Goal: Communication & Community: Connect with others

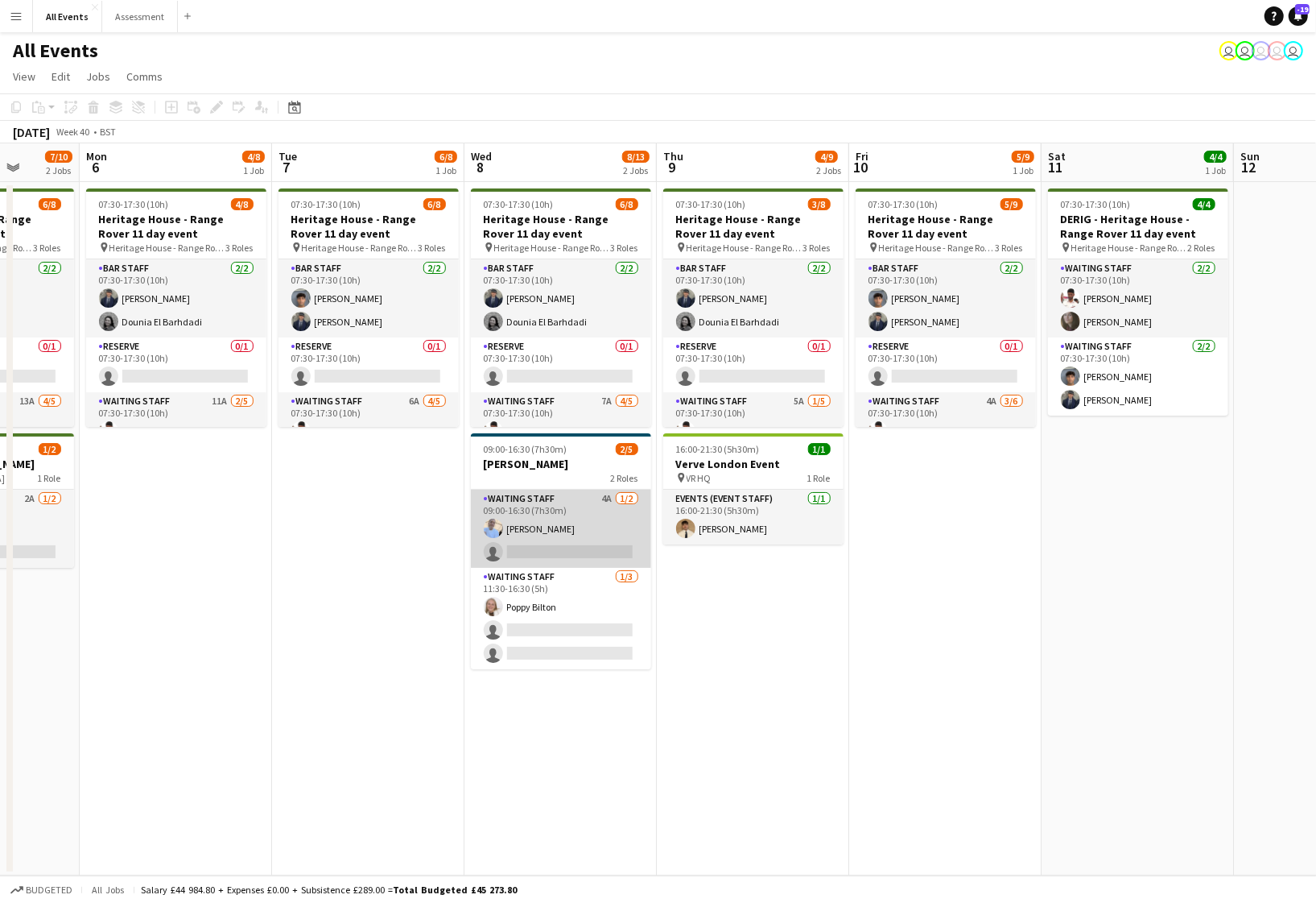
scroll to position [0, 507]
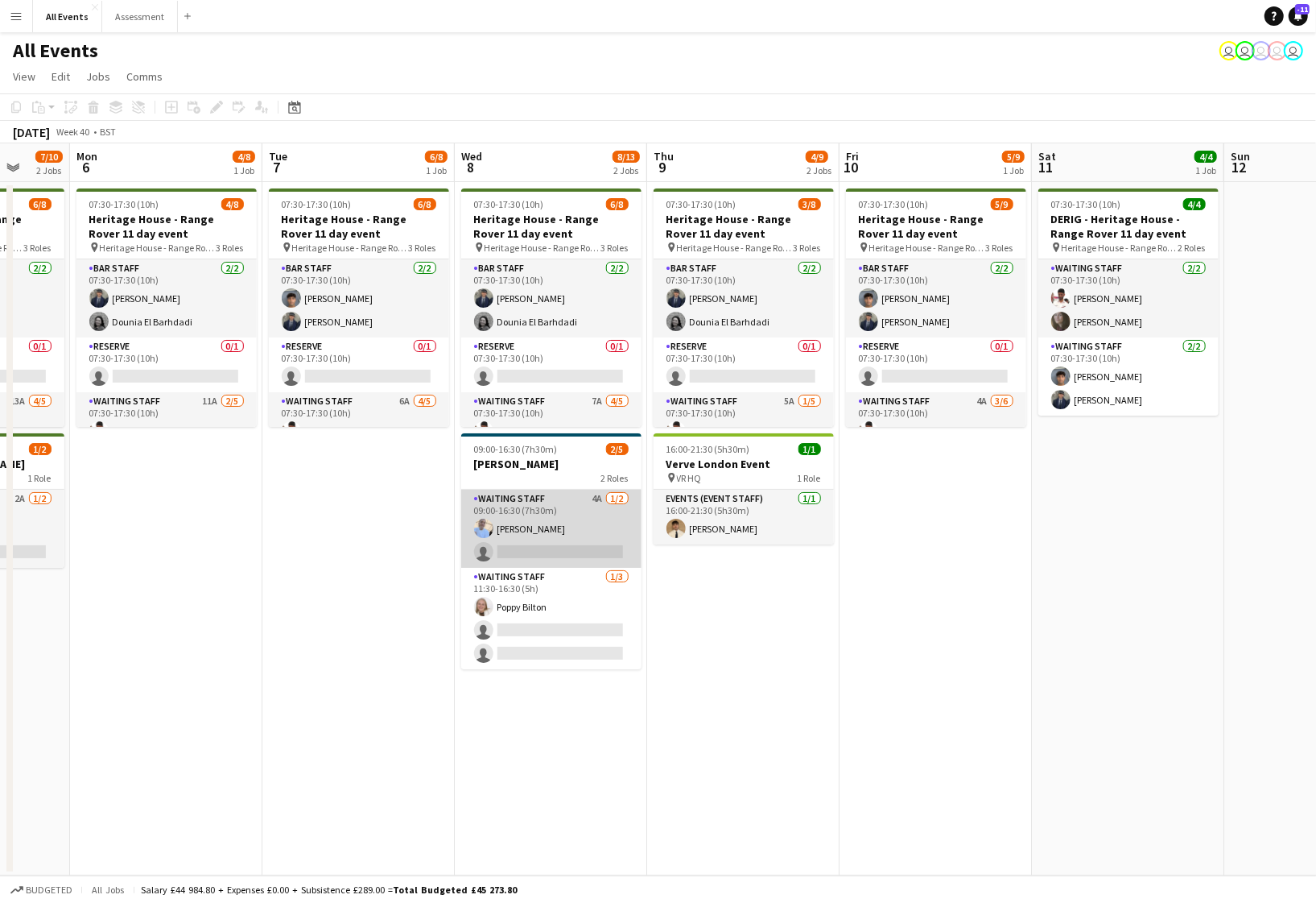
click at [576, 521] on app-card-role "Waiting Staff 4A 1/2 09:00-16:30 (7h30m) Bethany Cook single-neutral-actions" at bounding box center [551, 529] width 181 height 79
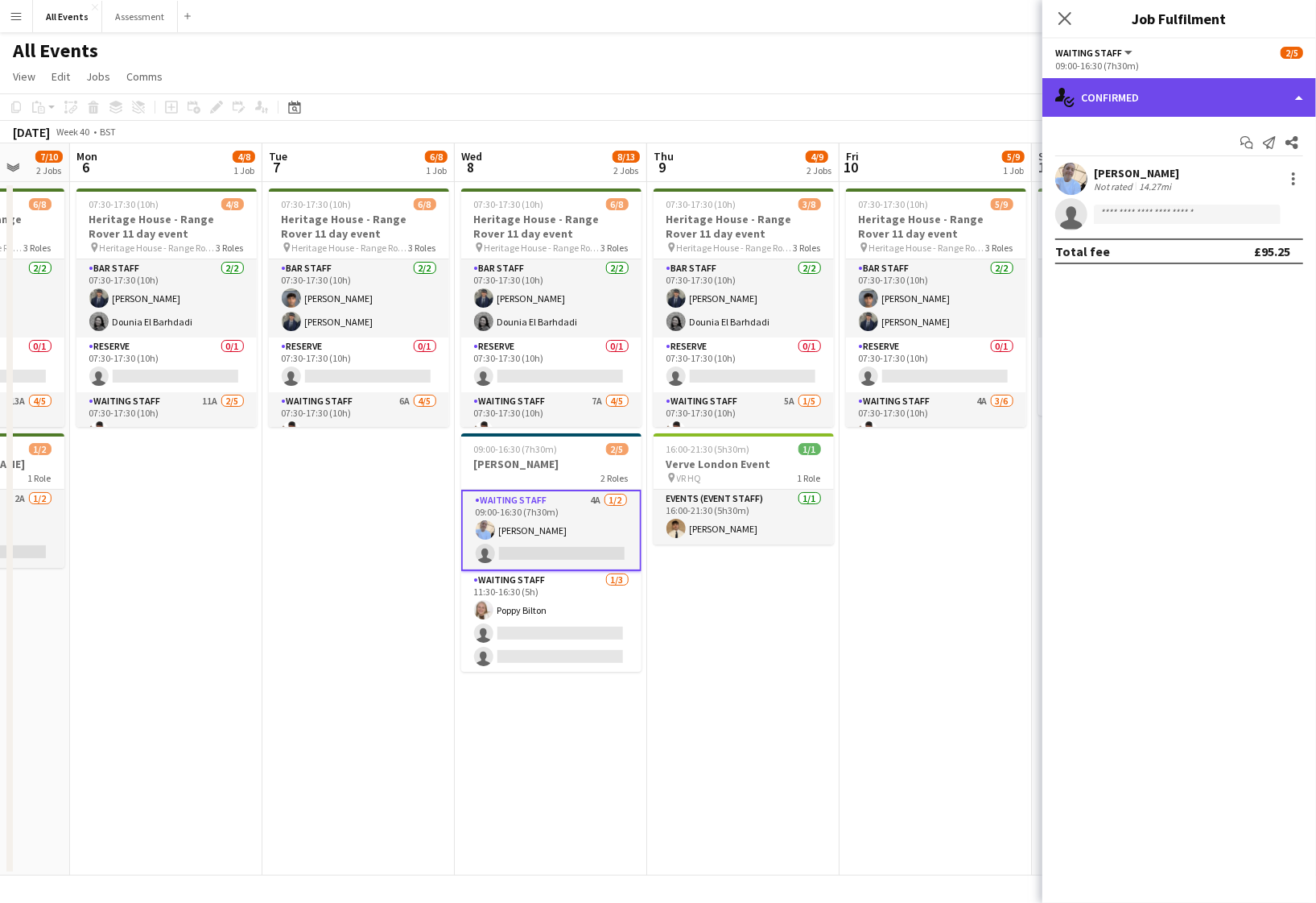
click at [1114, 105] on div "single-neutral-actions-check-2 Confirmed" at bounding box center [1179, 98] width 274 height 38
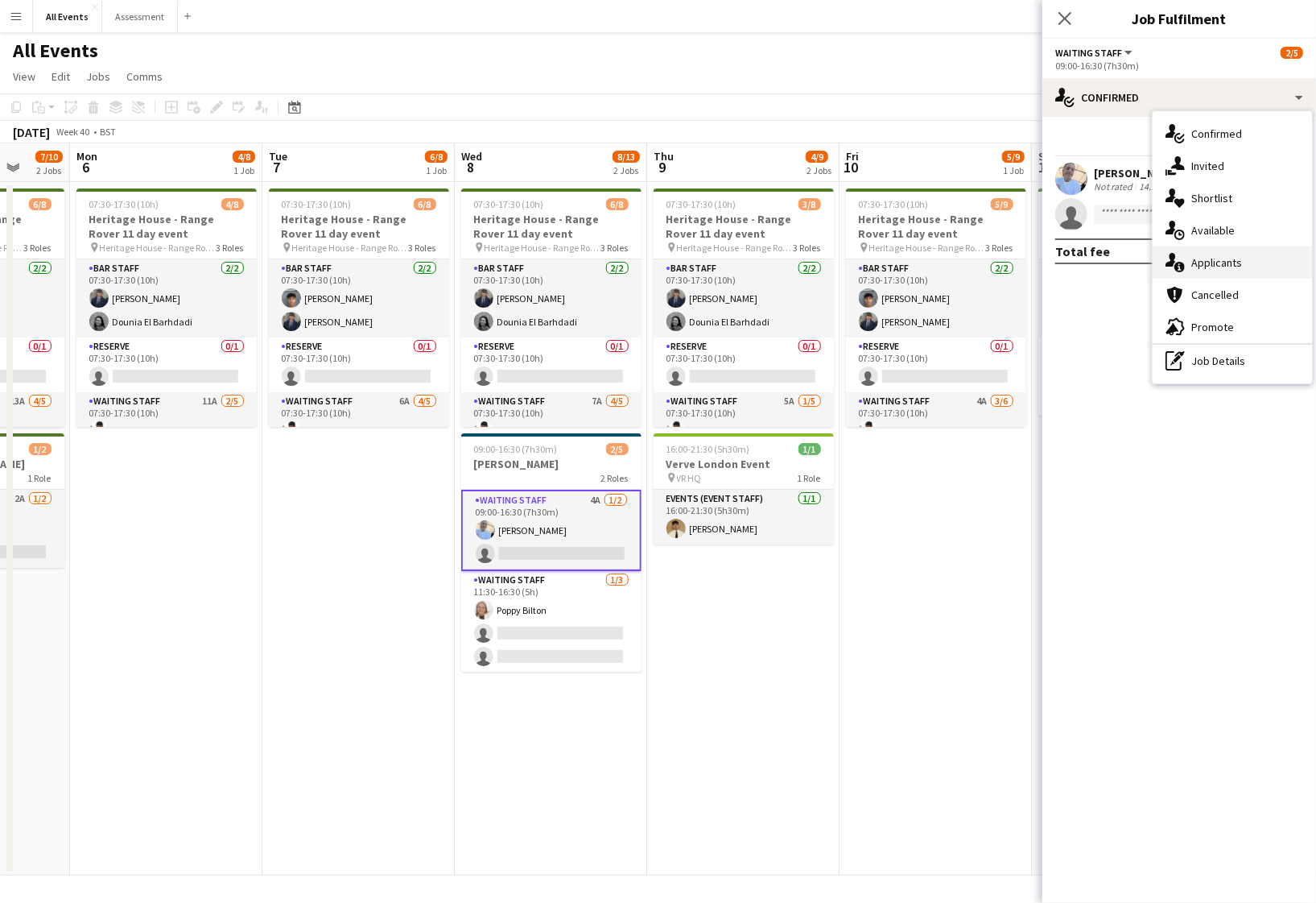
click at [1187, 259] on div "single-neutral-actions-information Applicants" at bounding box center [1232, 262] width 160 height 32
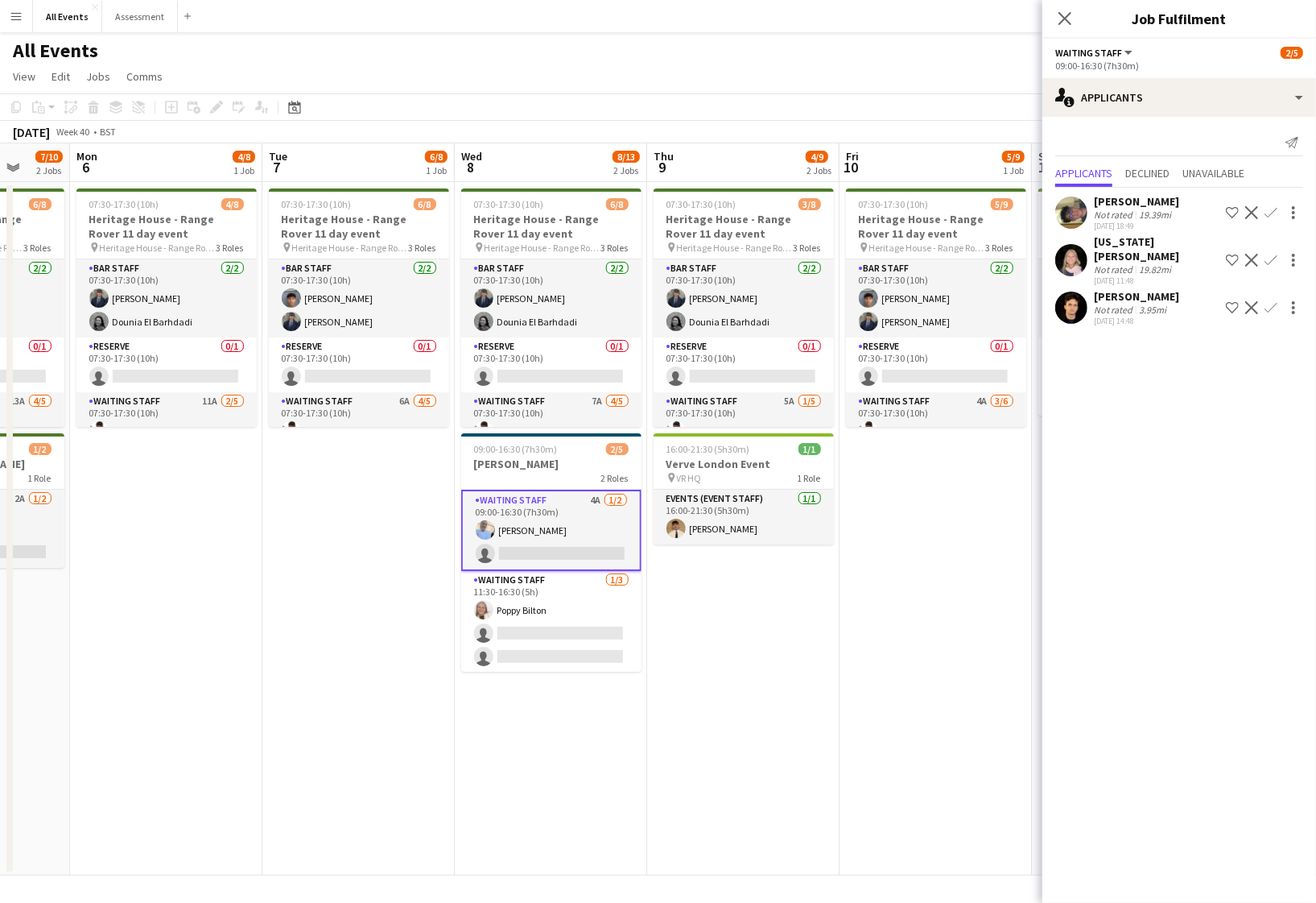
scroll to position [0, 0]
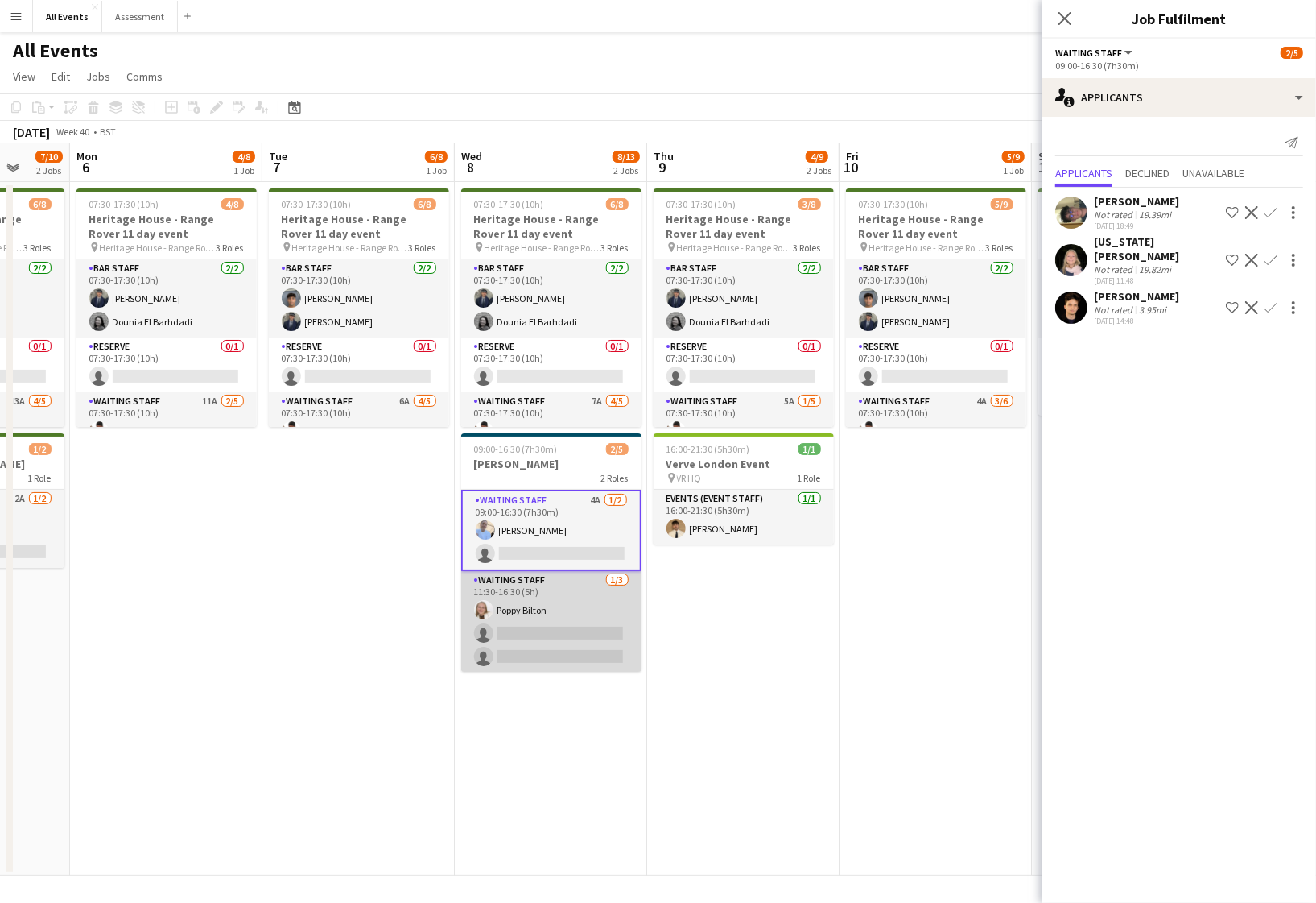
click at [534, 625] on app-card-role "Waiting Staff 1/3 11:30-16:30 (5h) Poppy Bilton single-neutral-actions single-n…" at bounding box center [551, 621] width 181 height 101
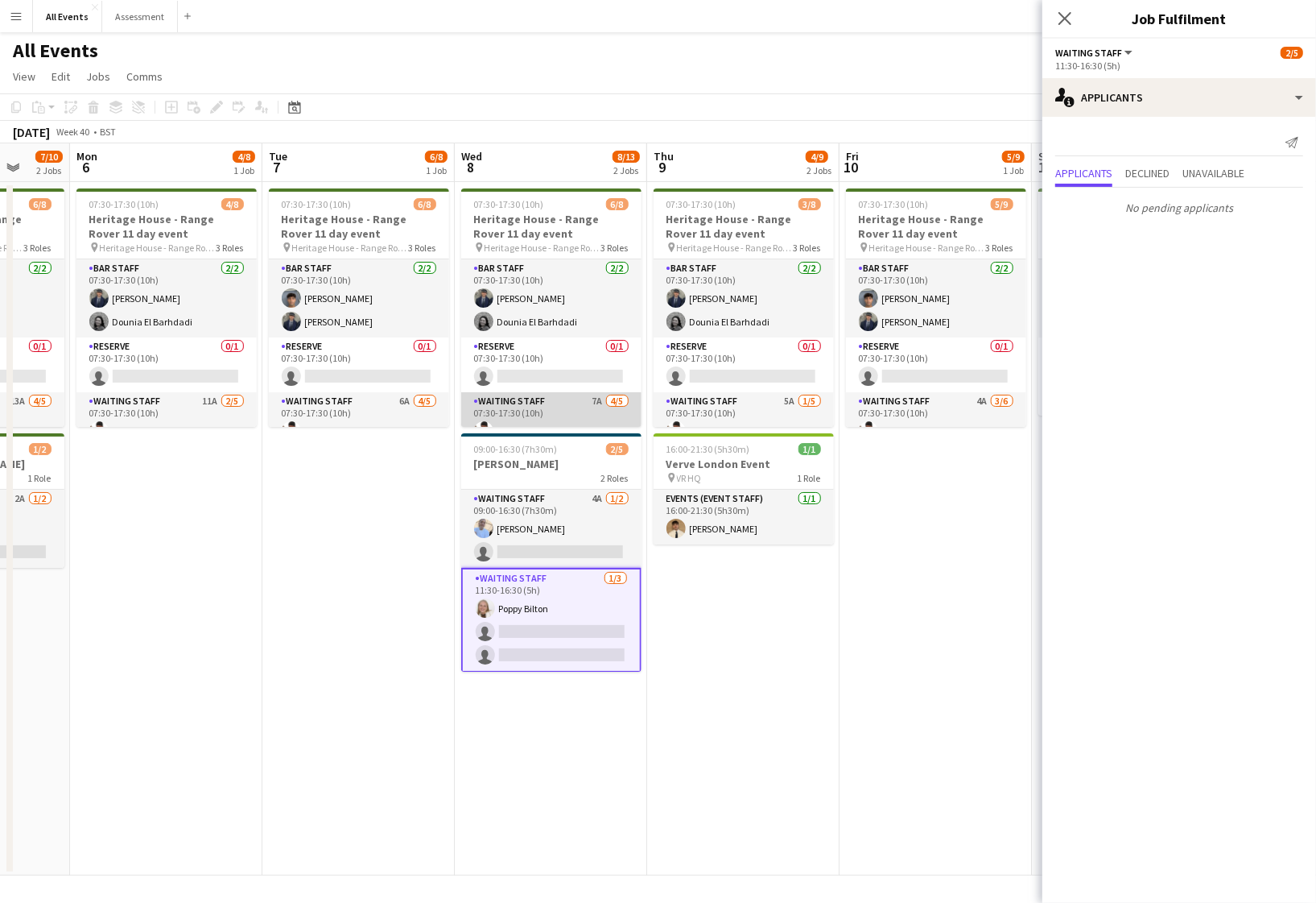
click at [540, 414] on app-card-role "Waiting Staff 7A 4/5 07:30-17:30 (10h) Ahmed Al-Khayat Christopher Carradine Fl…" at bounding box center [551, 467] width 181 height 148
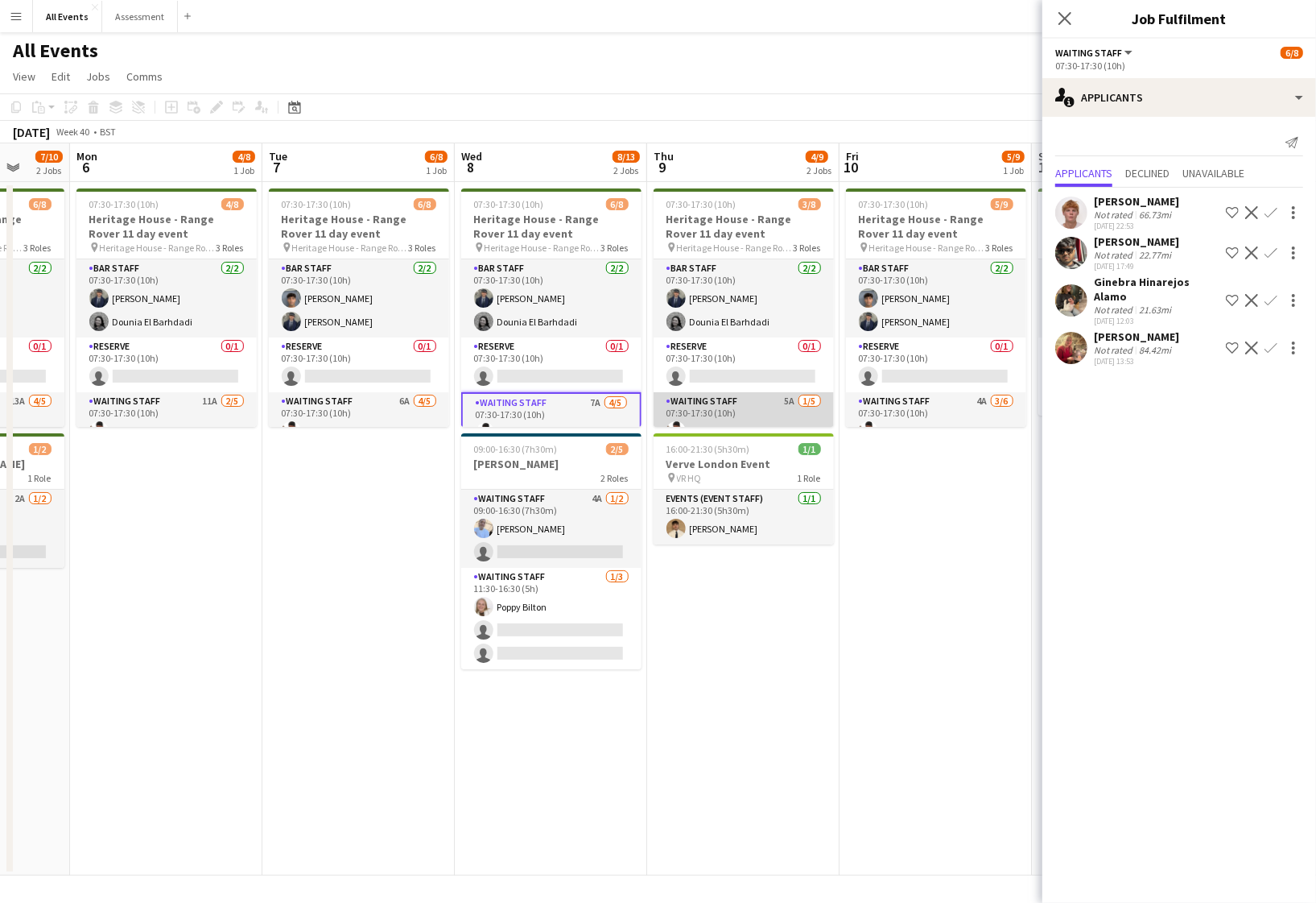
click at [740, 406] on app-card-role "Waiting Staff 5A 1/5 07:30-17:30 (10h) Ahmed Al-Khayat single-neutral-actions s…" at bounding box center [744, 467] width 181 height 148
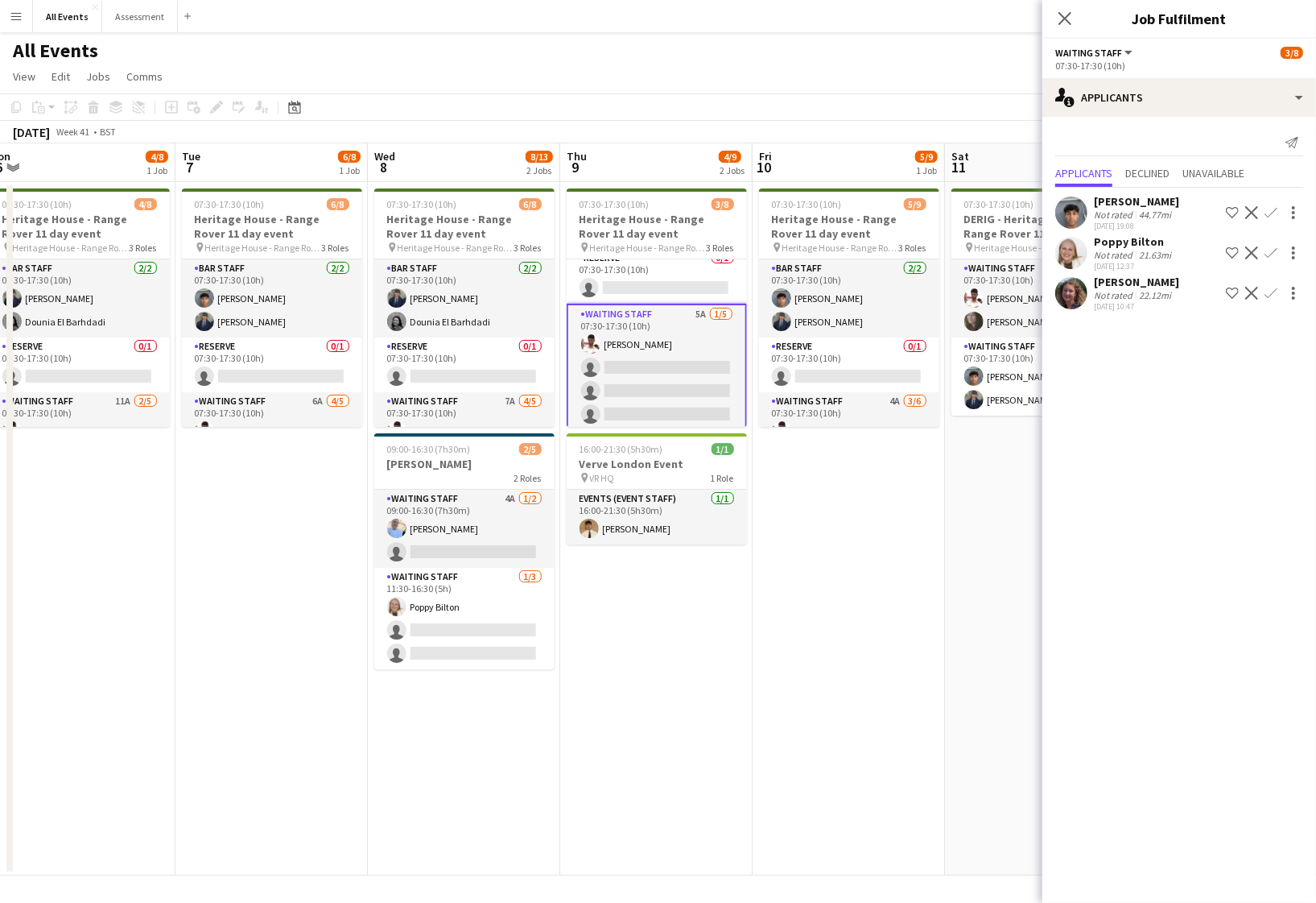
scroll to position [0, 596]
click at [827, 399] on app-card-role "Waiting Staff 4A 3/6 07:30-17:30 (10h) Ahmed Al-Khayat Dounia El Barhdadi Flora…" at bounding box center [848, 478] width 181 height 172
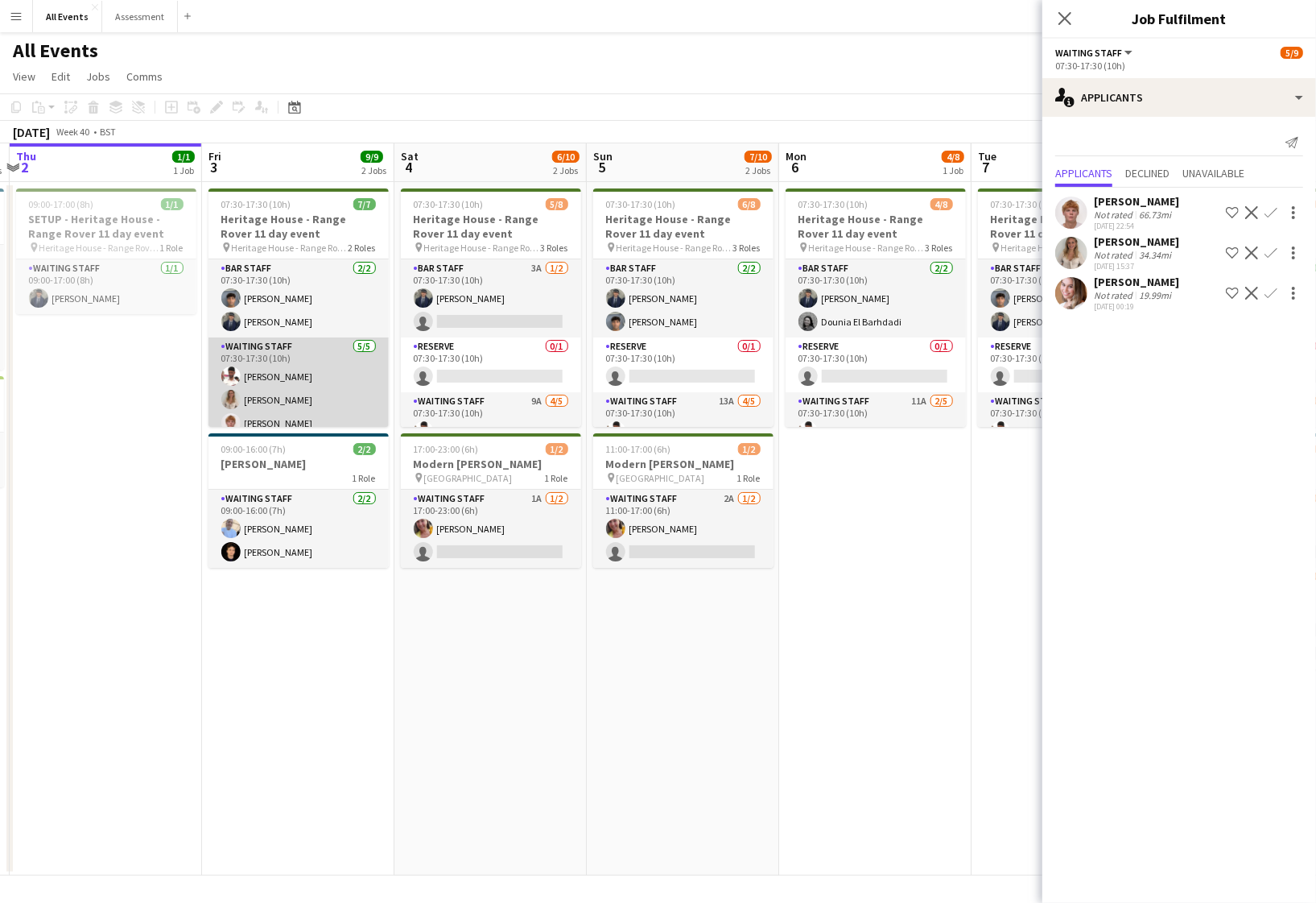
scroll to position [0, 566]
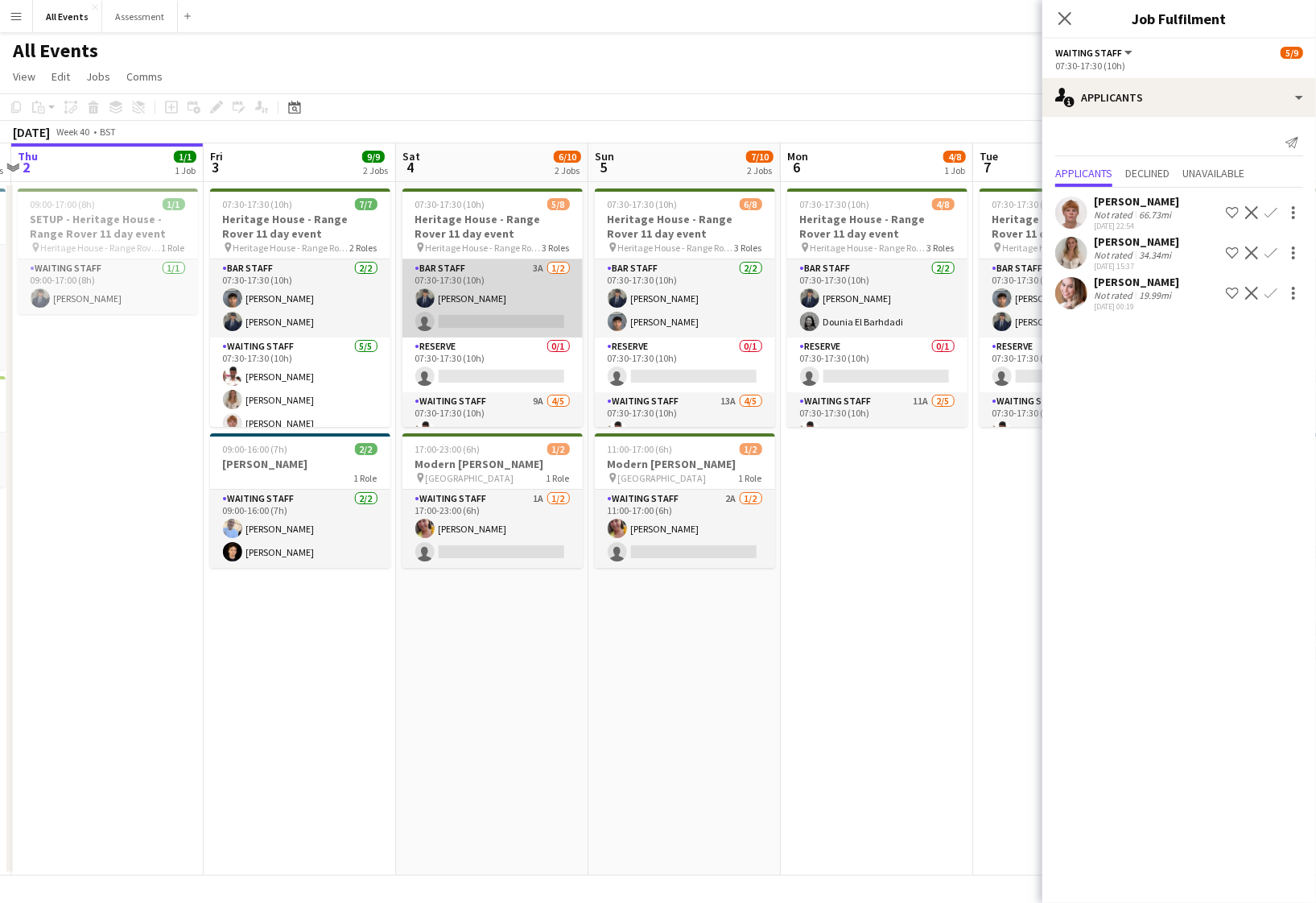
click at [479, 319] on app-card-role "Bar Staff 3A 1/2 07:30-17:30 (10h) Charlie Hill single-neutral-actions" at bounding box center [493, 299] width 181 height 79
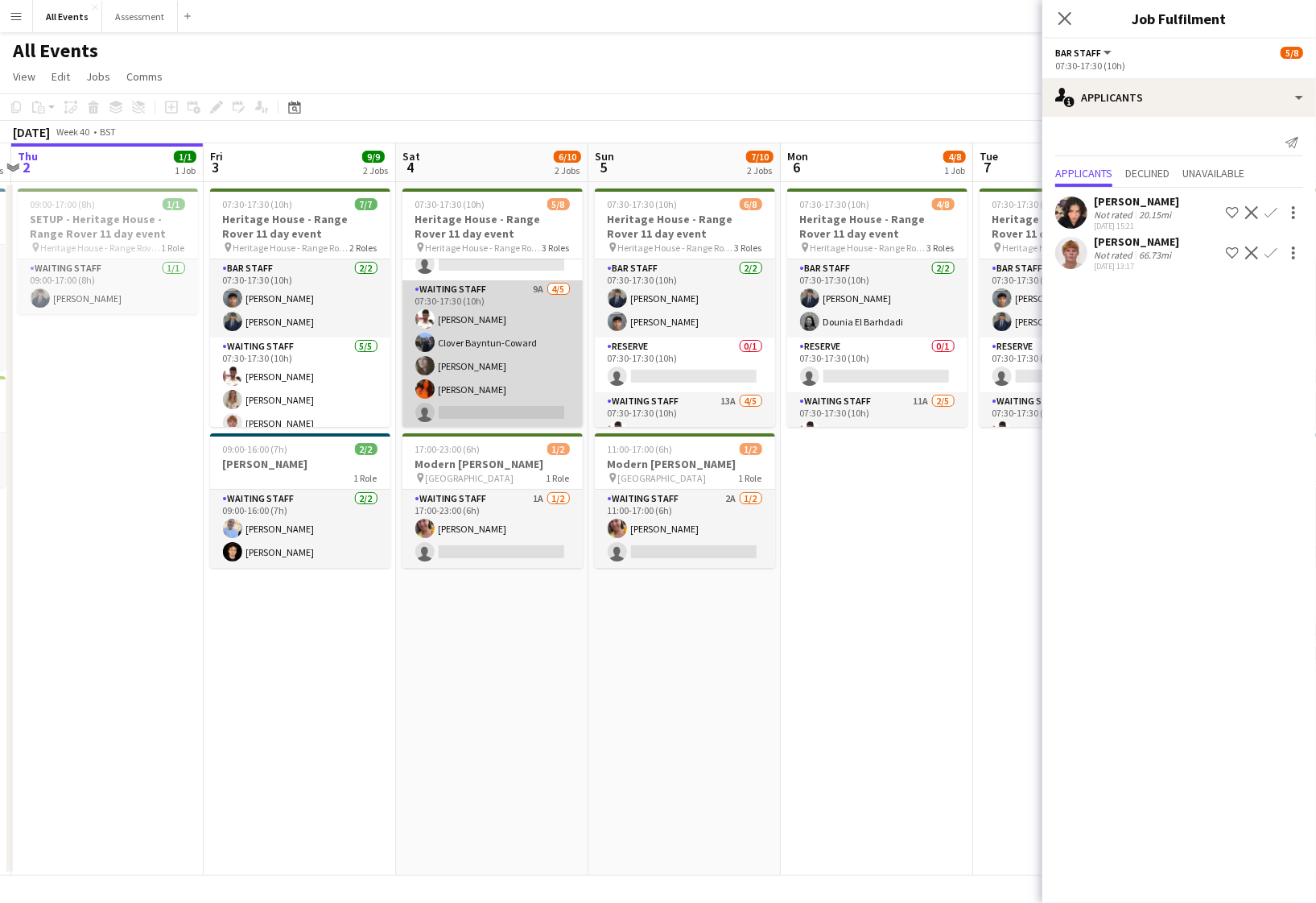
scroll to position [114, 0]
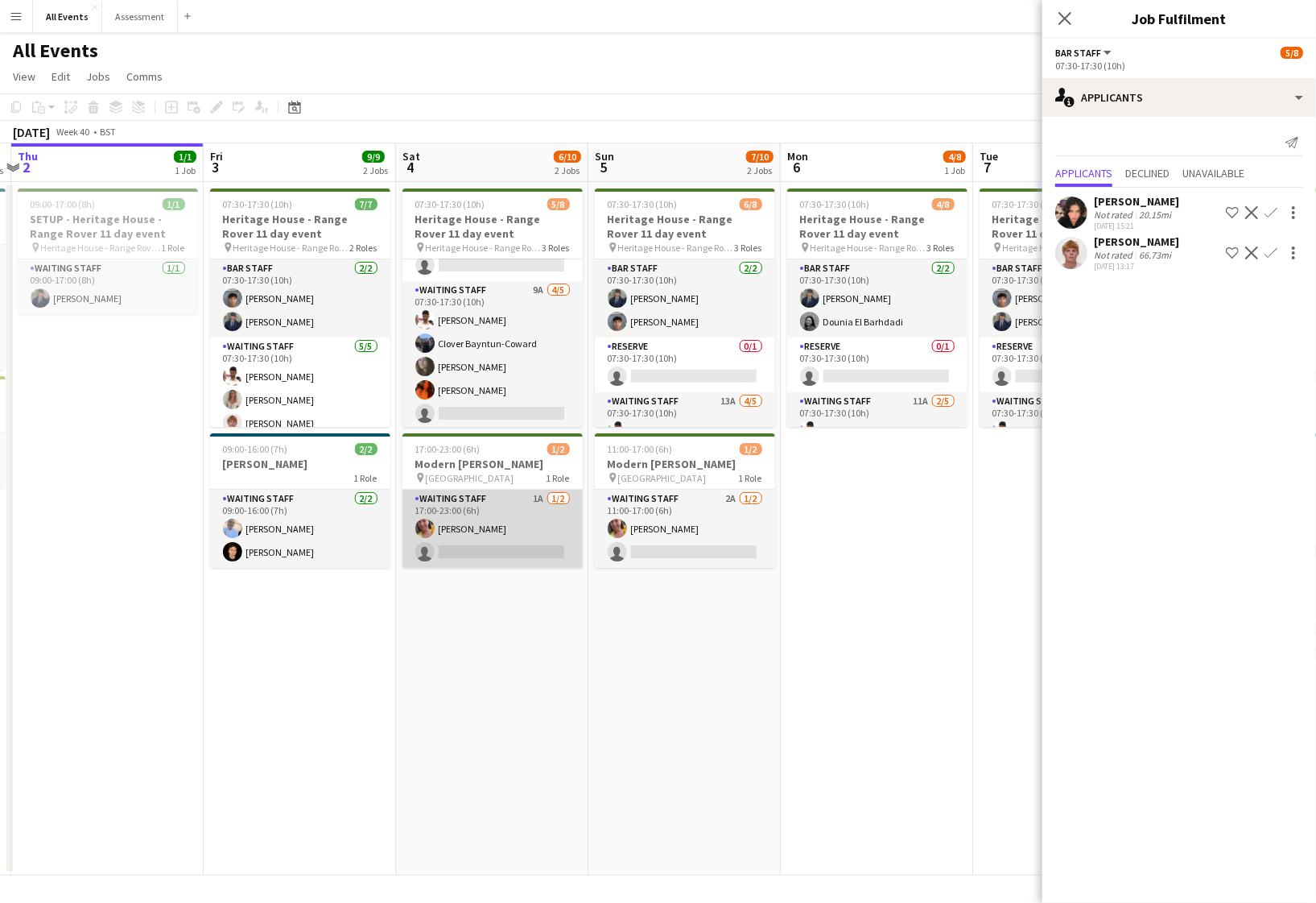
click at [551, 555] on app-card-role "Waiting Staff 1A 1/2 17:00-23:00 (6h) Ruth Danieli single-neutral-actions" at bounding box center [493, 529] width 181 height 79
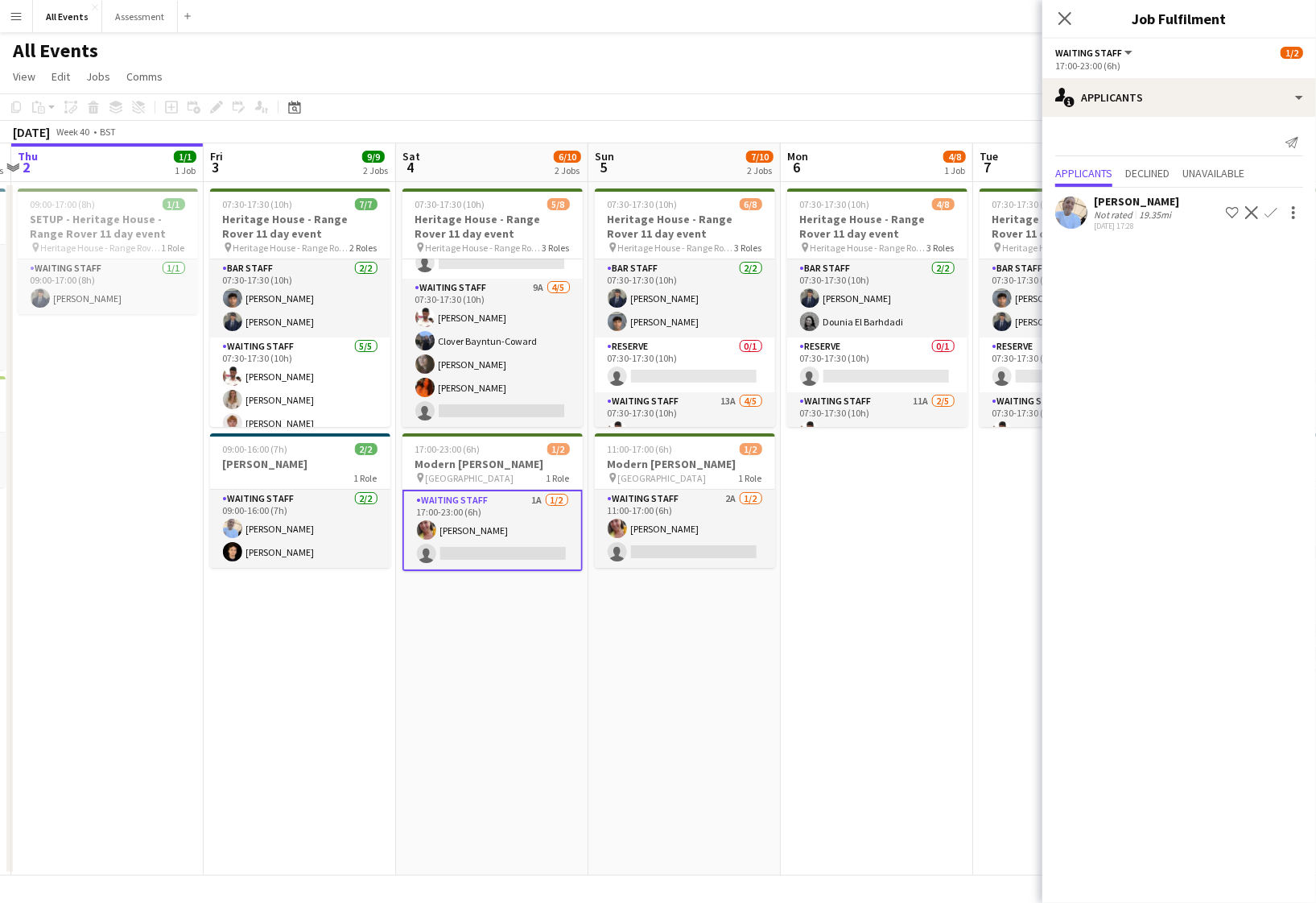
scroll to position [111, 0]
click at [653, 555] on app-card-role "Waiting Staff 2A 1/2 11:00-17:00 (6h) Ruth Danieli single-neutral-actions" at bounding box center [685, 529] width 181 height 79
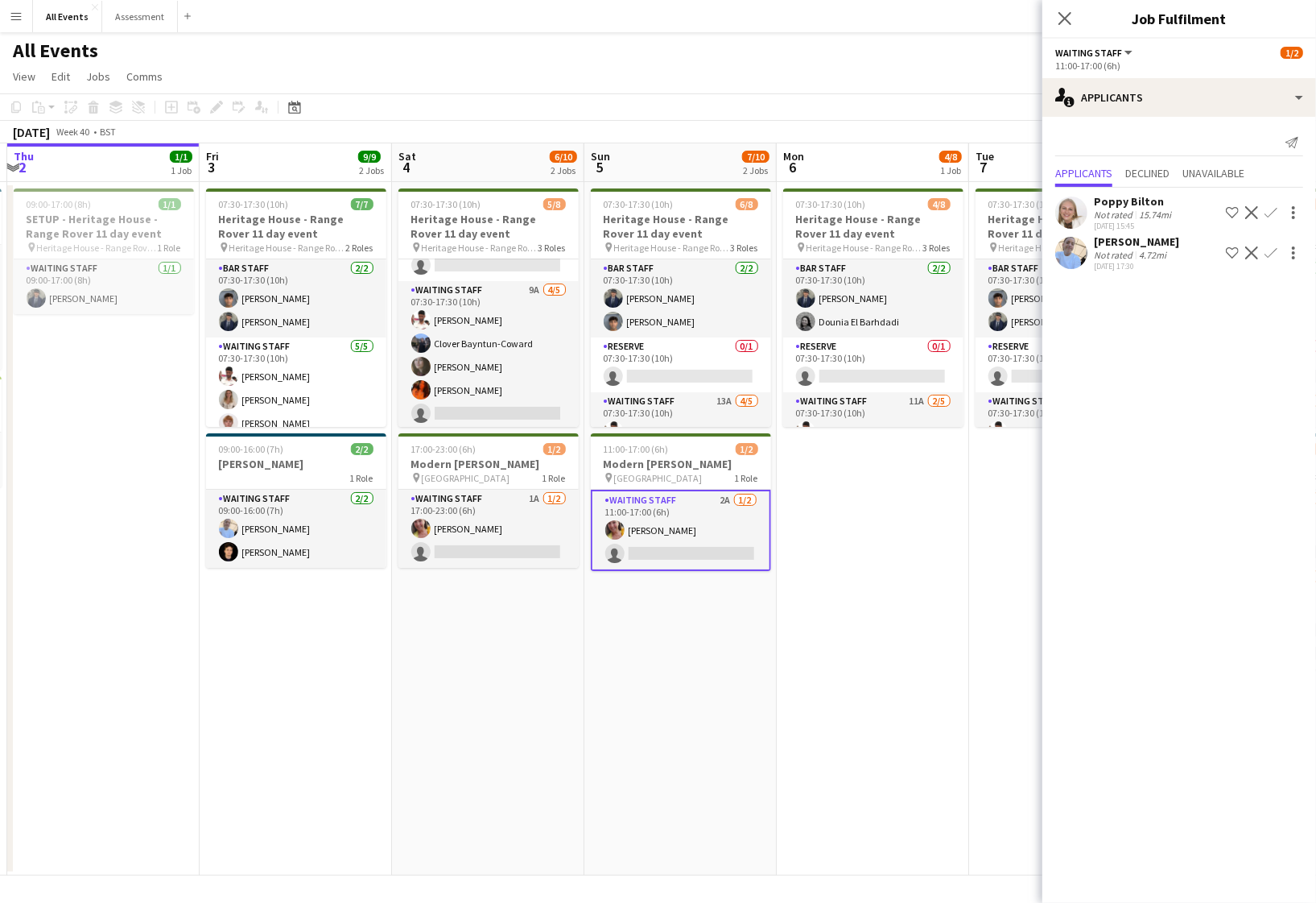
scroll to position [0, 0]
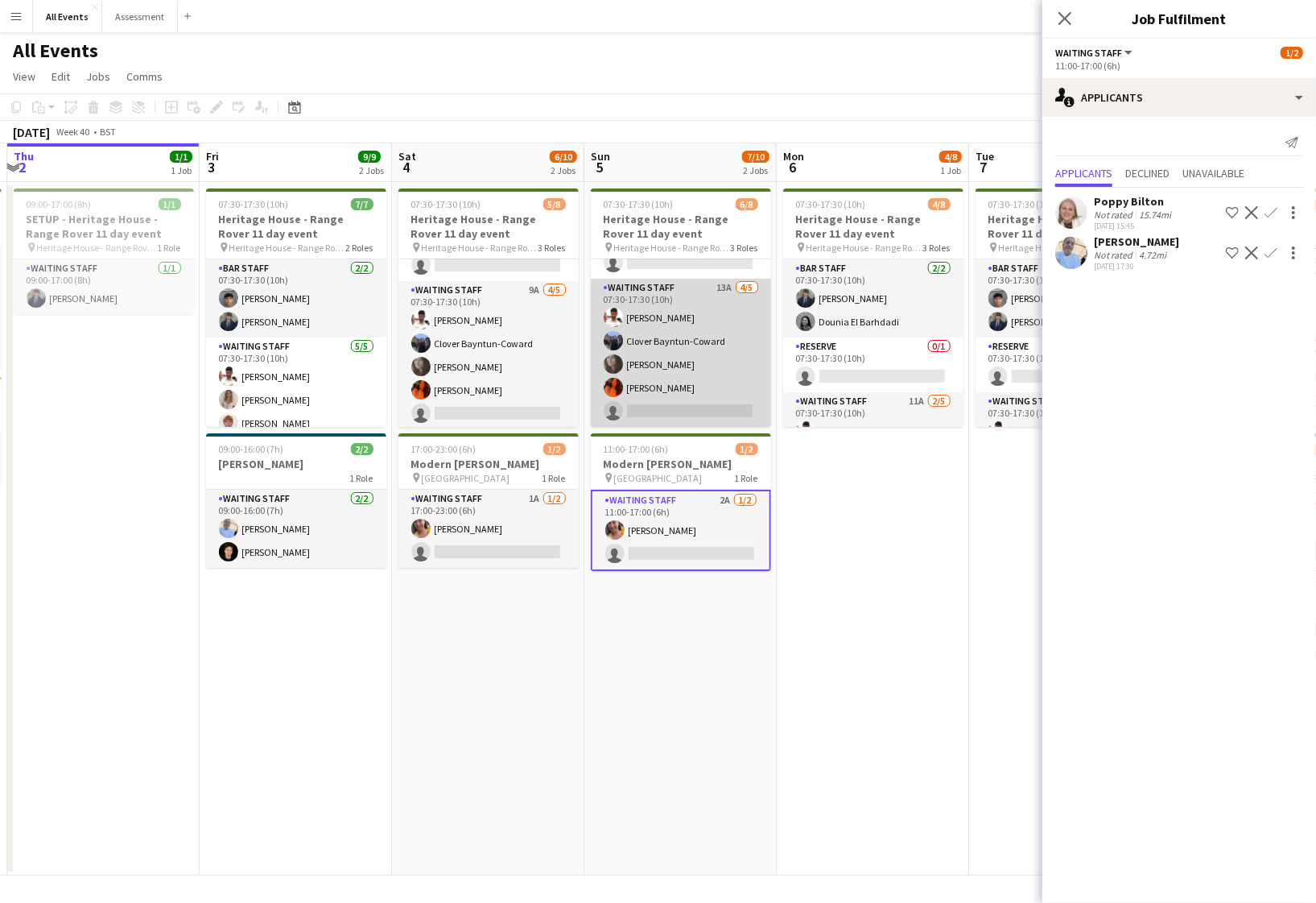
click at [677, 389] on app-card-role "Waiting Staff 13A 4/5 07:30-17:30 (10h) Ahmed Al-Khayat Clover Bayntun-Coward F…" at bounding box center [681, 352] width 181 height 148
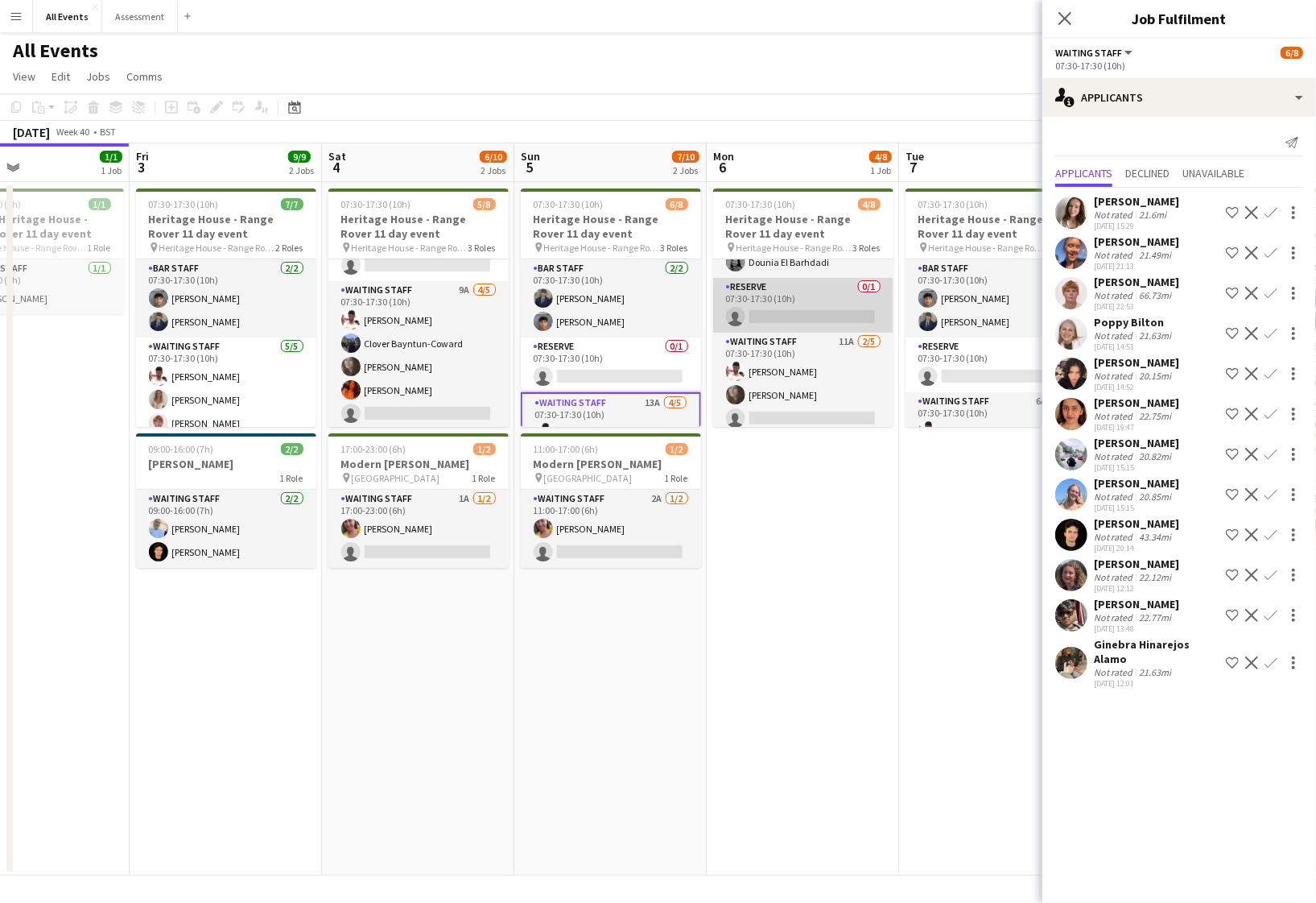
scroll to position [65, 0]
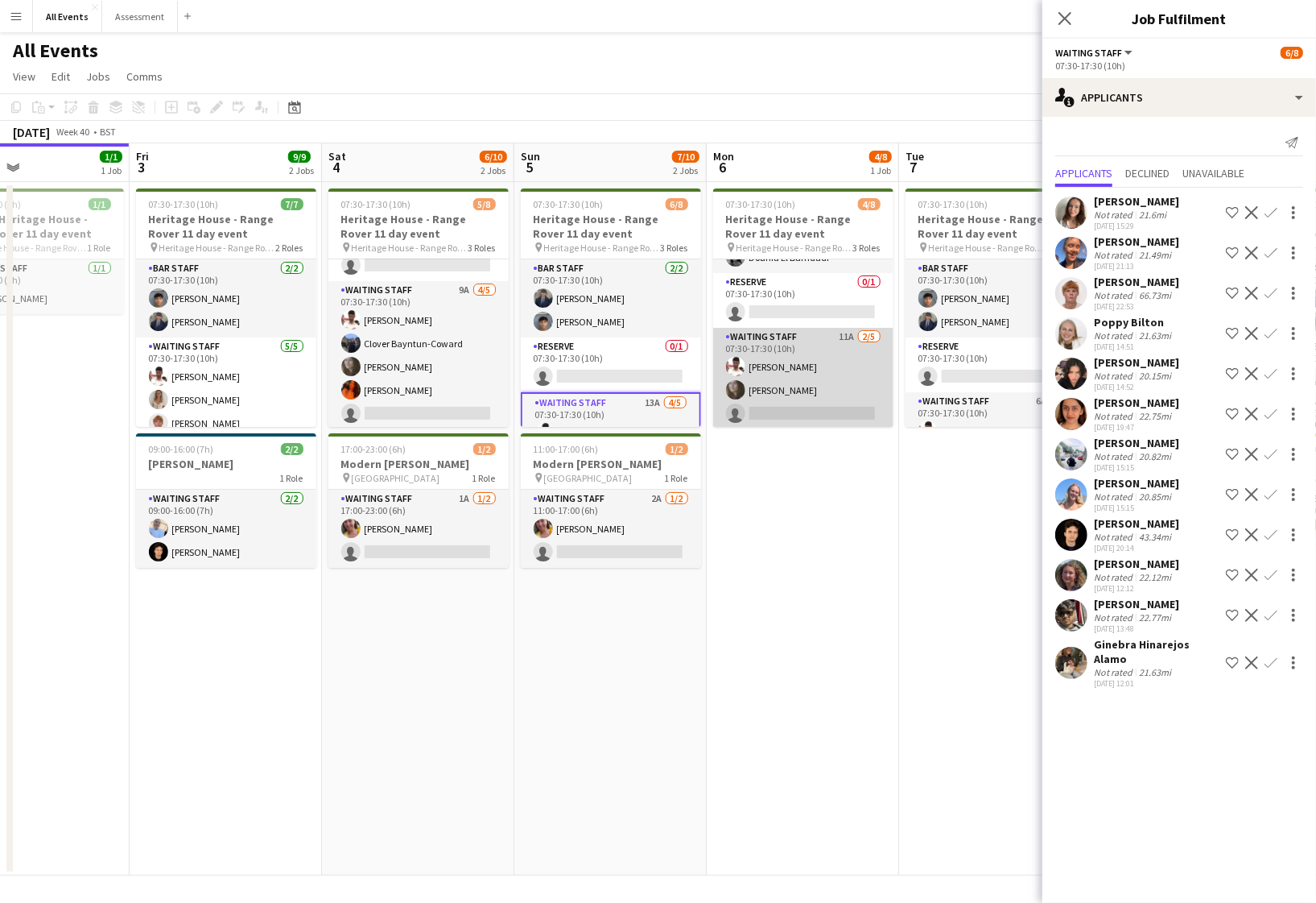
click at [770, 374] on app-card-role "Waiting Staff 11A 2/5 07:30-17:30 (10h) Ahmed Al-Khayat Flora McCullough single…" at bounding box center [804, 402] width 181 height 148
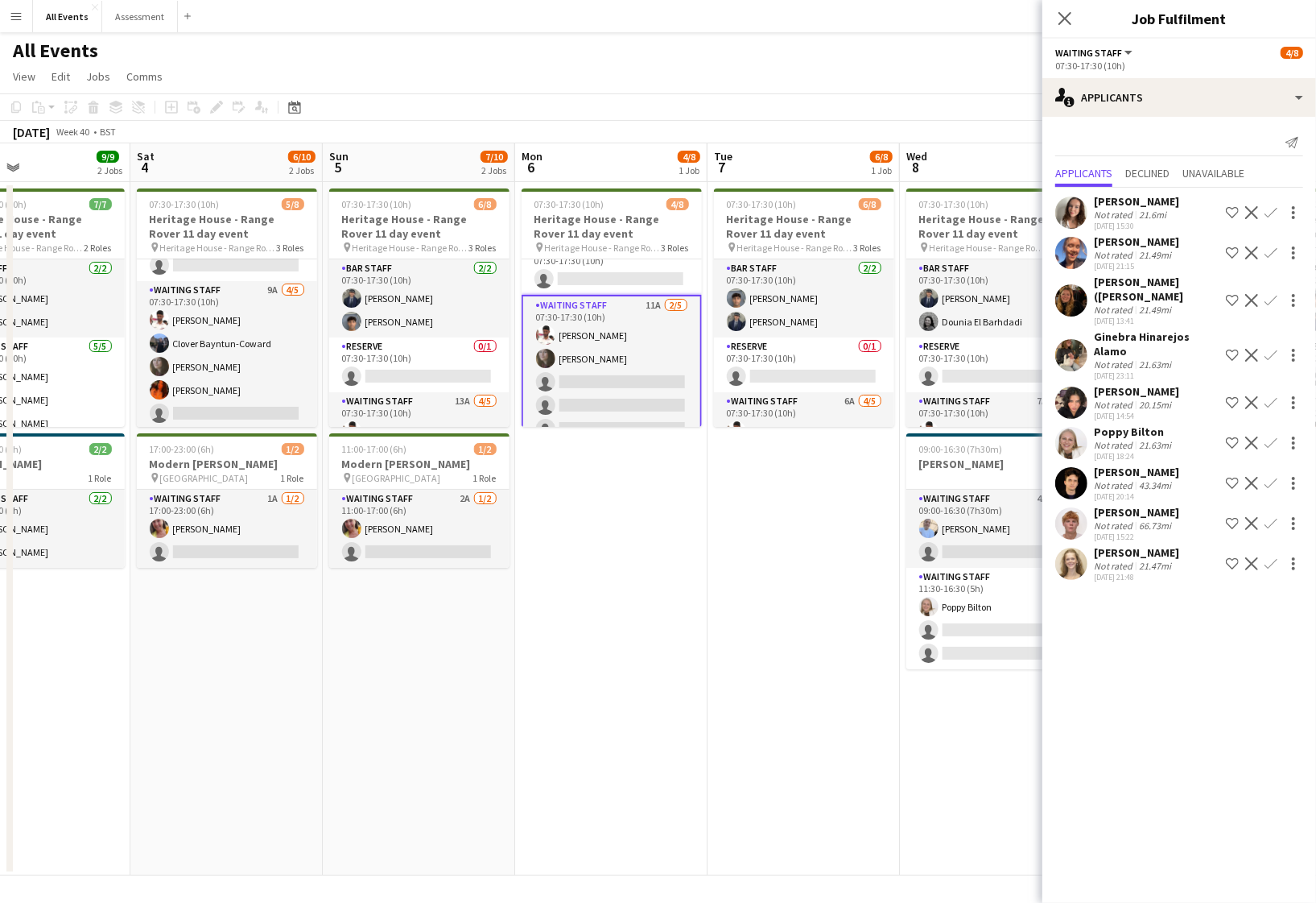
scroll to position [0, 548]
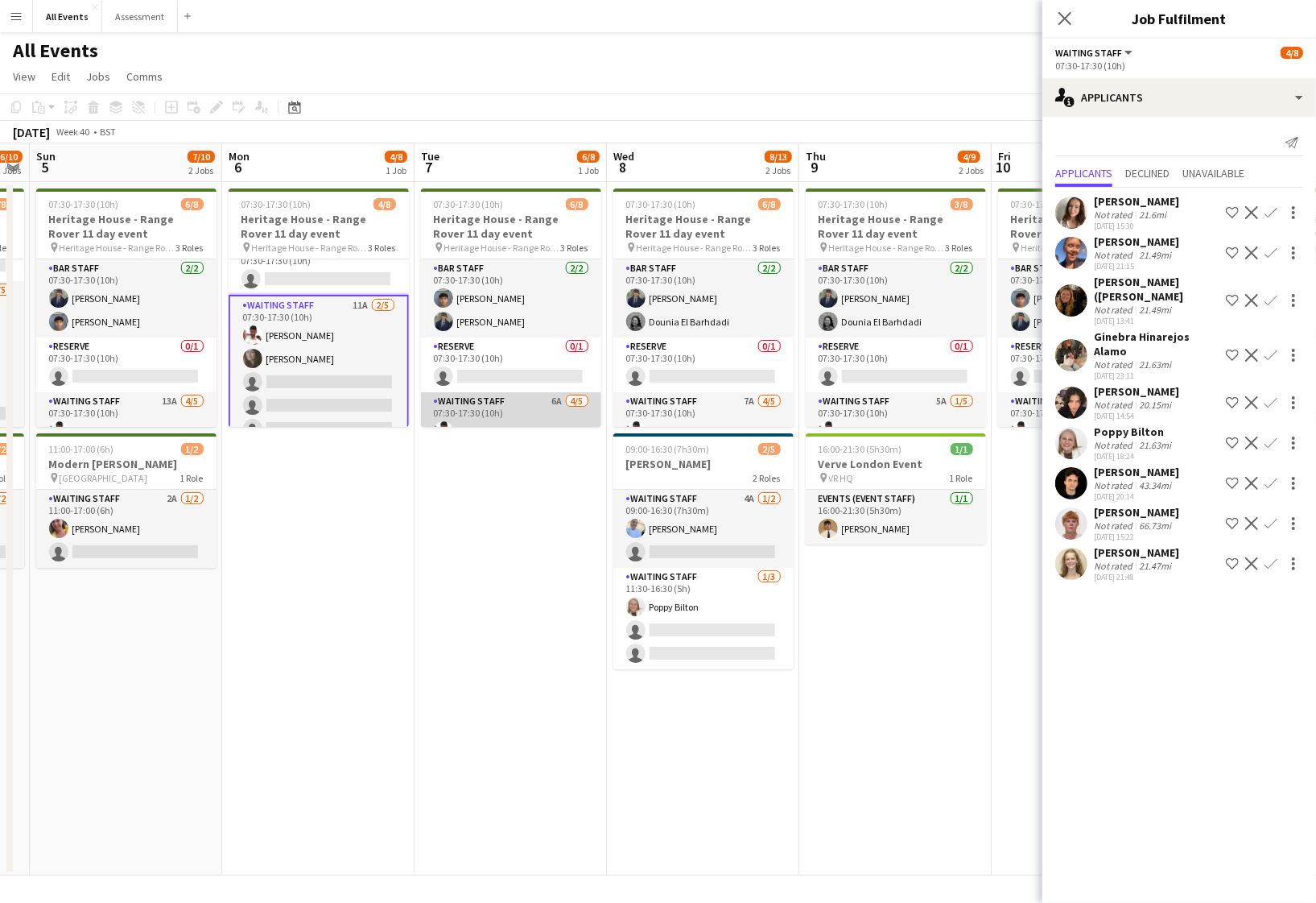
click at [571, 412] on app-card-role "Waiting Staff 6A 4/5 07:30-17:30 (10h) Ahmed Al-Khayat Christopher Carradine Do…" at bounding box center [511, 467] width 181 height 148
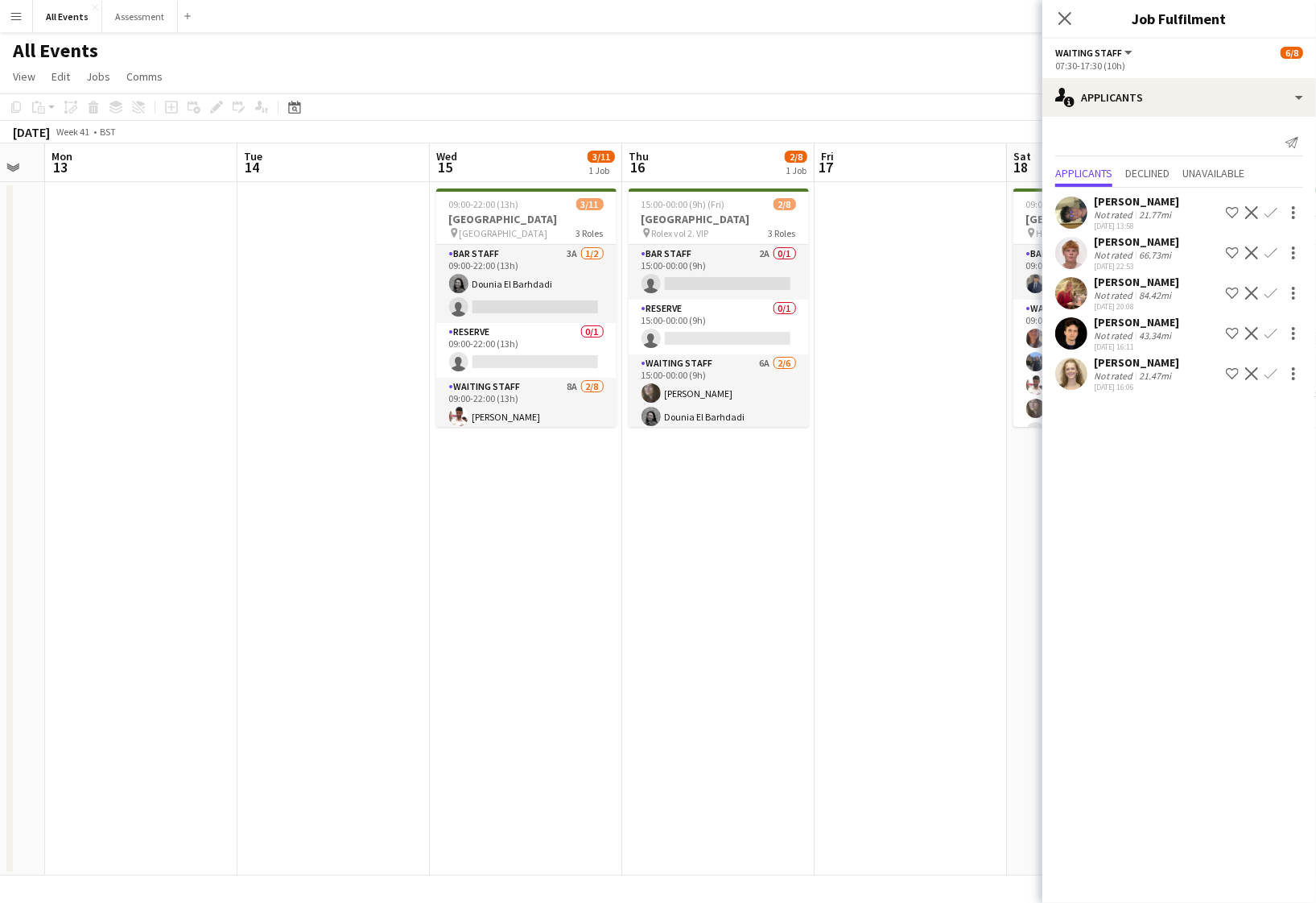
scroll to position [0, 531]
click at [534, 282] on app-card-role "Bar Staff 3A 1/2 09:00-22:00 (13h) Dounia El Barhdadi single-neutral-actions" at bounding box center [527, 284] width 181 height 79
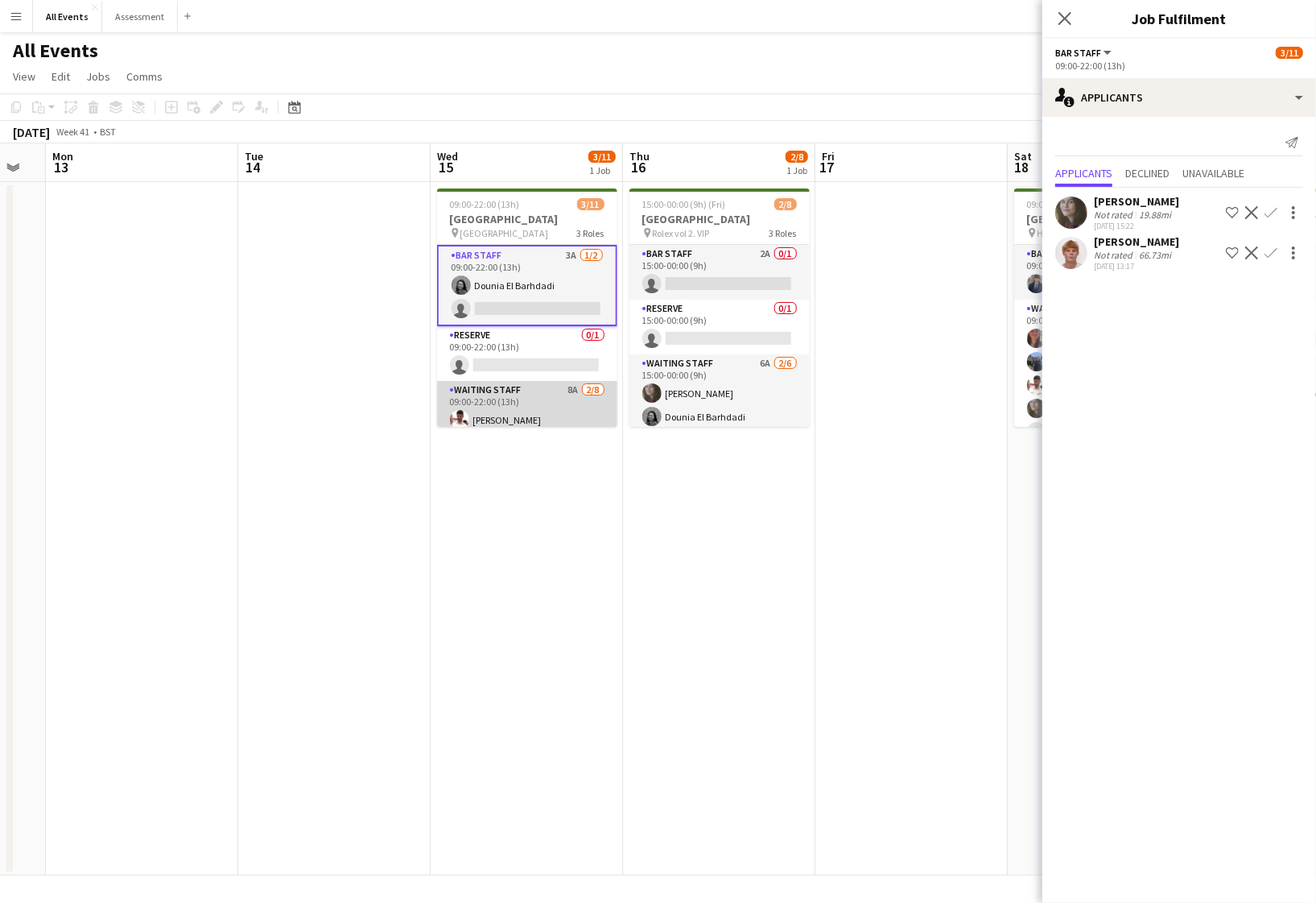
click at [543, 400] on app-card-role "Waiting Staff 8A 2/8 09:00-22:00 (13h) Ahmed Al-Khayat Arya Firake single-neutr…" at bounding box center [527, 489] width 181 height 218
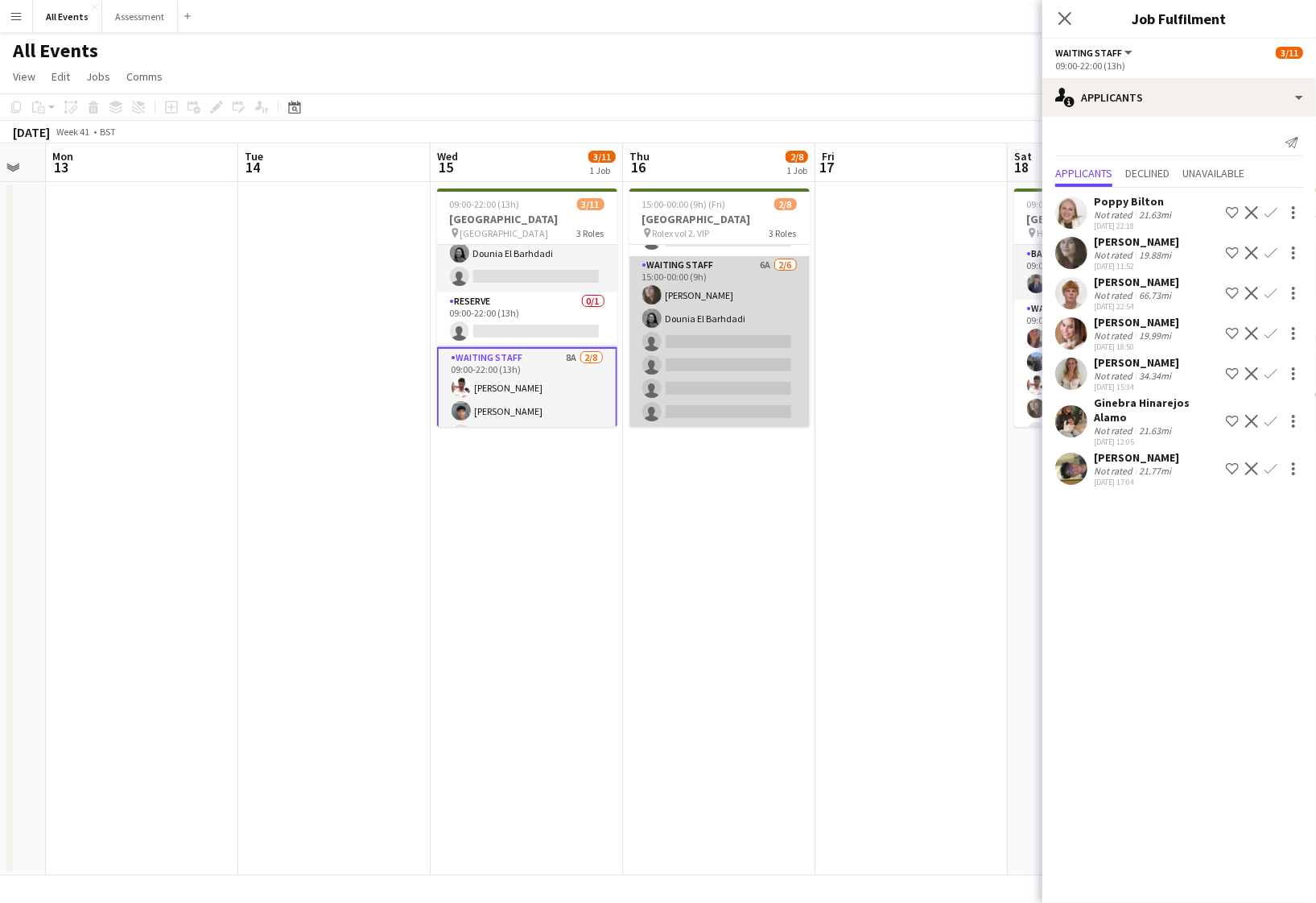
scroll to position [98, 0]
click at [663, 400] on app-card-role "Waiting Staff 6A 2/6 15:00-00:00 (9h) Flora McCullough Dounia El Barhdadi singl…" at bounding box center [720, 342] width 181 height 172
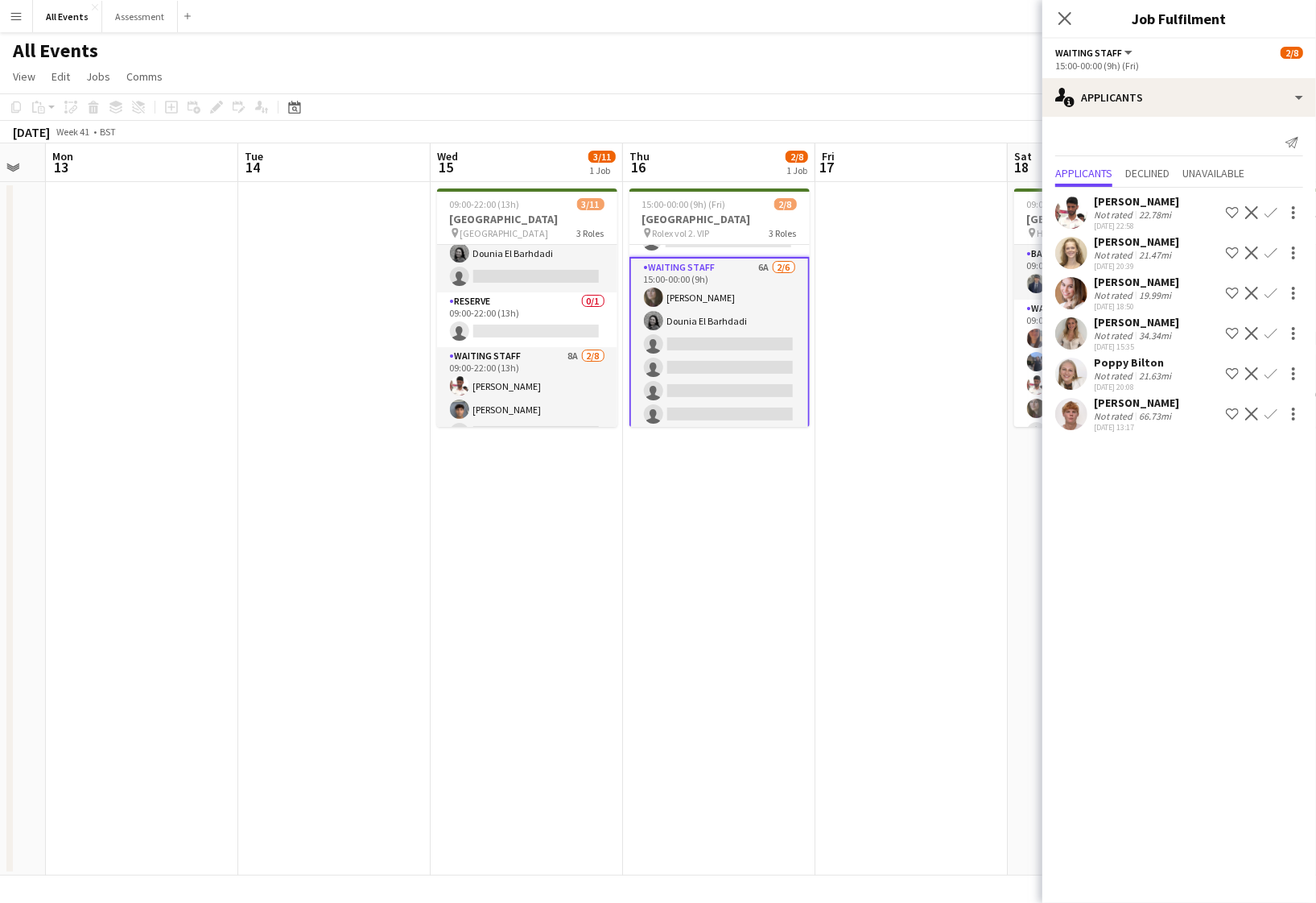
click at [247, 190] on app-date-cell at bounding box center [334, 528] width 193 height 693
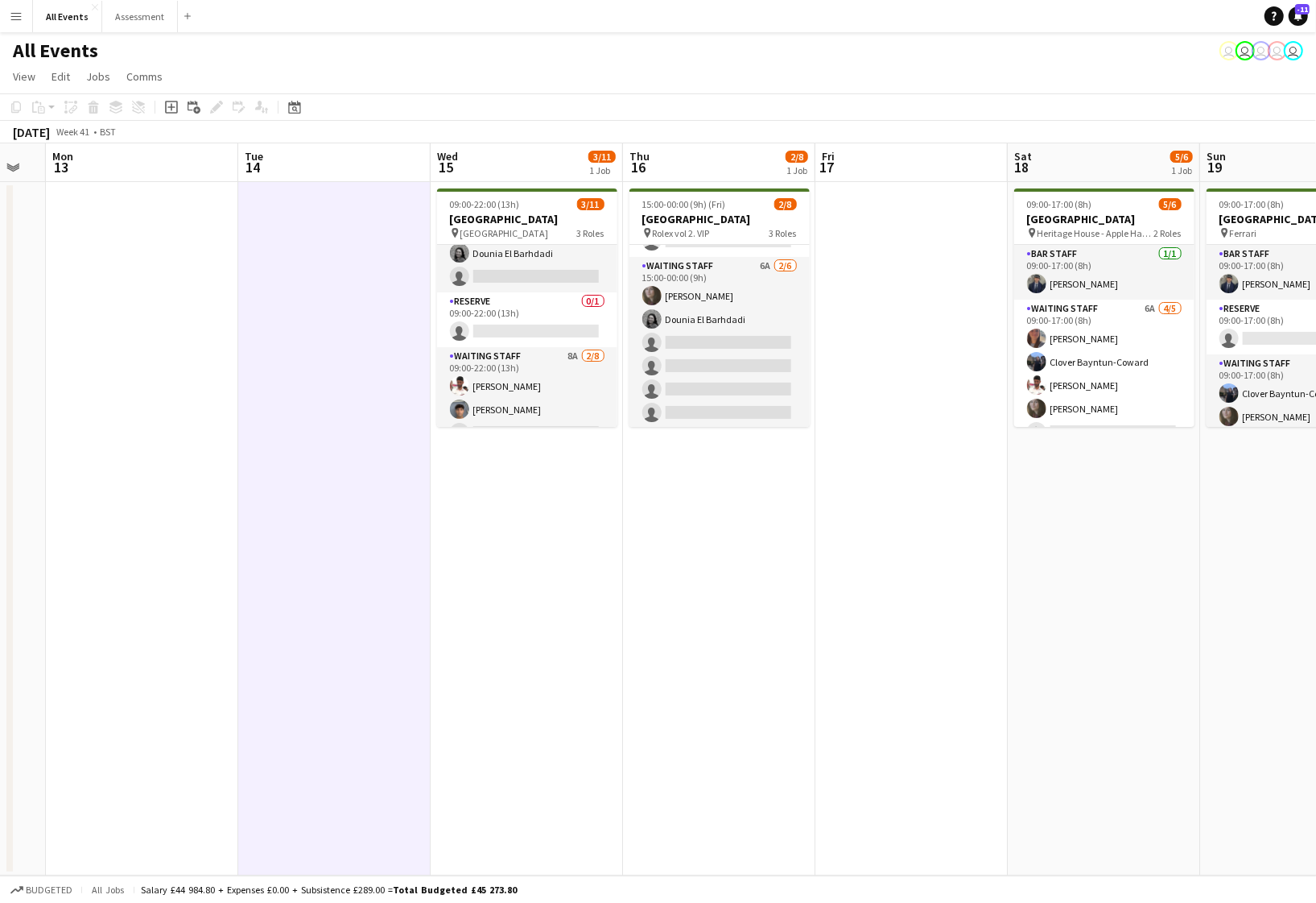
click at [400, 59] on div "All Events user user user user user" at bounding box center [658, 47] width 1316 height 31
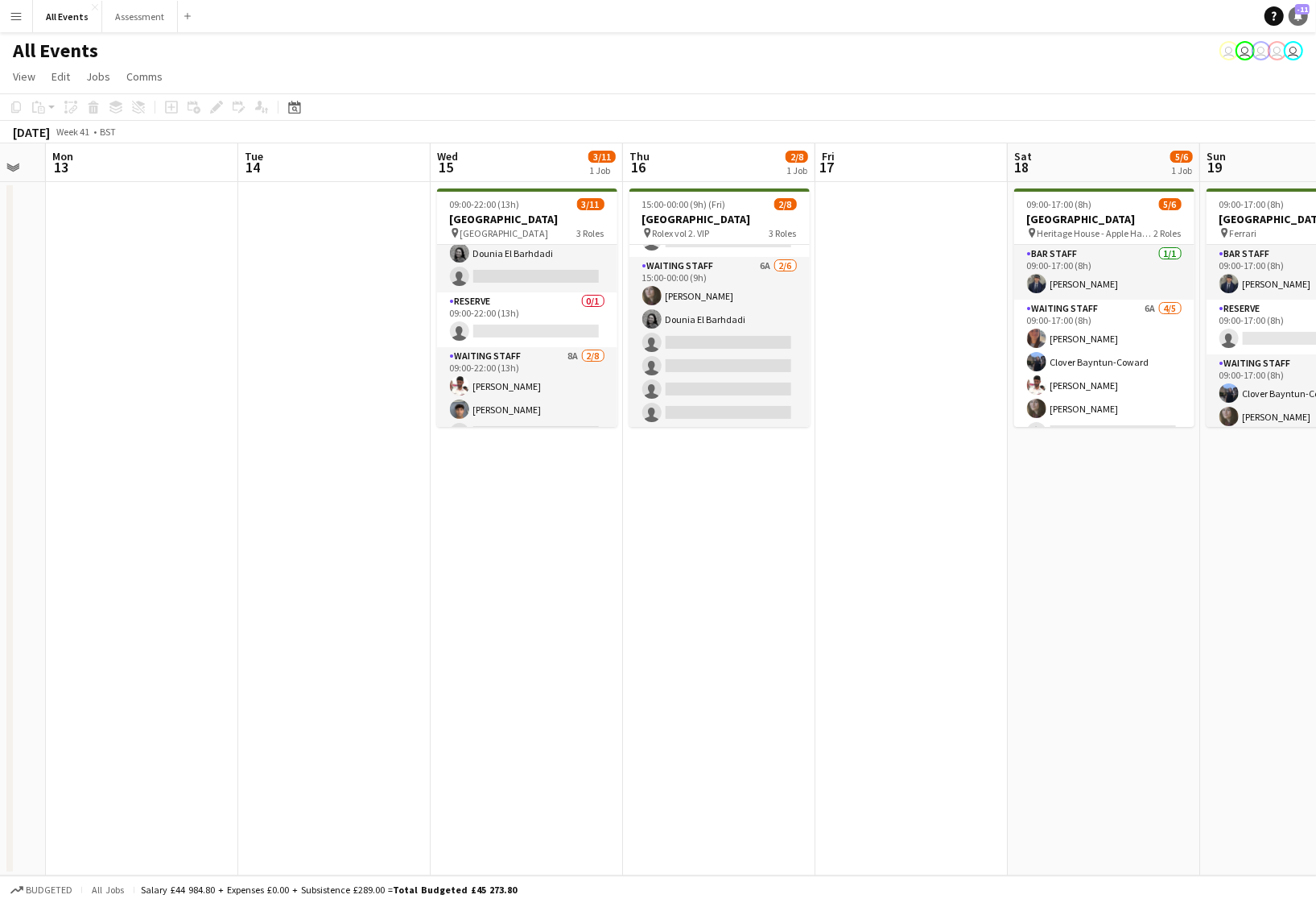
click at [1297, 15] on icon at bounding box center [1298, 15] width 8 height 8
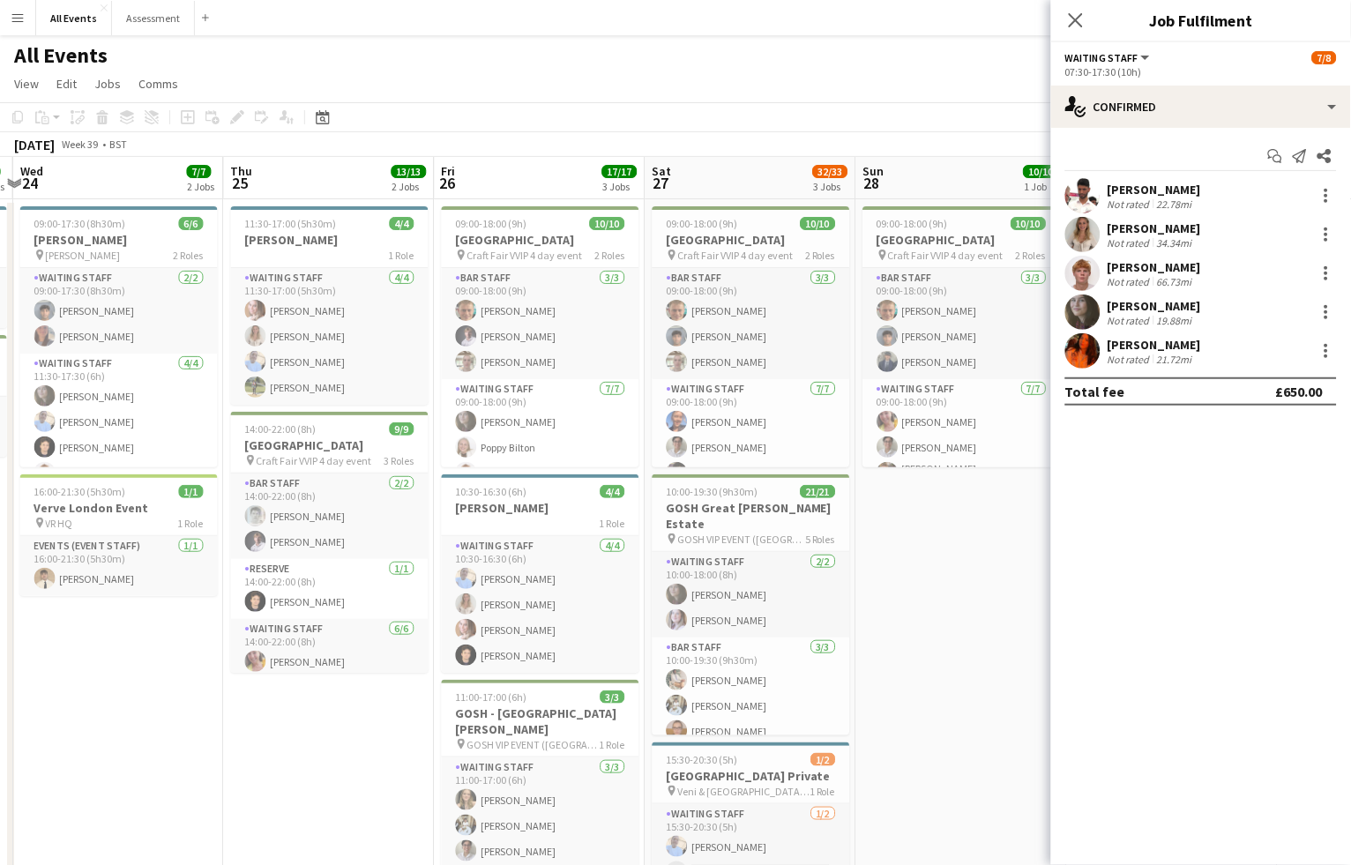
scroll to position [0, 712]
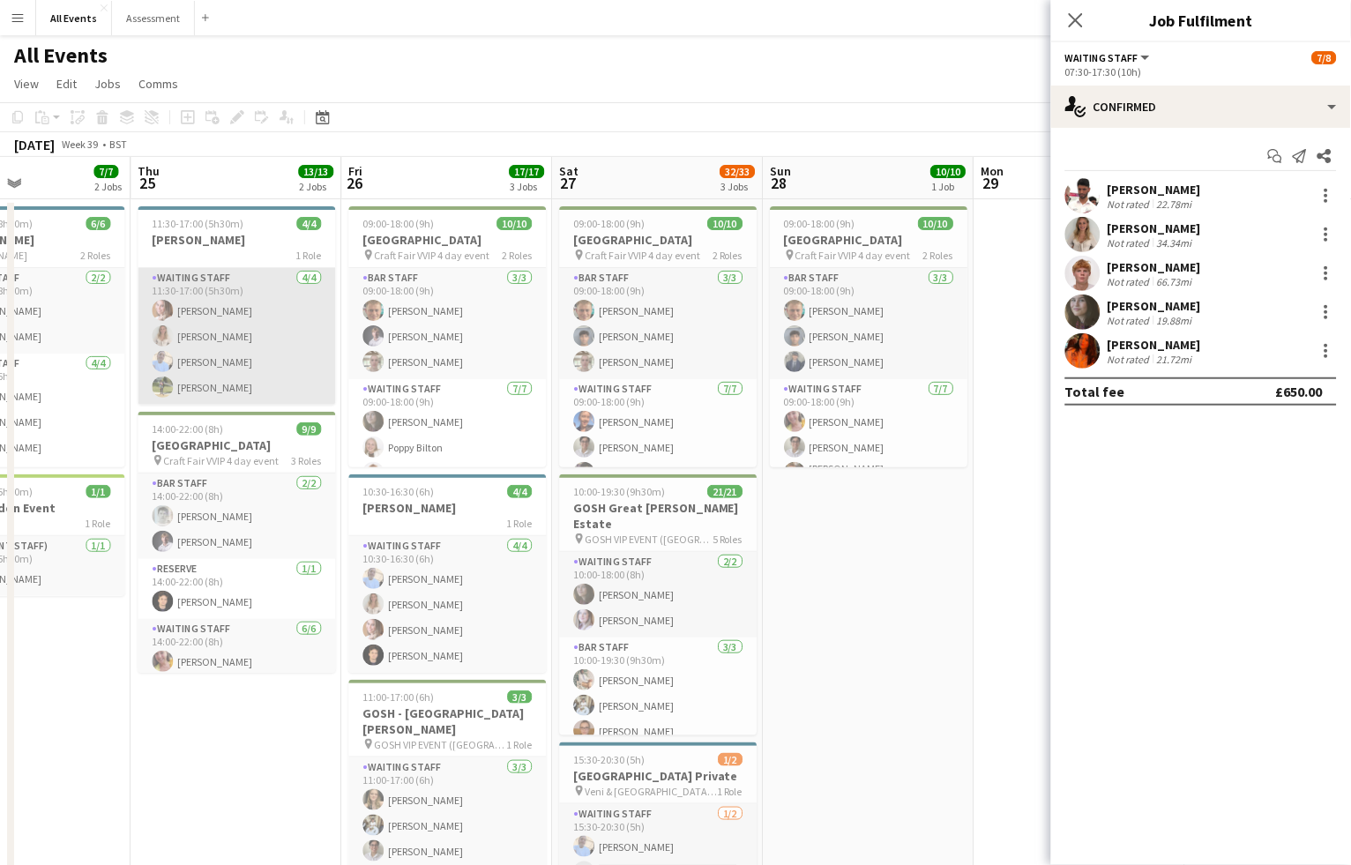
click at [242, 346] on app-card-role "Waiting Staff 4/4 11:30-17:00 (5h30m) Grace Reilly Isobel Crabb Bethany Cook Ma…" at bounding box center [237, 336] width 198 height 137
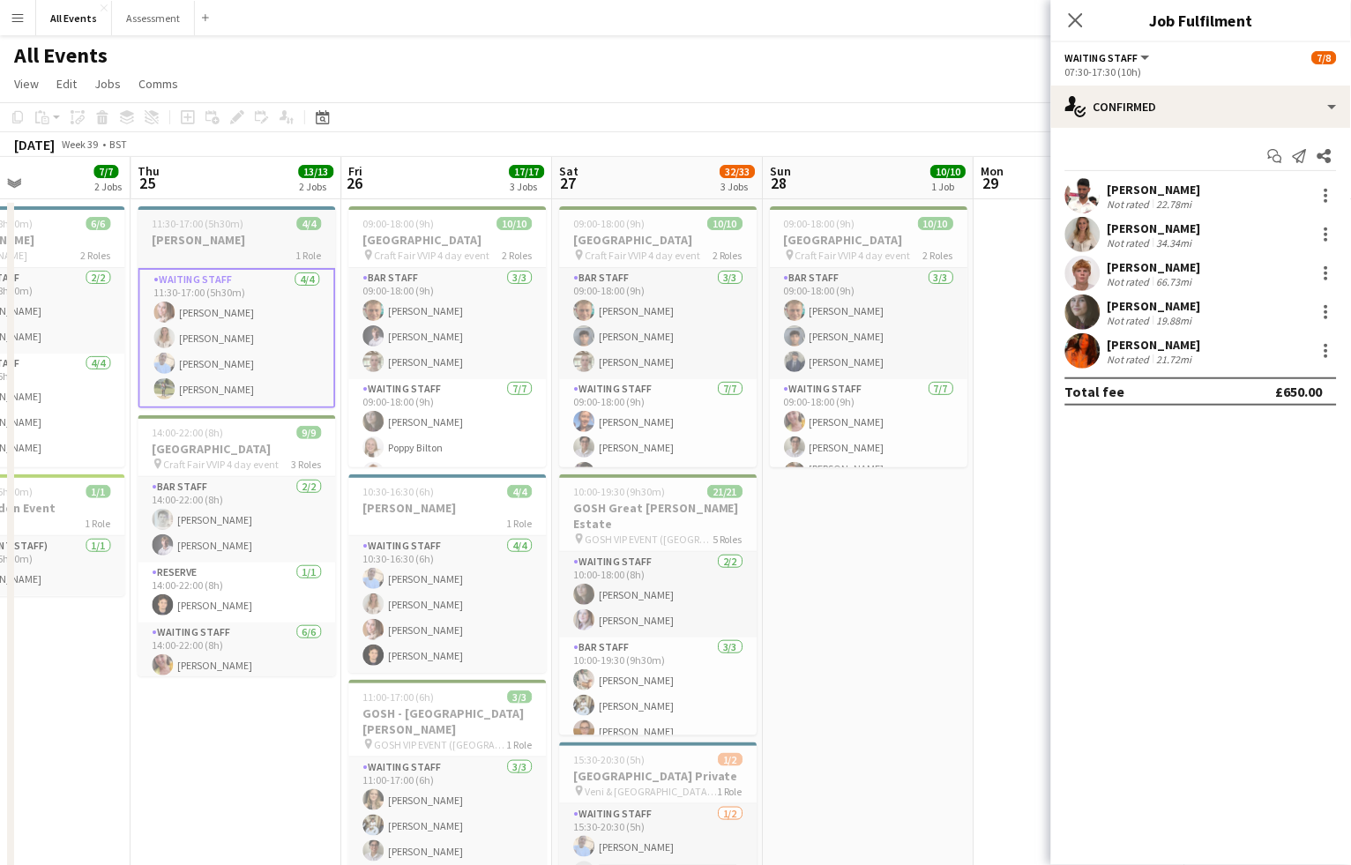
click at [245, 268] on app-job-card "11:30-17:00 (5h30m) 4/4 E.J. Churchill 1 Role Waiting Staff 4/4 11:30-17:00 (5h…" at bounding box center [237, 307] width 198 height 202
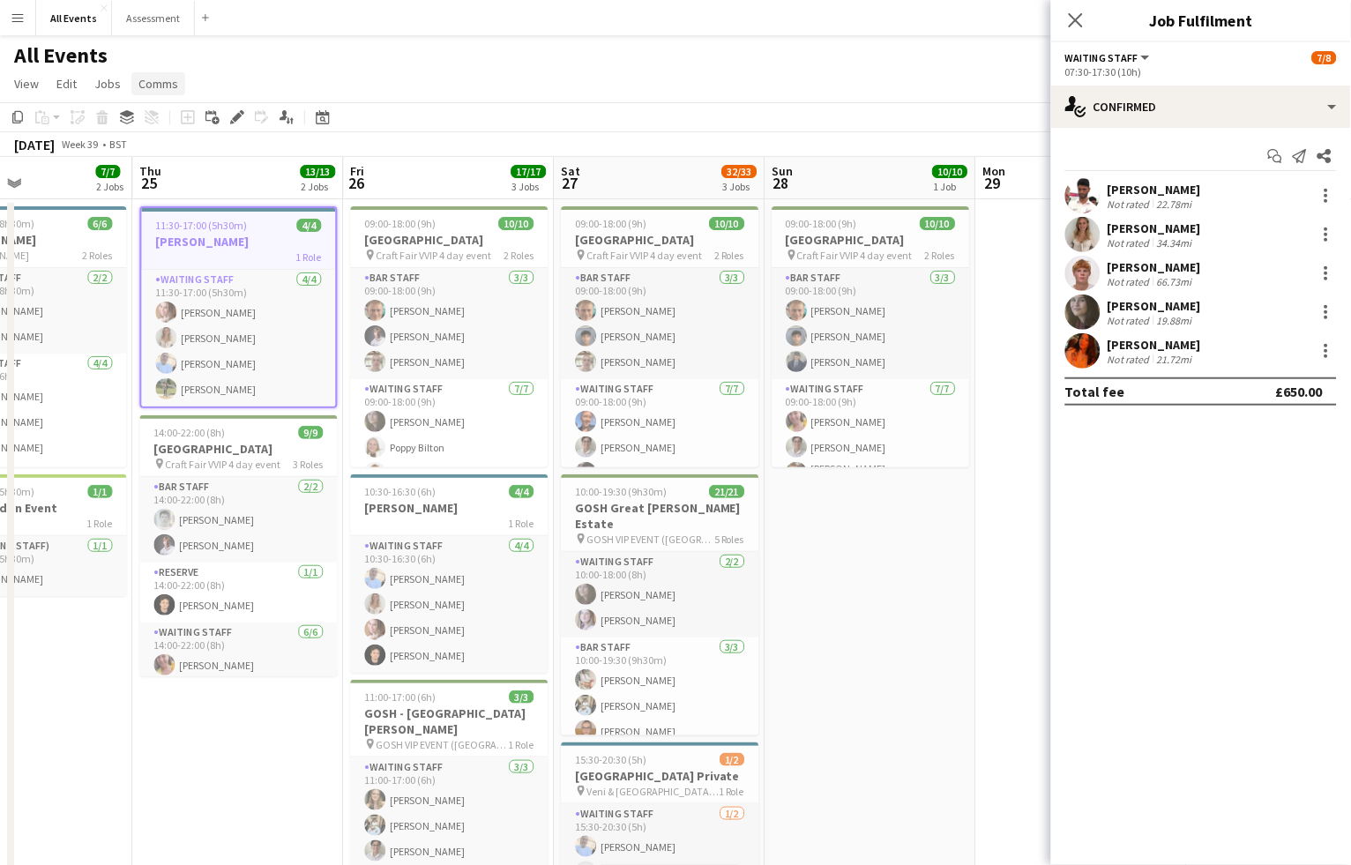
click at [153, 90] on span "Comms" at bounding box center [158, 84] width 40 height 16
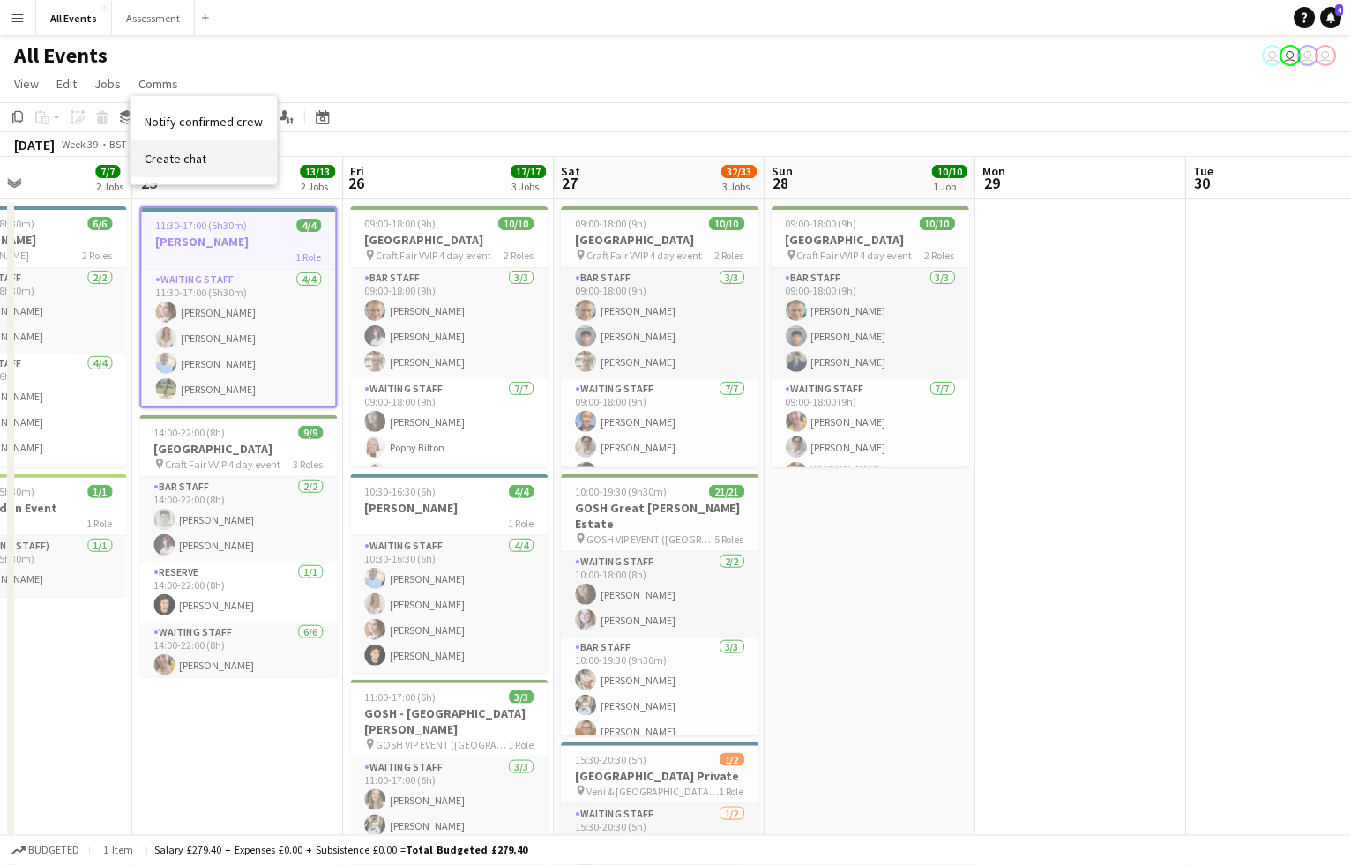
click at [178, 152] on span "Create chat" at bounding box center [176, 159] width 62 height 16
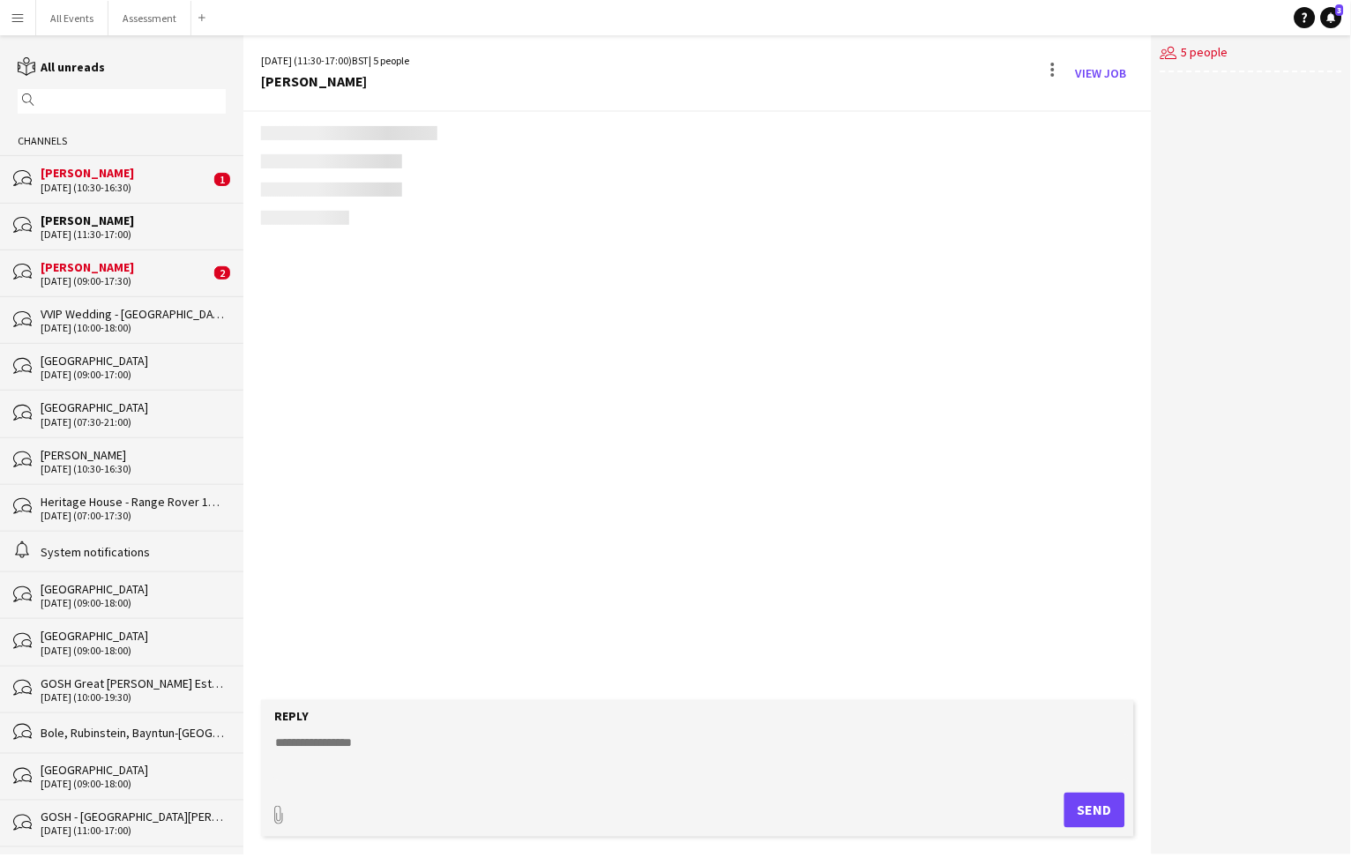
click at [138, 278] on div "[DATE] (09:00-17:30)" at bounding box center [125, 281] width 169 height 12
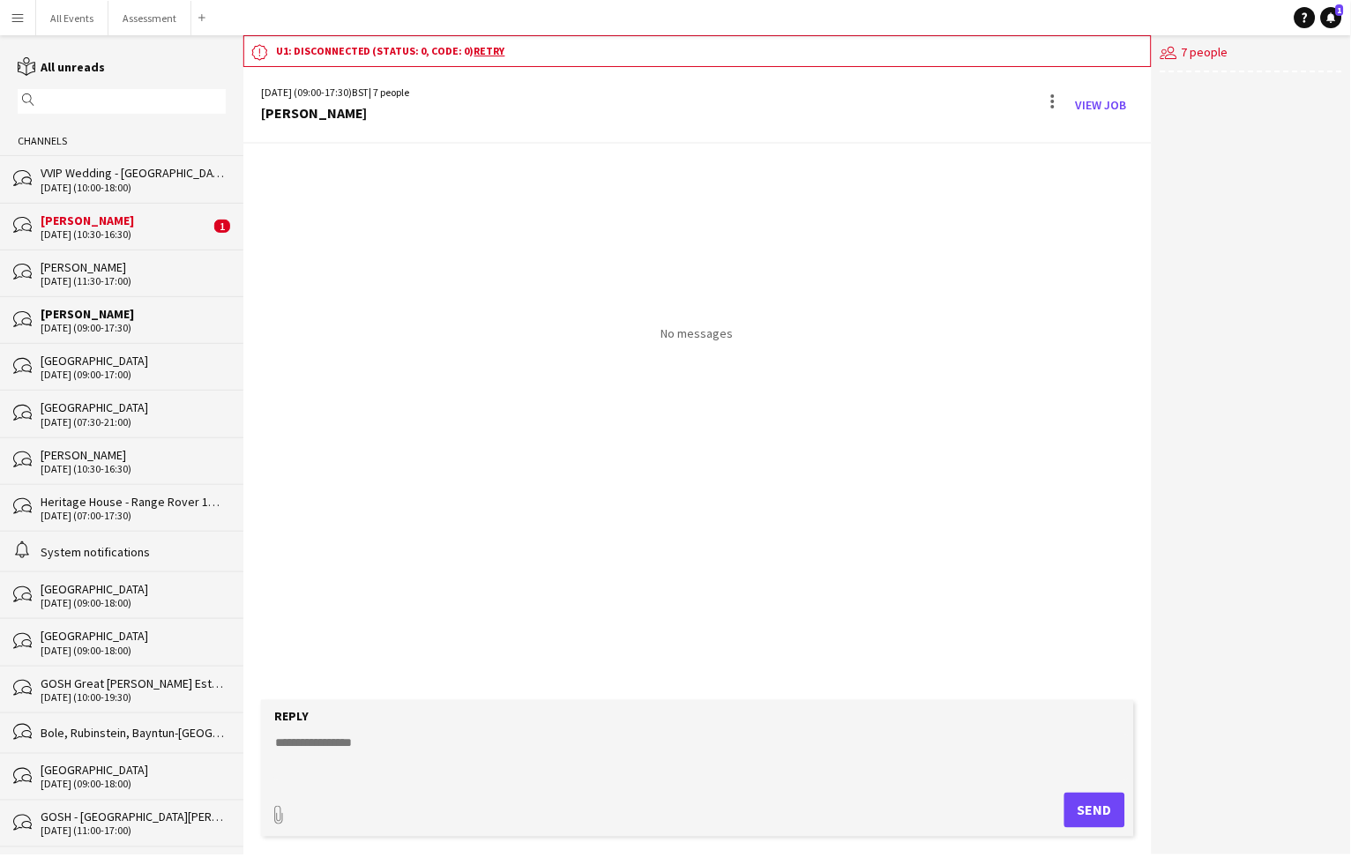
click at [131, 222] on div "[PERSON_NAME]" at bounding box center [125, 221] width 169 height 16
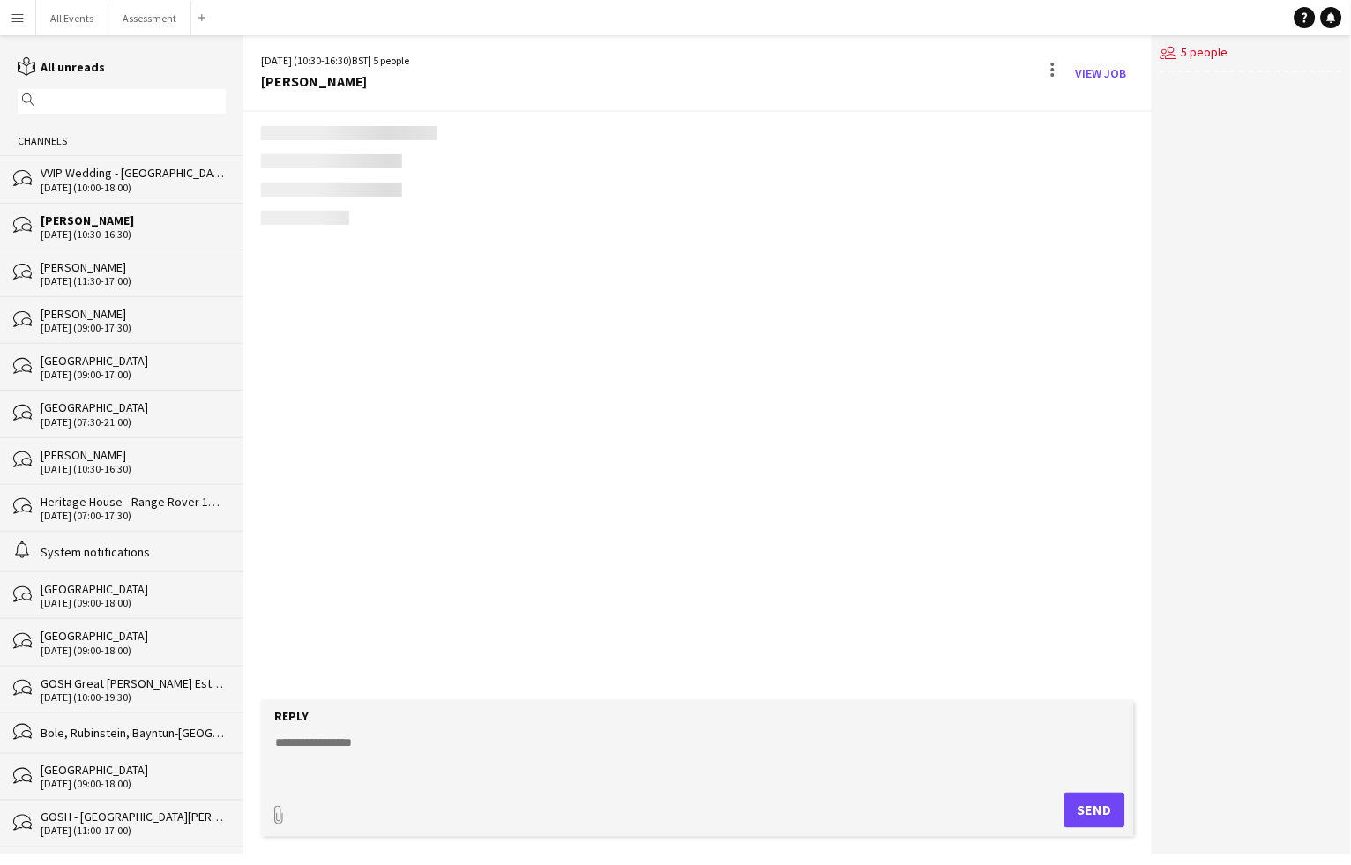
scroll to position [590, 0]
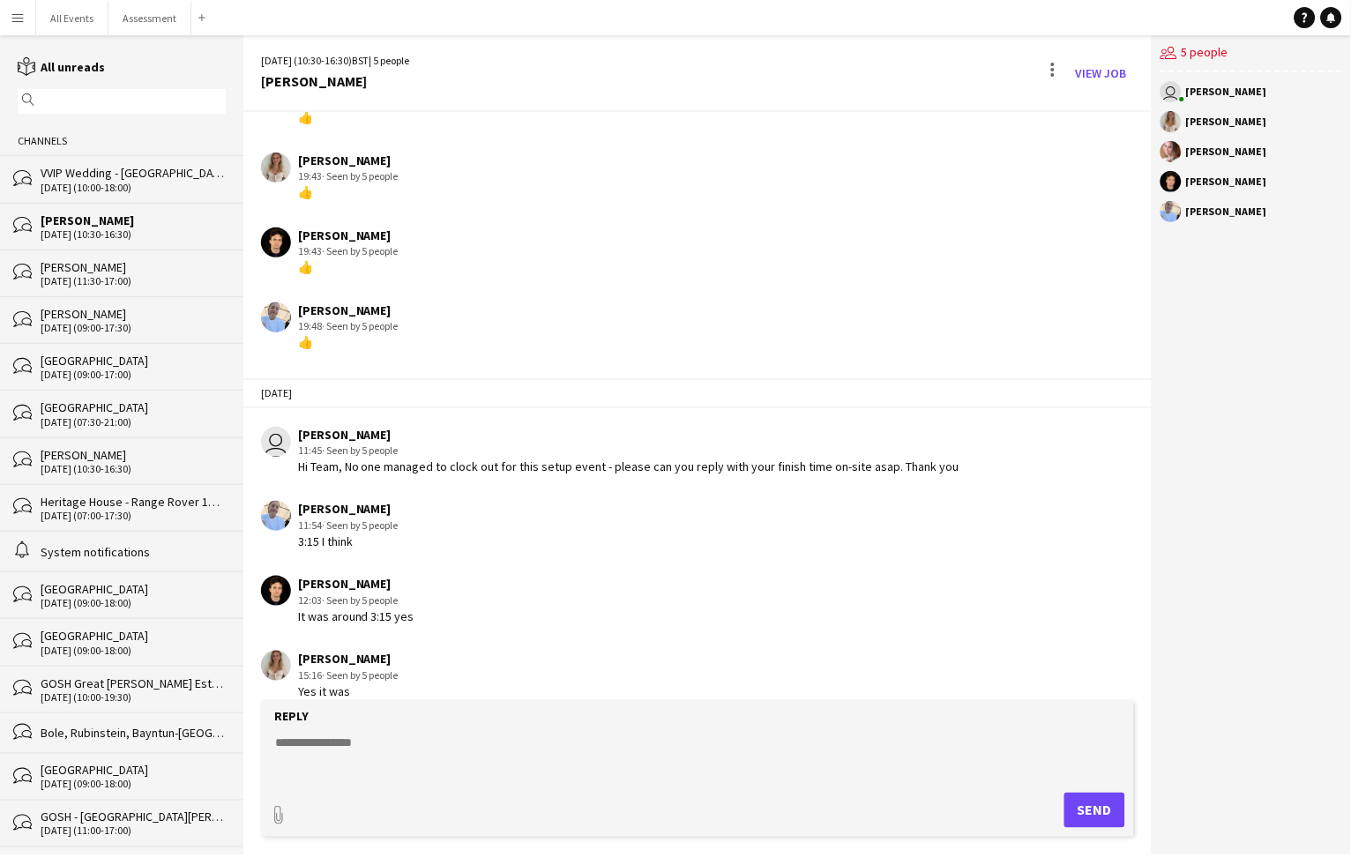
click at [130, 259] on div "[PERSON_NAME]" at bounding box center [133, 267] width 185 height 16
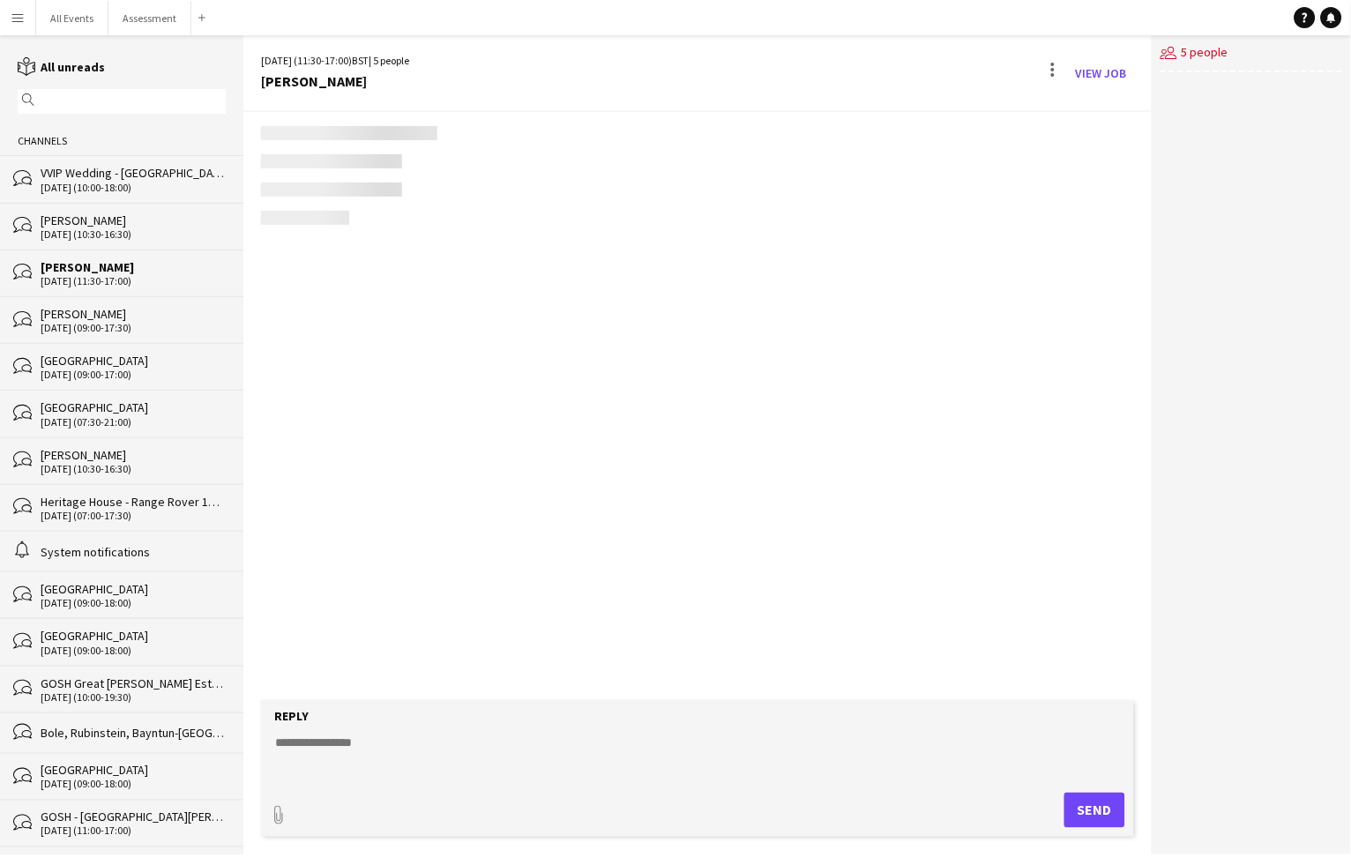
scroll to position [547, 0]
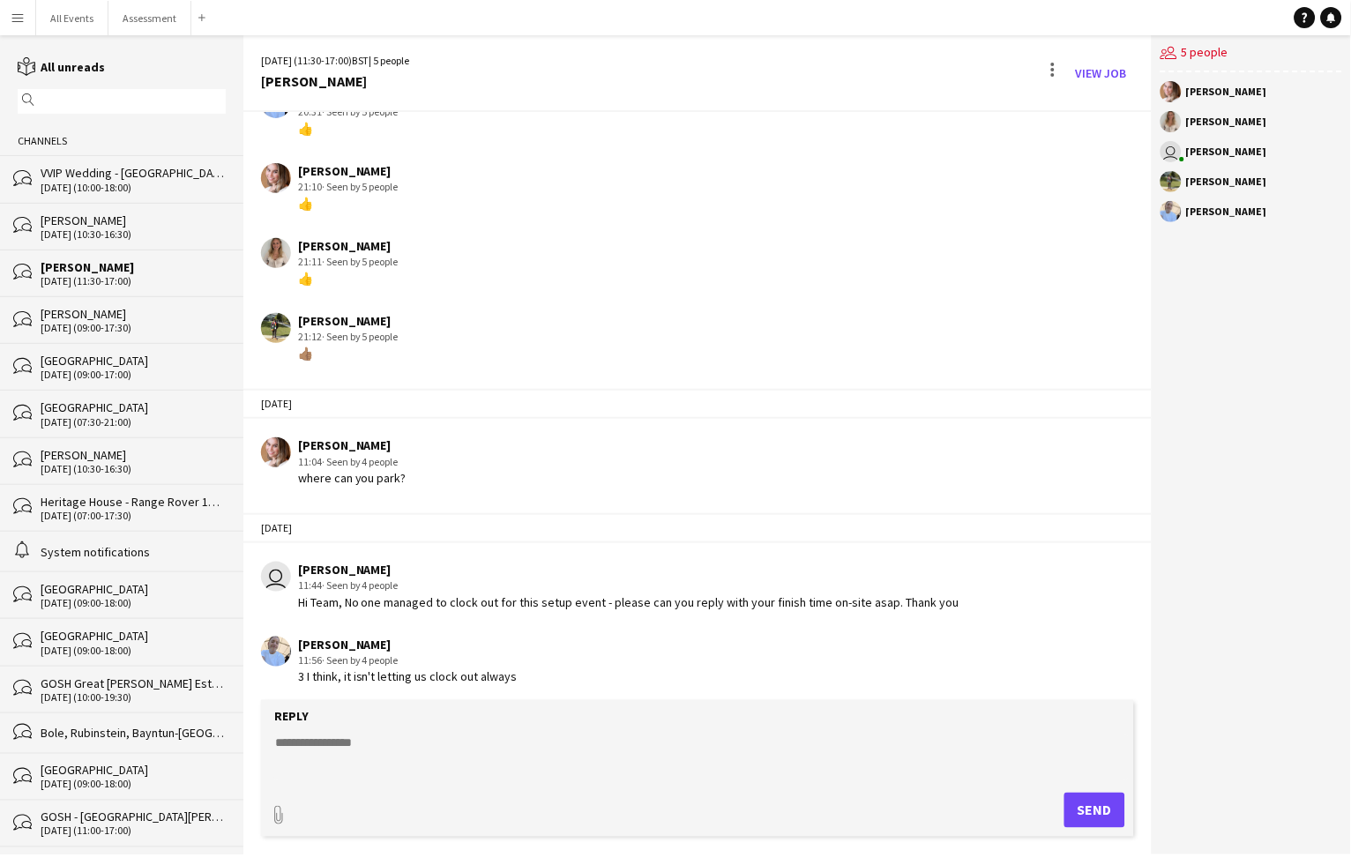
click at [133, 221] on div "[PERSON_NAME]" at bounding box center [133, 221] width 185 height 16
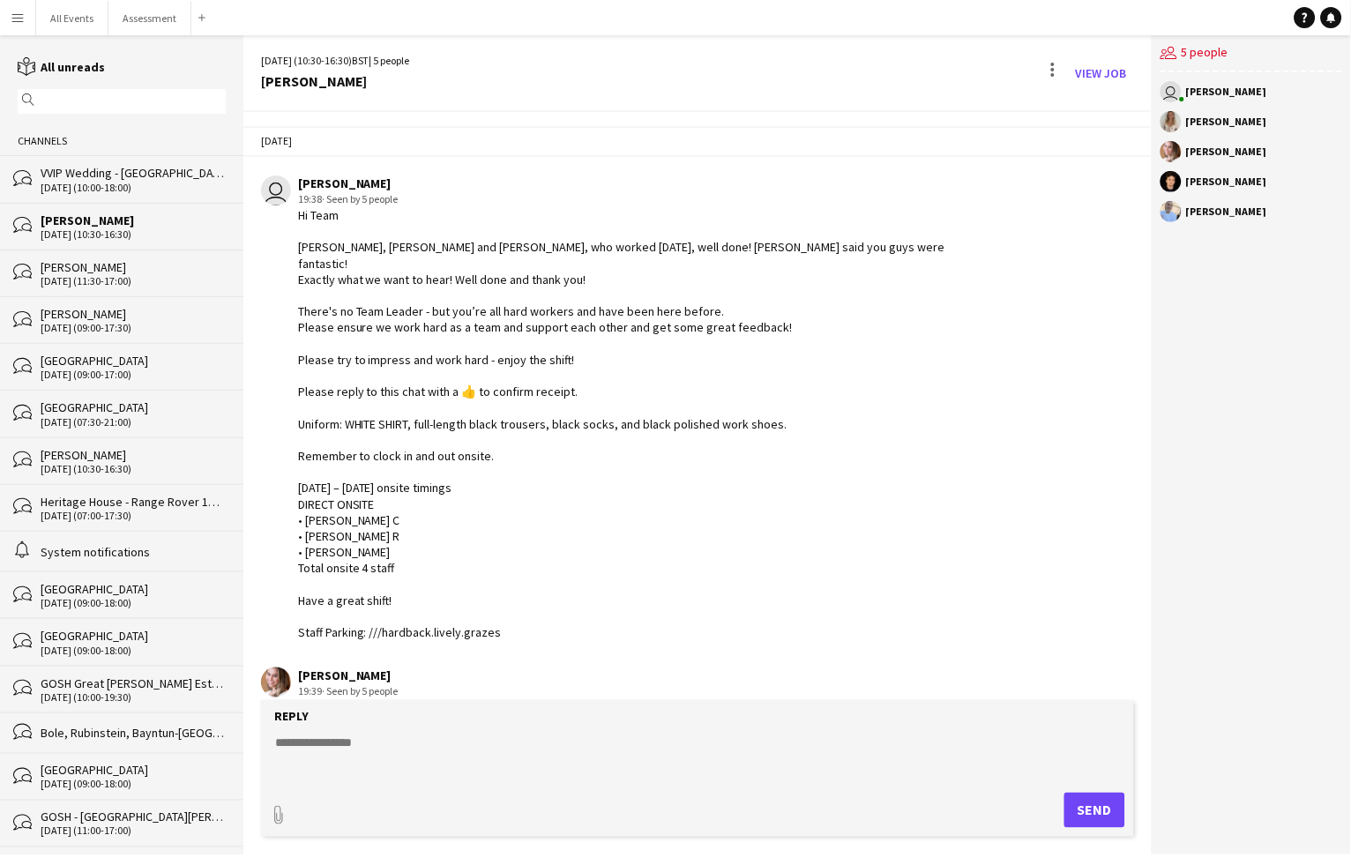
scroll to position [590, 0]
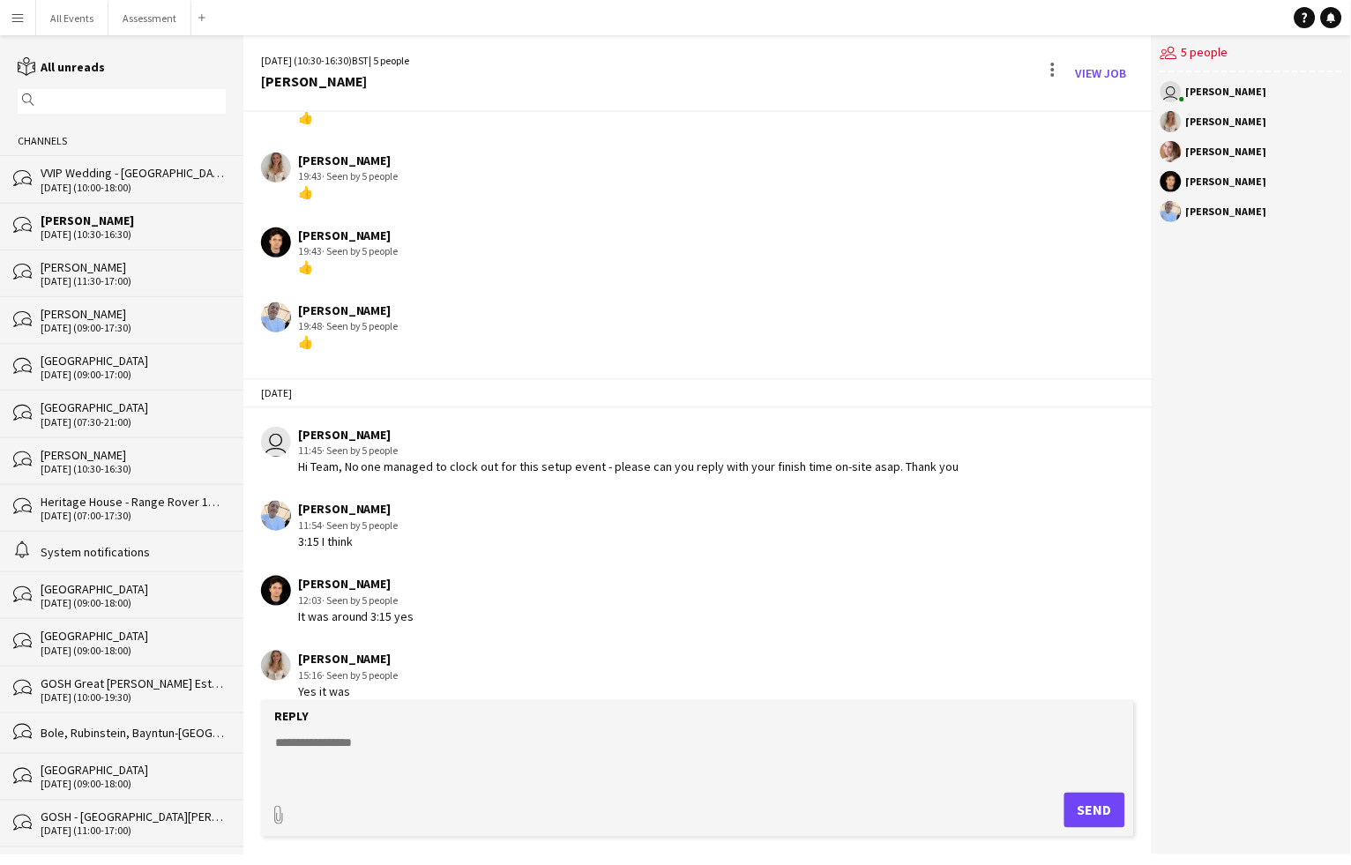
click at [131, 251] on div "bubbles E.J. Churchill 25-09-2025 (11:30-17:00)" at bounding box center [121, 273] width 243 height 47
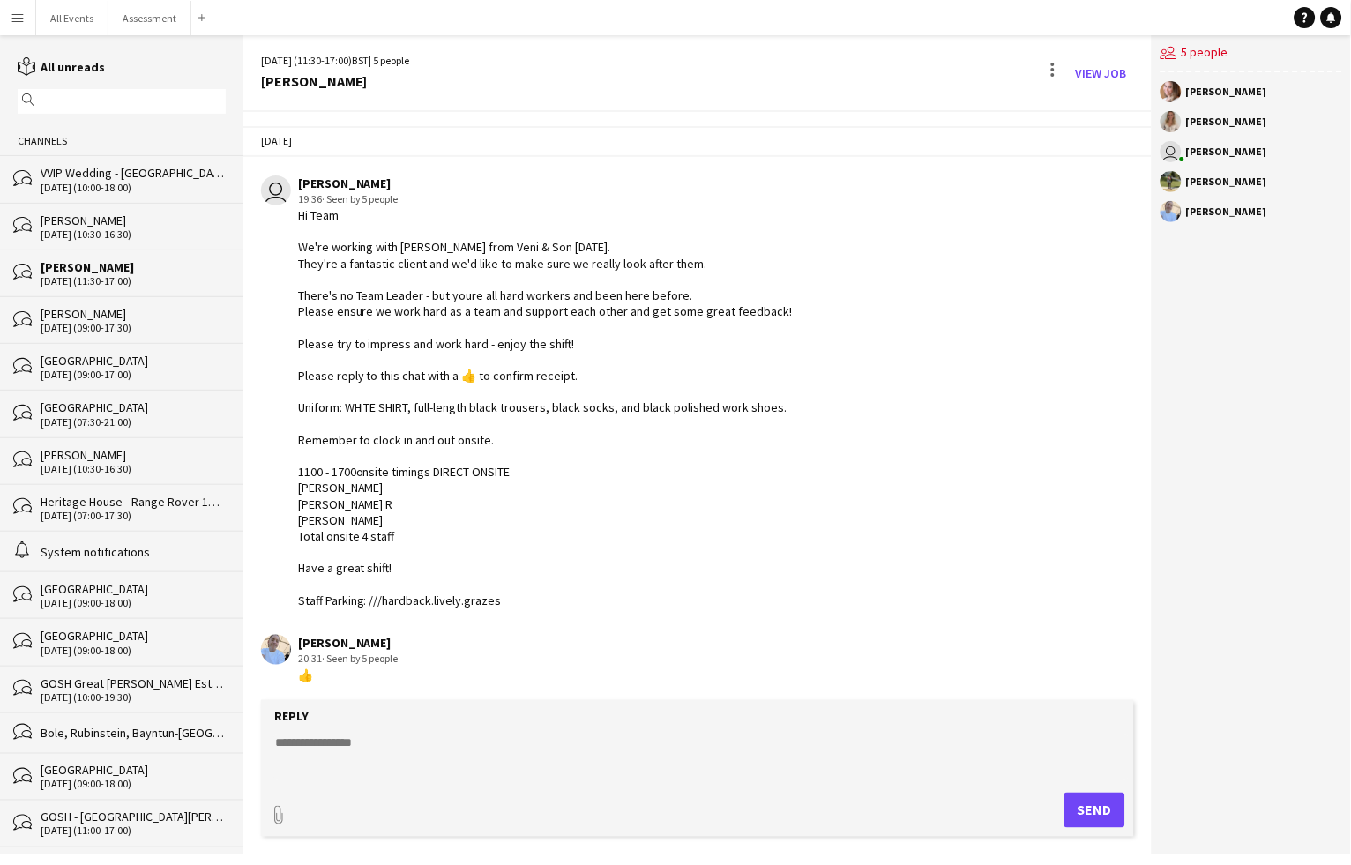
scroll to position [547, 0]
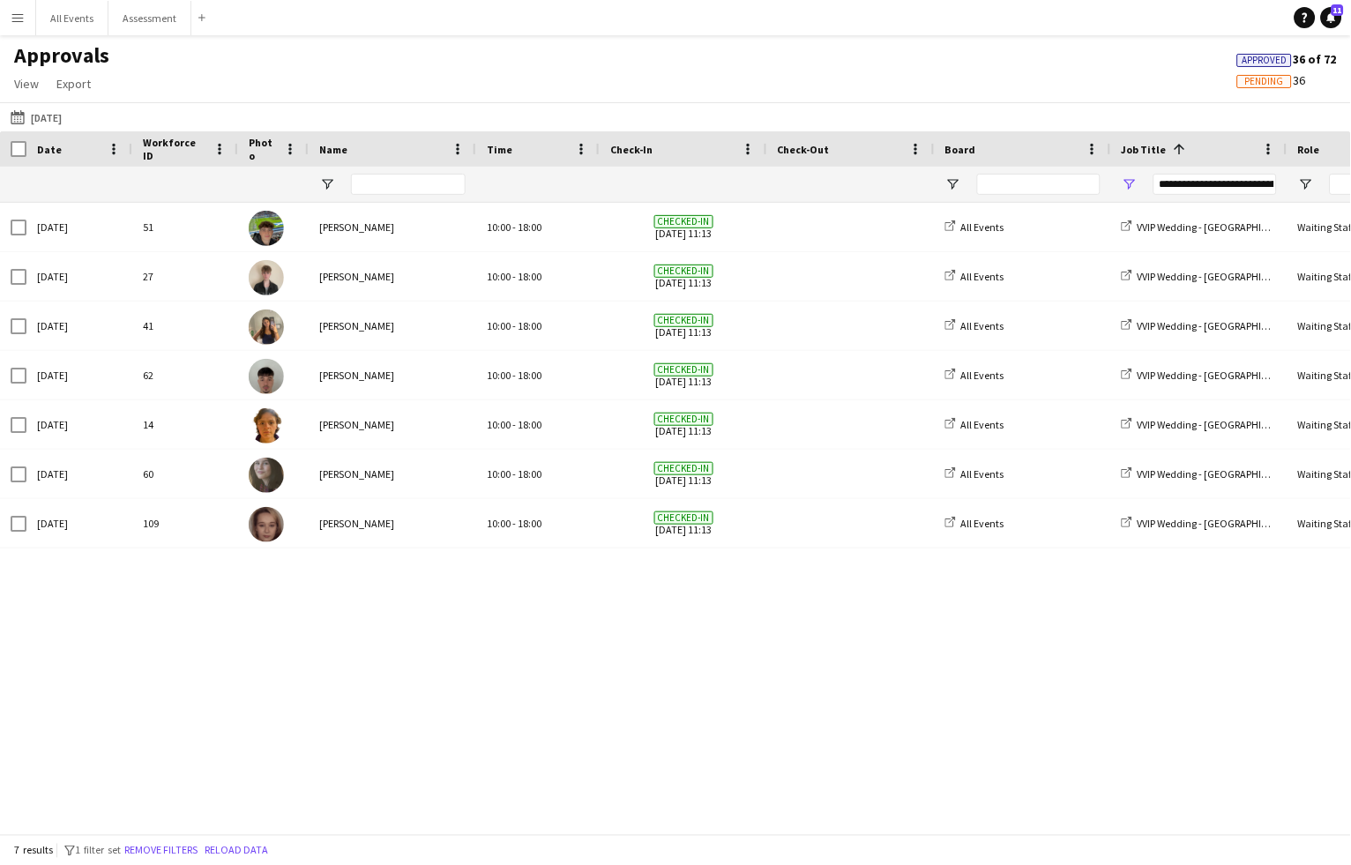
click at [855, 2] on app-navbar "Menu Boards Boards Boards All jobs Status Workforce Workforce My Workforce Recr…" at bounding box center [675, 17] width 1351 height 35
click at [60, 112] on button "17-09-2025 19-09-2025" at bounding box center [36, 117] width 58 height 21
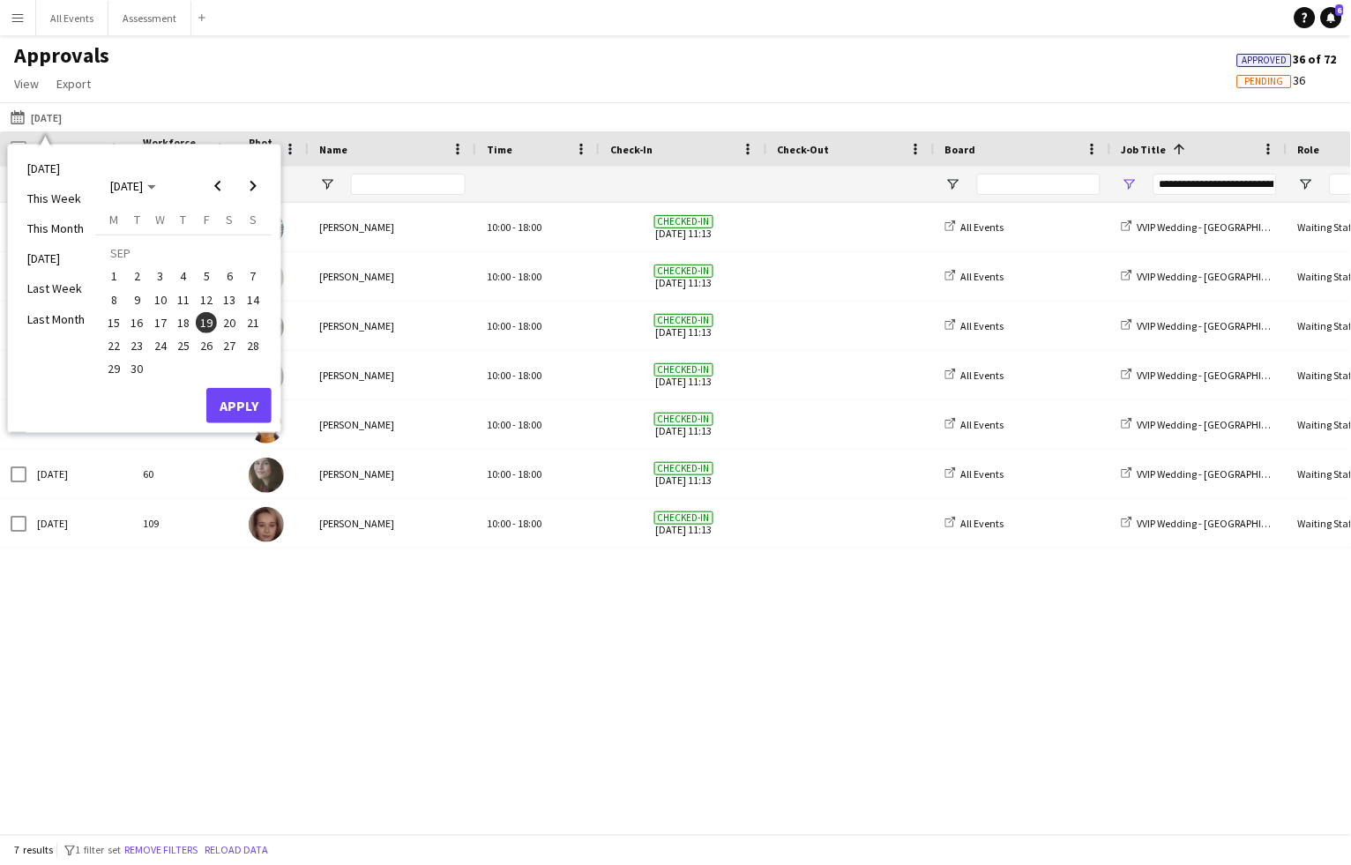
click at [142, 349] on span "23" at bounding box center [137, 345] width 21 height 21
click at [231, 393] on button "Apply" at bounding box center [238, 405] width 65 height 35
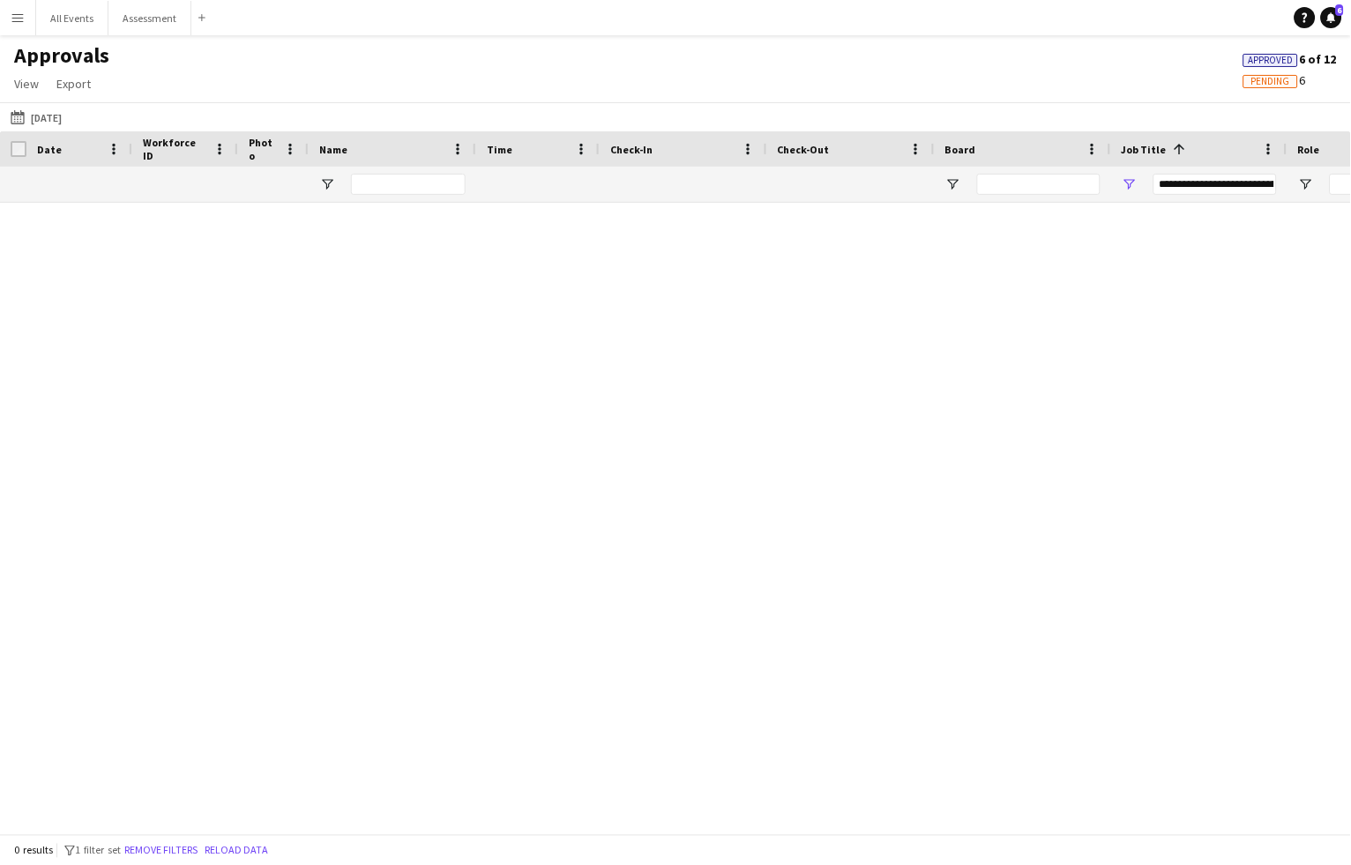
type input "***"
click at [183, 857] on button "Remove filters" at bounding box center [161, 851] width 80 height 19
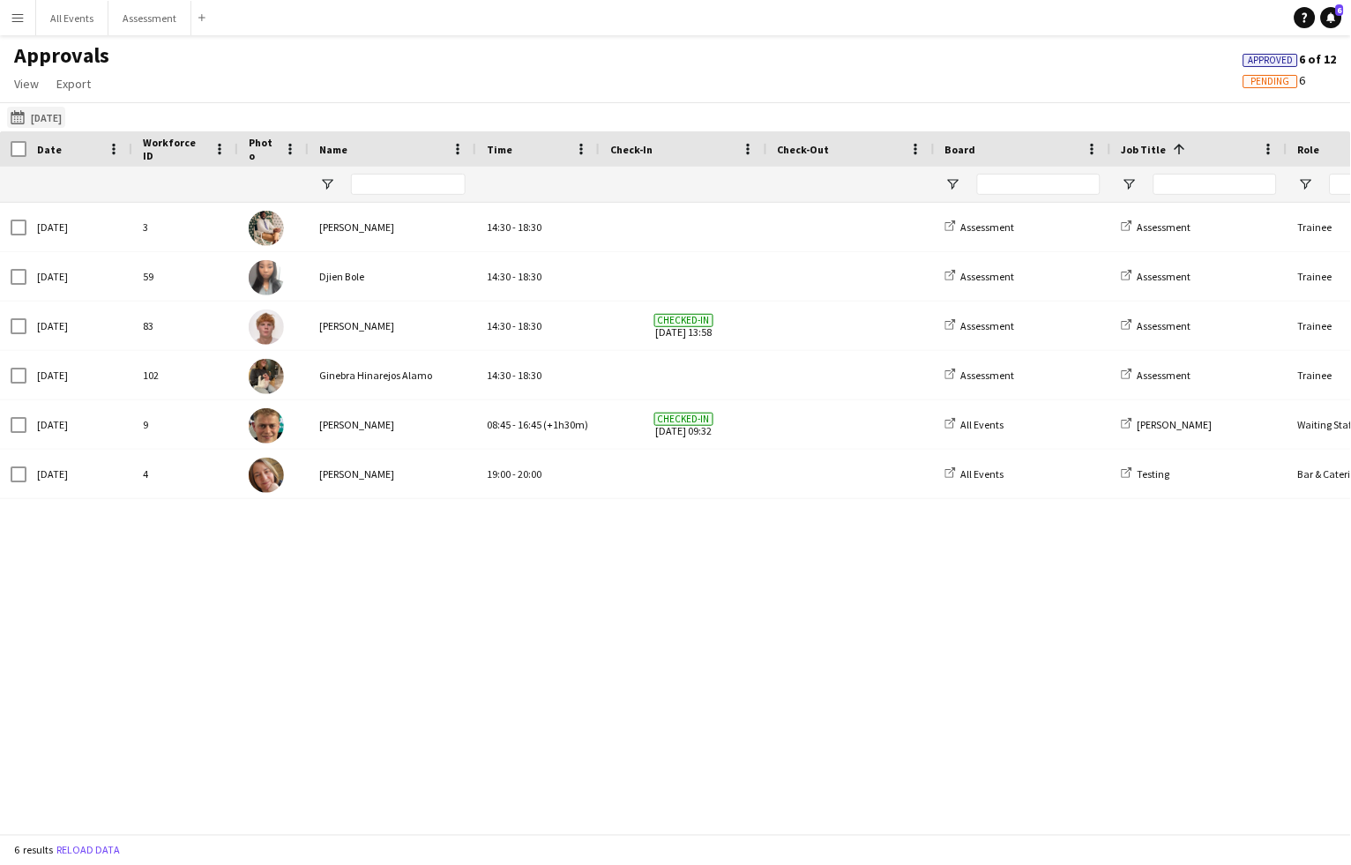
click at [65, 113] on button "17-09-2025 23-09-2025" at bounding box center [36, 117] width 58 height 21
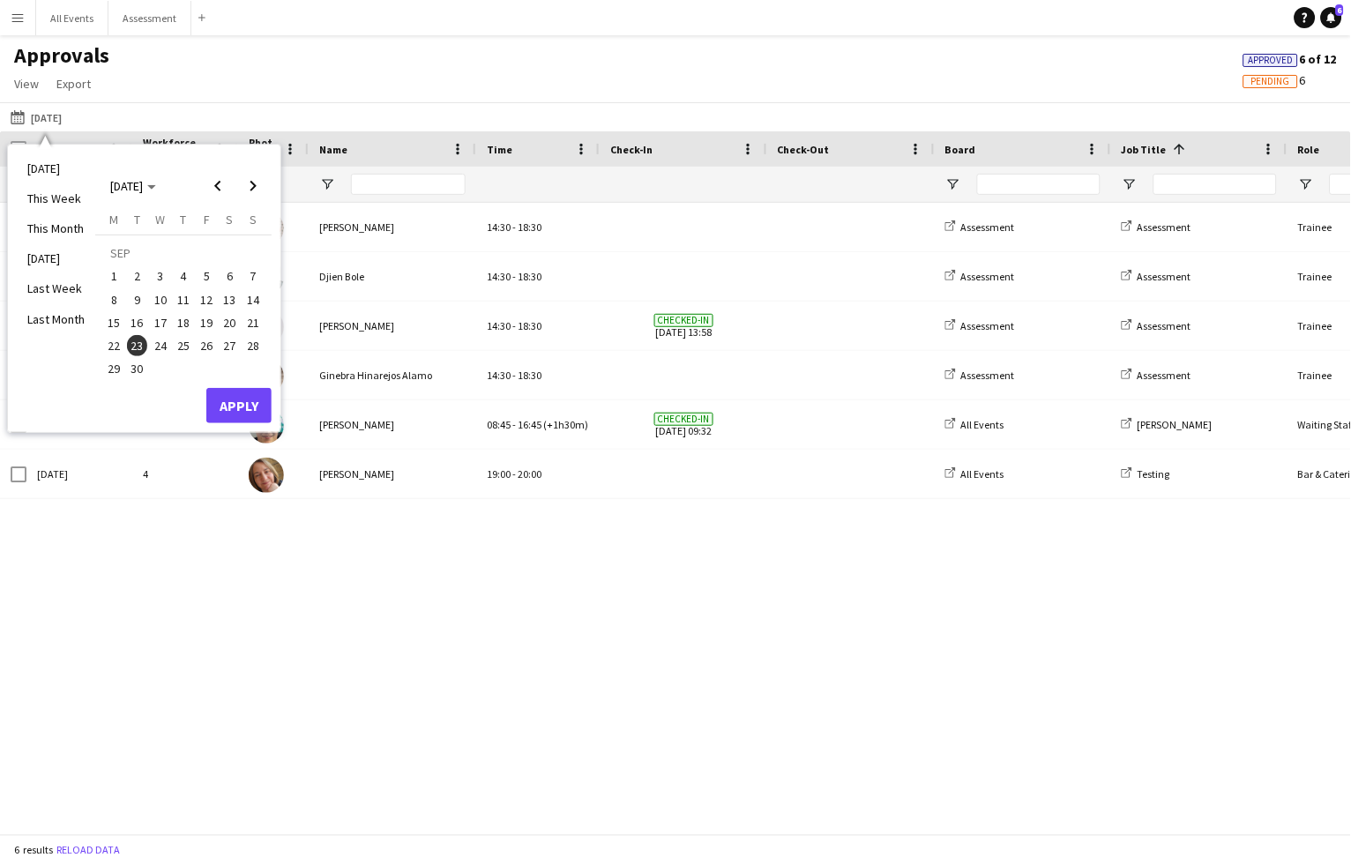
drag, startPoint x: 161, startPoint y: 340, endPoint x: 191, endPoint y: 374, distance: 45.1
click at [161, 340] on span "24" at bounding box center [160, 345] width 21 height 21
click at [255, 428] on div "Today This Week This Month Yesterday Last Week Last Month SEP 2025 SEP 2025 Mon…" at bounding box center [144, 289] width 273 height 288
click at [251, 408] on button "Apply" at bounding box center [238, 405] width 65 height 35
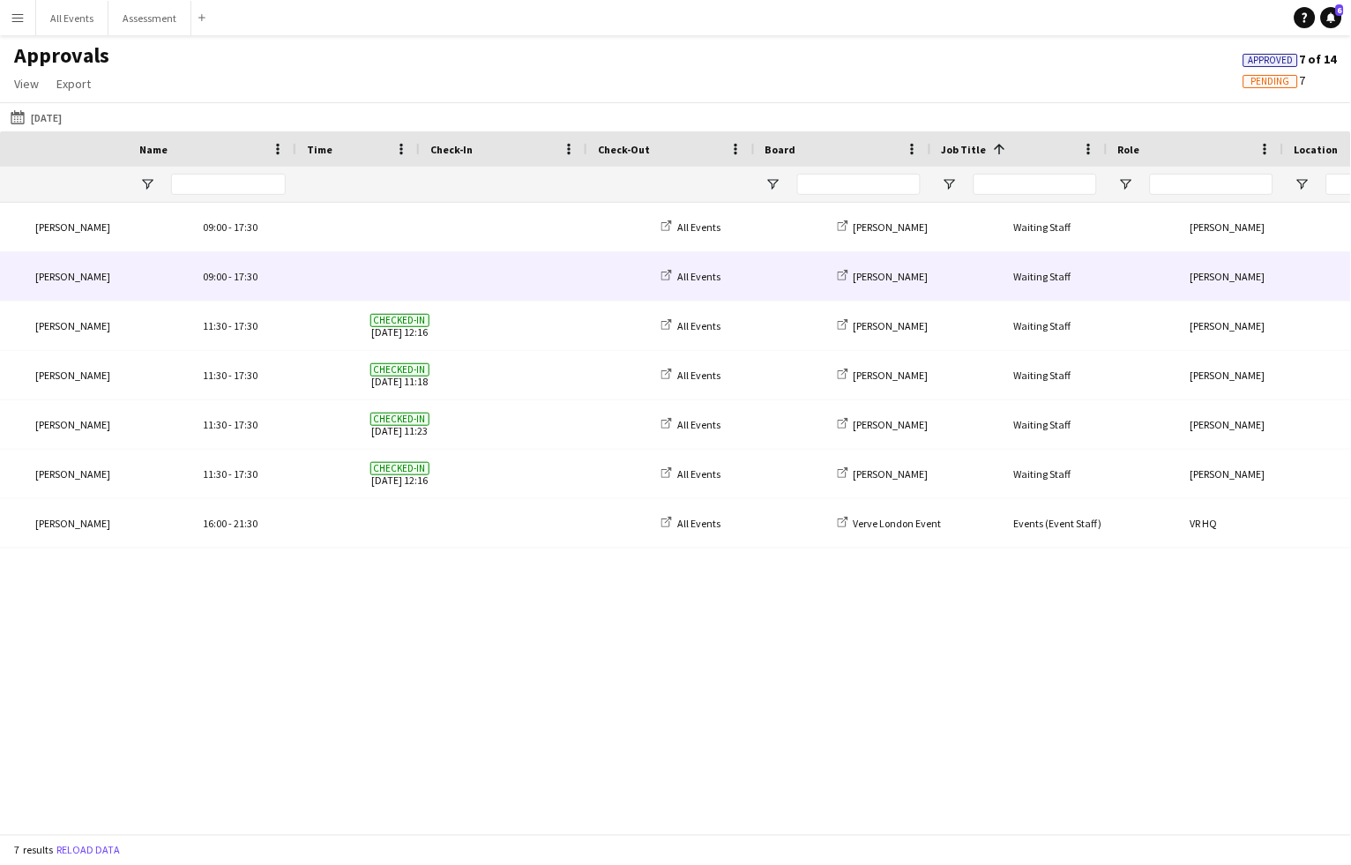
scroll to position [0, 677]
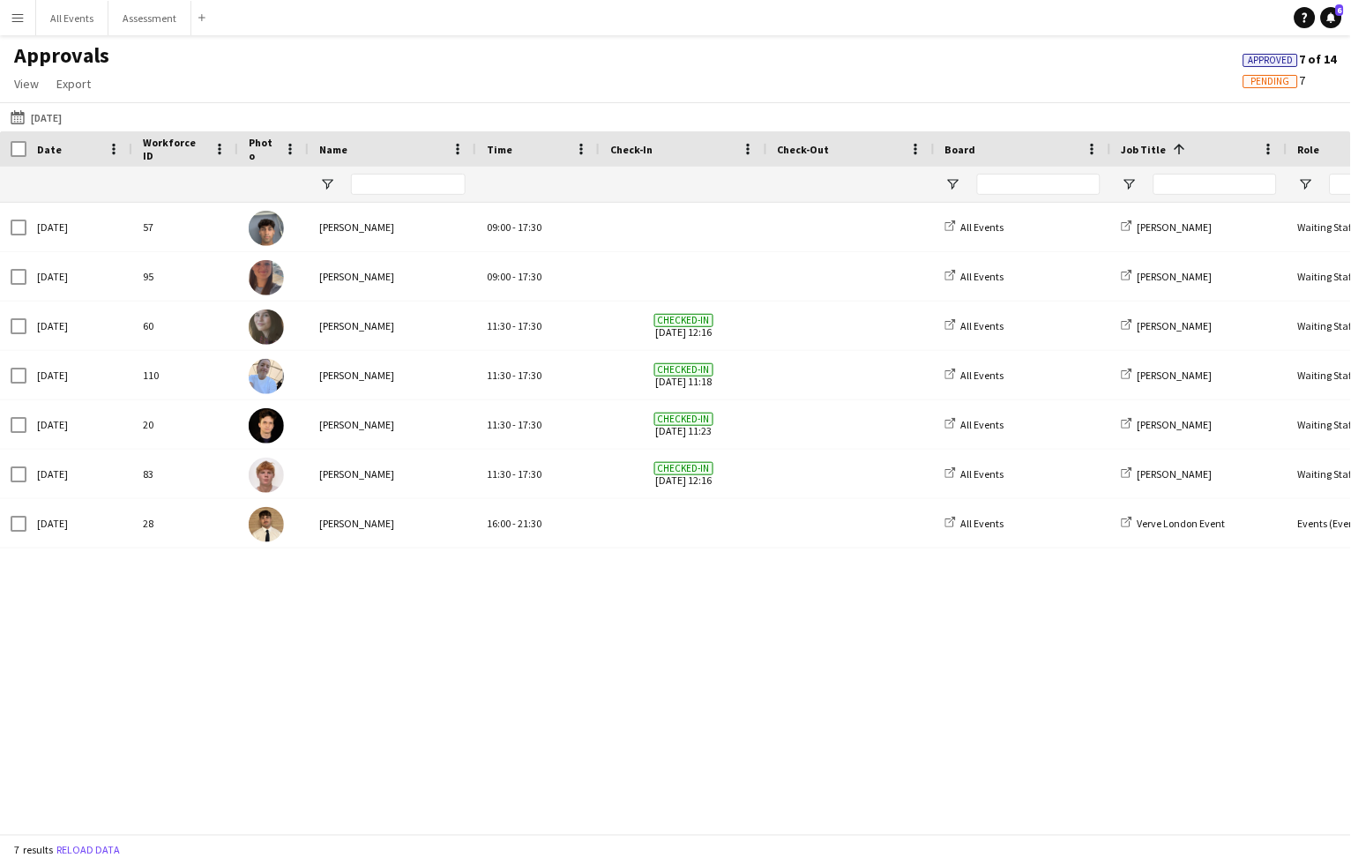
drag, startPoint x: 375, startPoint y: 203, endPoint x: 375, endPoint y: 181, distance: 22.1
click at [375, 181] on div "Job Title 1 Role Location" at bounding box center [675, 482] width 1351 height 703
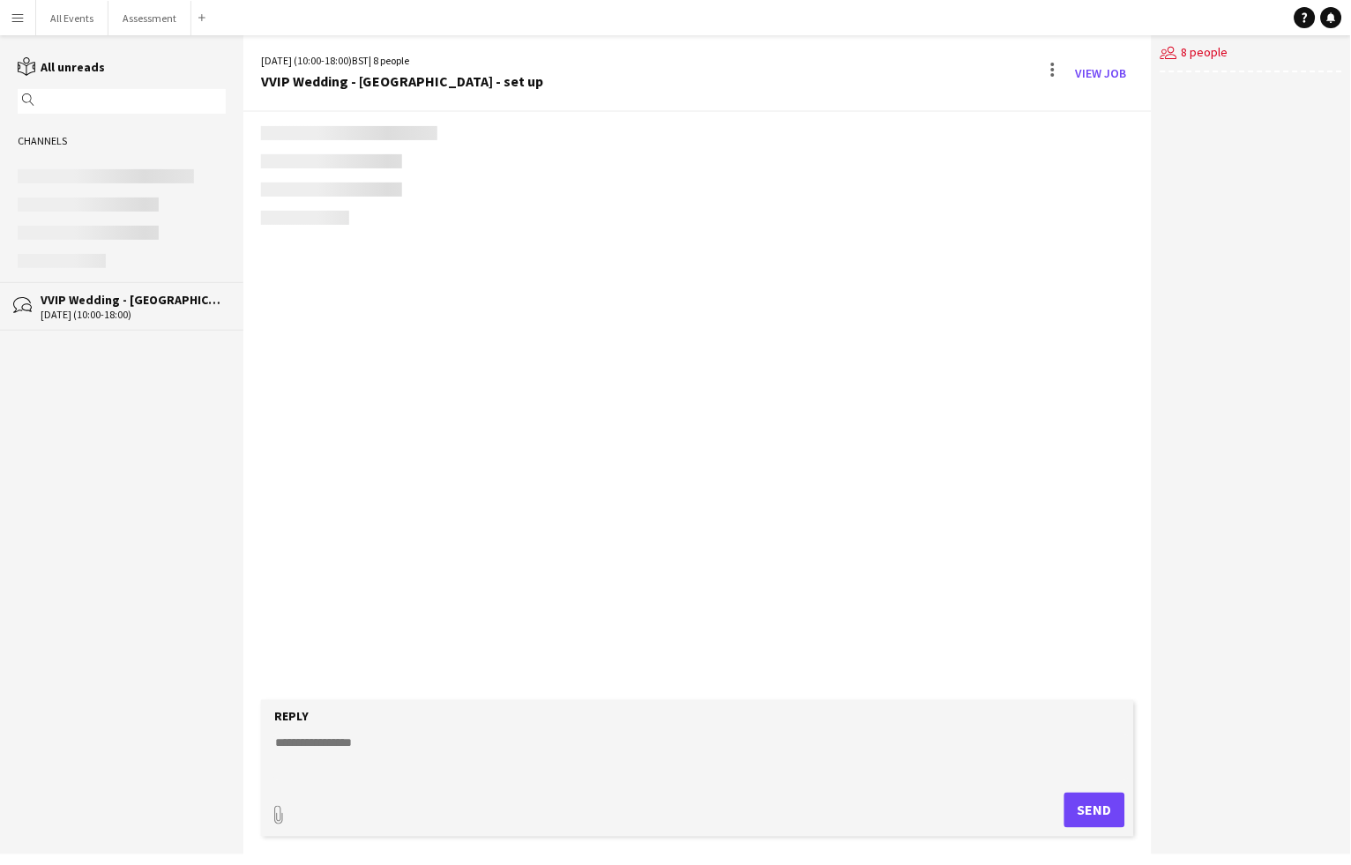
scroll to position [1983, 0]
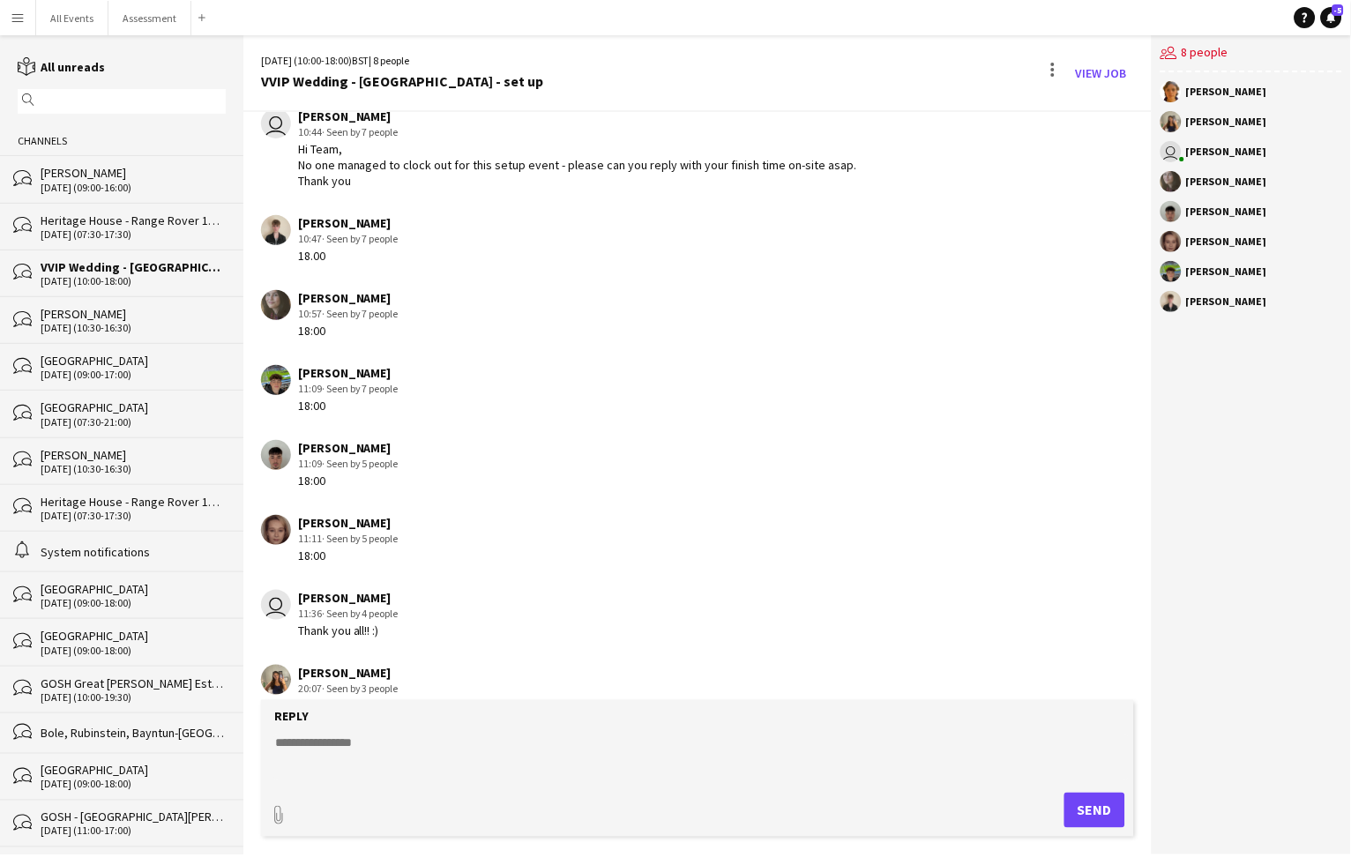
click at [133, 369] on div "[DATE] (09:00-17:00)" at bounding box center [133, 375] width 185 height 12
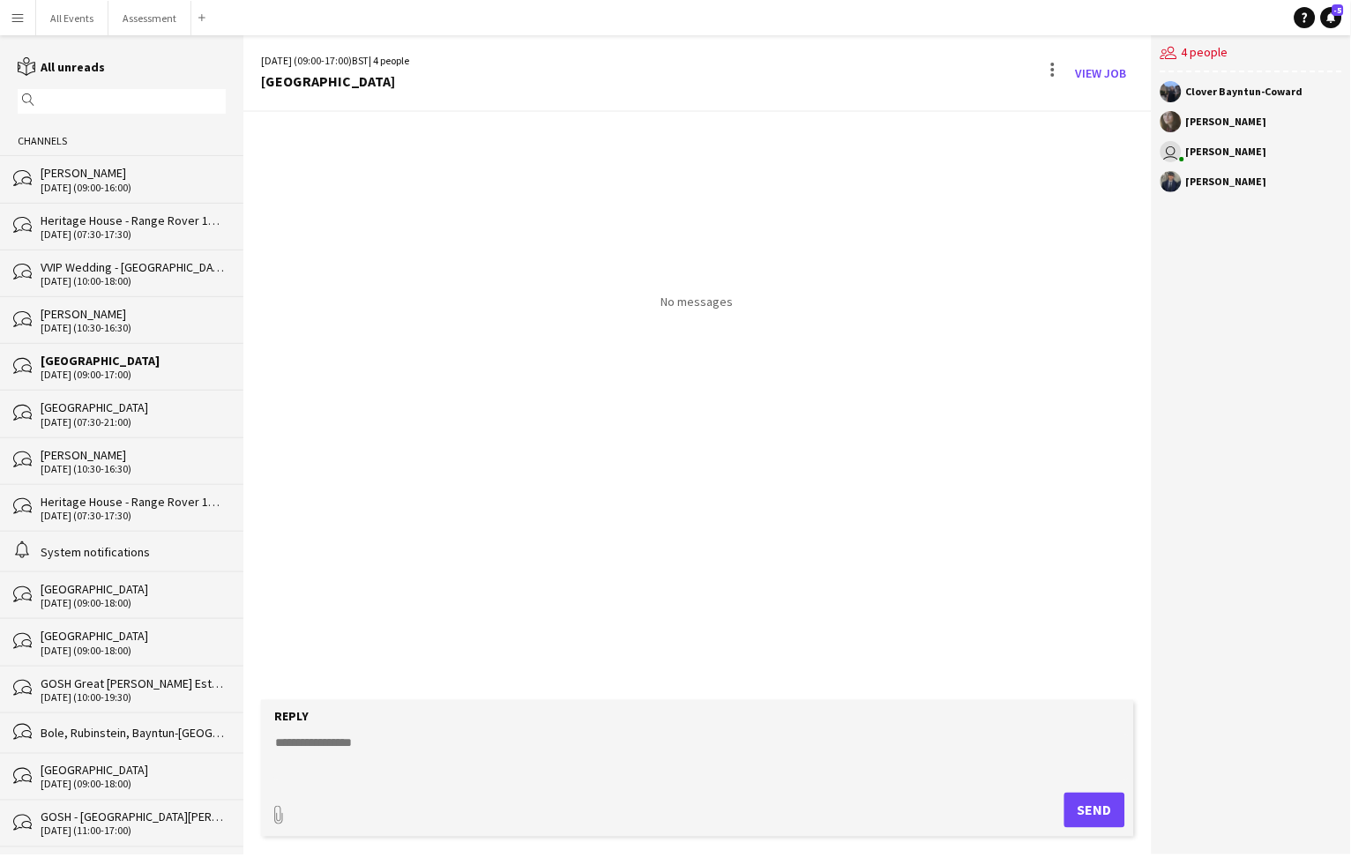
click at [101, 448] on div "[PERSON_NAME]" at bounding box center [133, 455] width 185 height 16
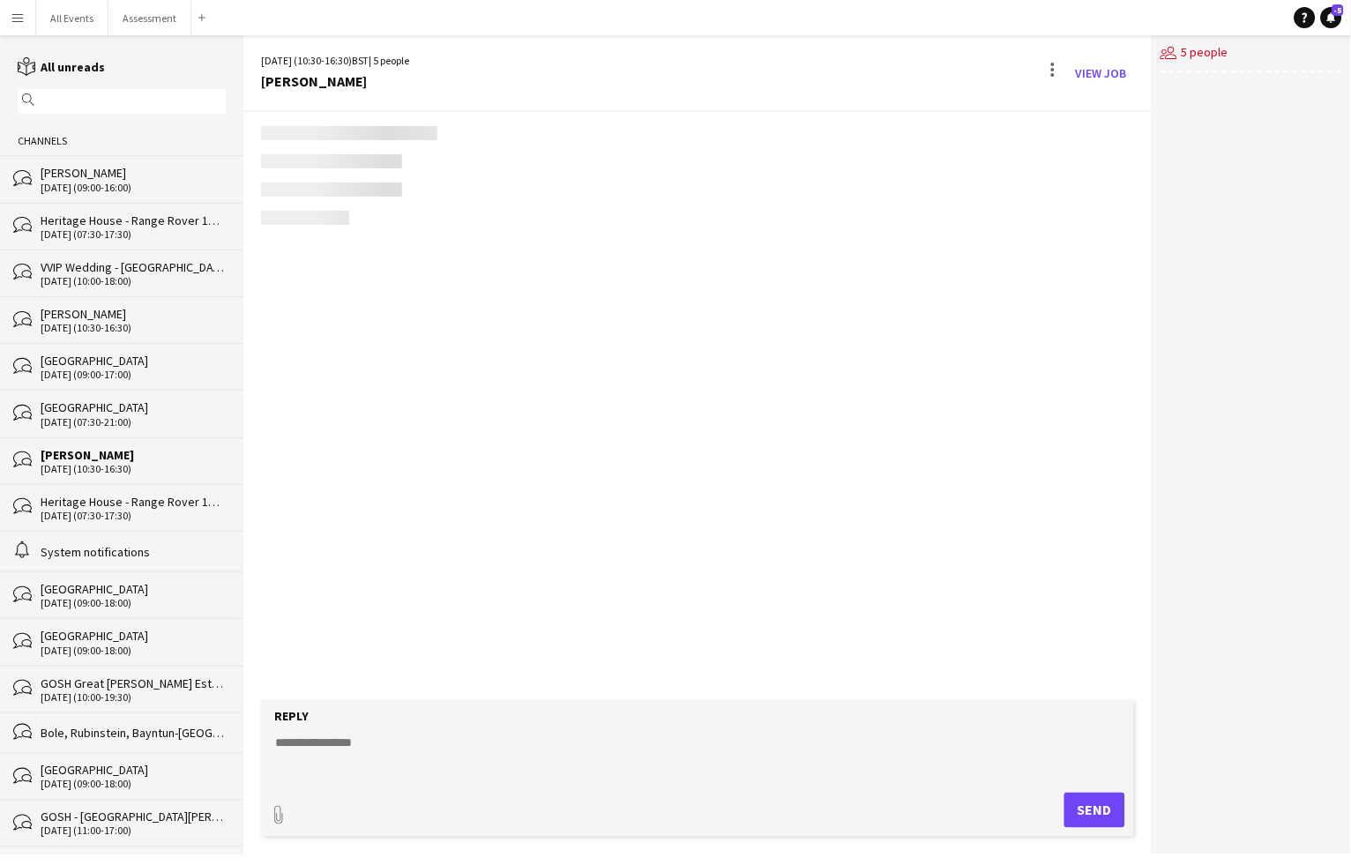
scroll to position [197, 0]
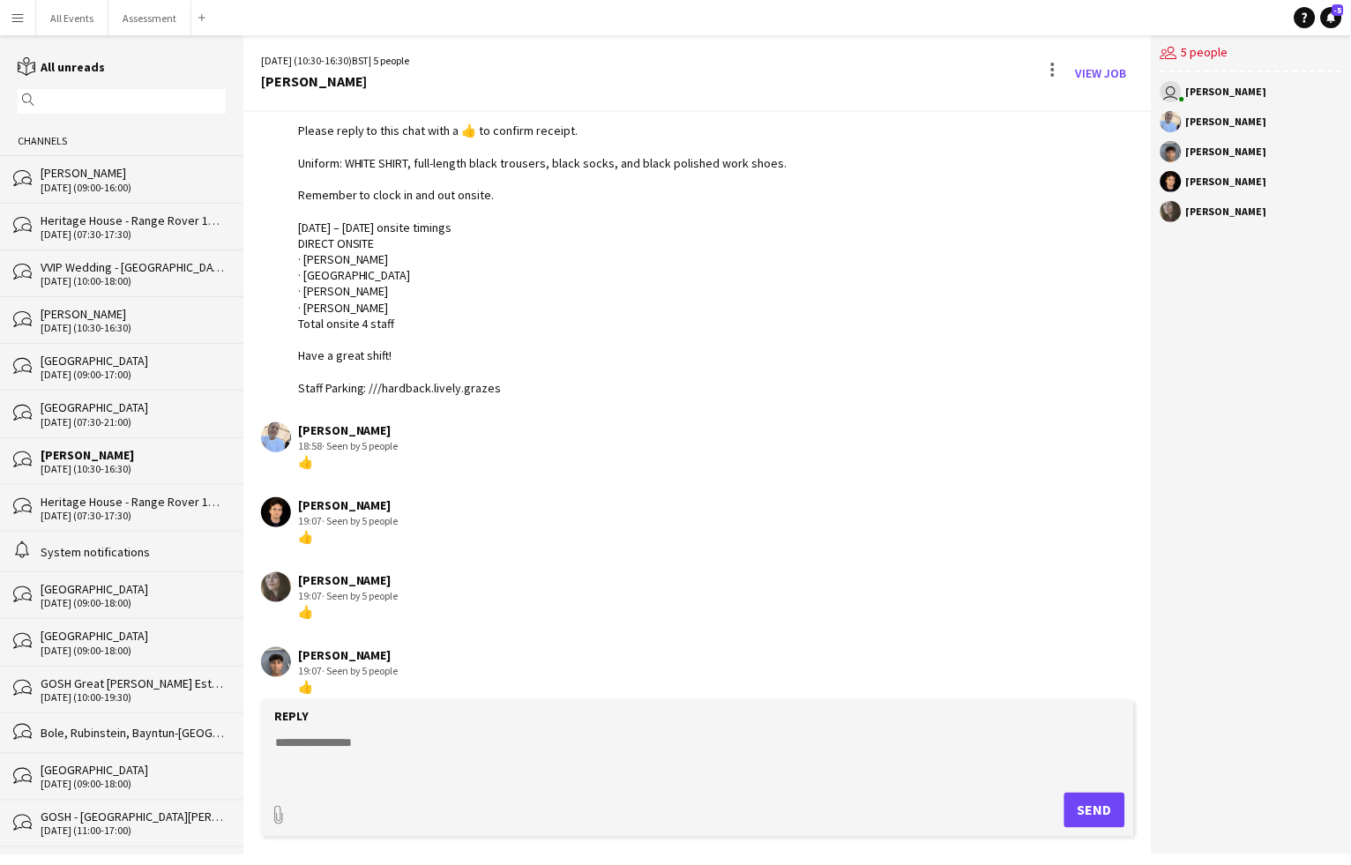
click at [109, 531] on div "alarm System notifications" at bounding box center [121, 551] width 243 height 41
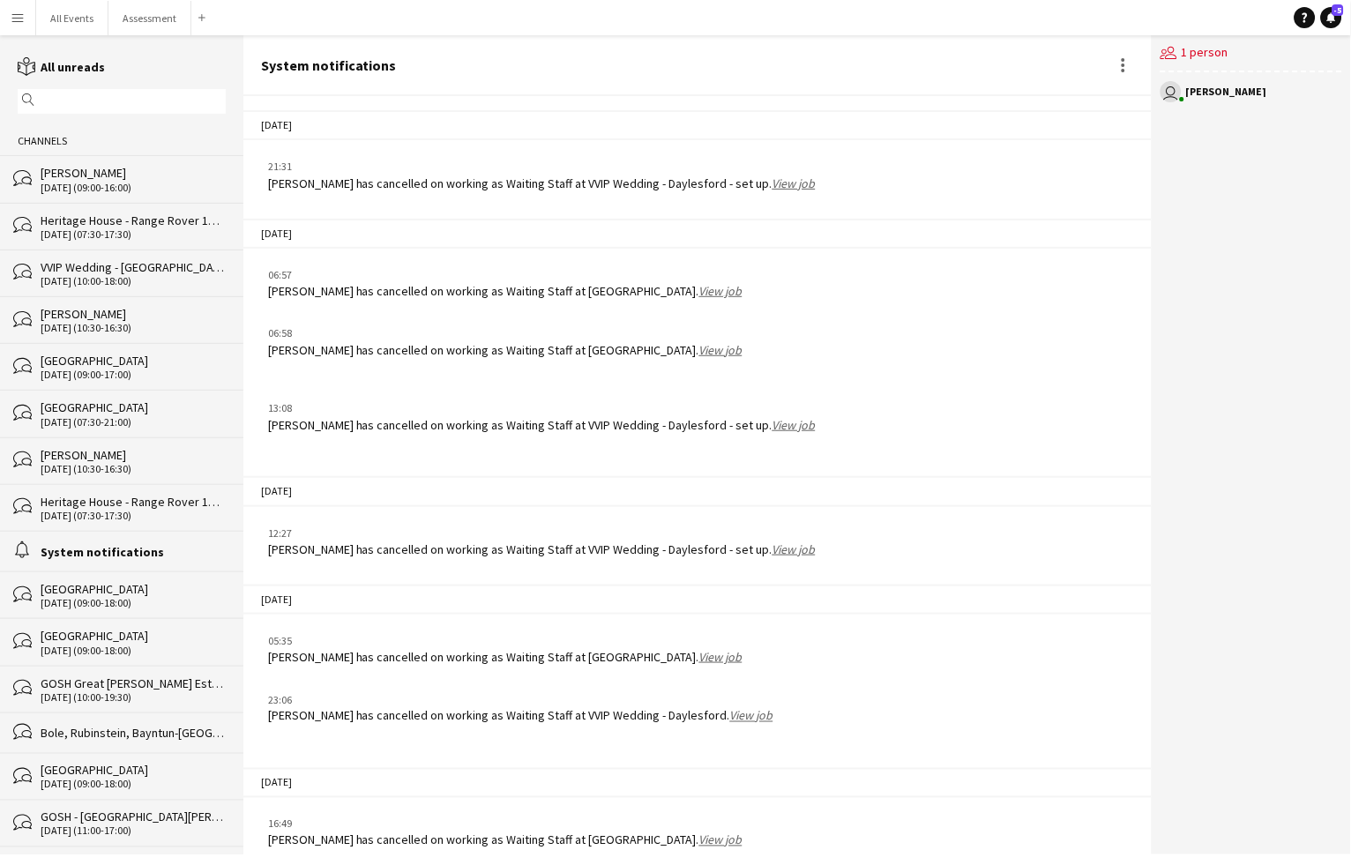
scroll to position [1905, 0]
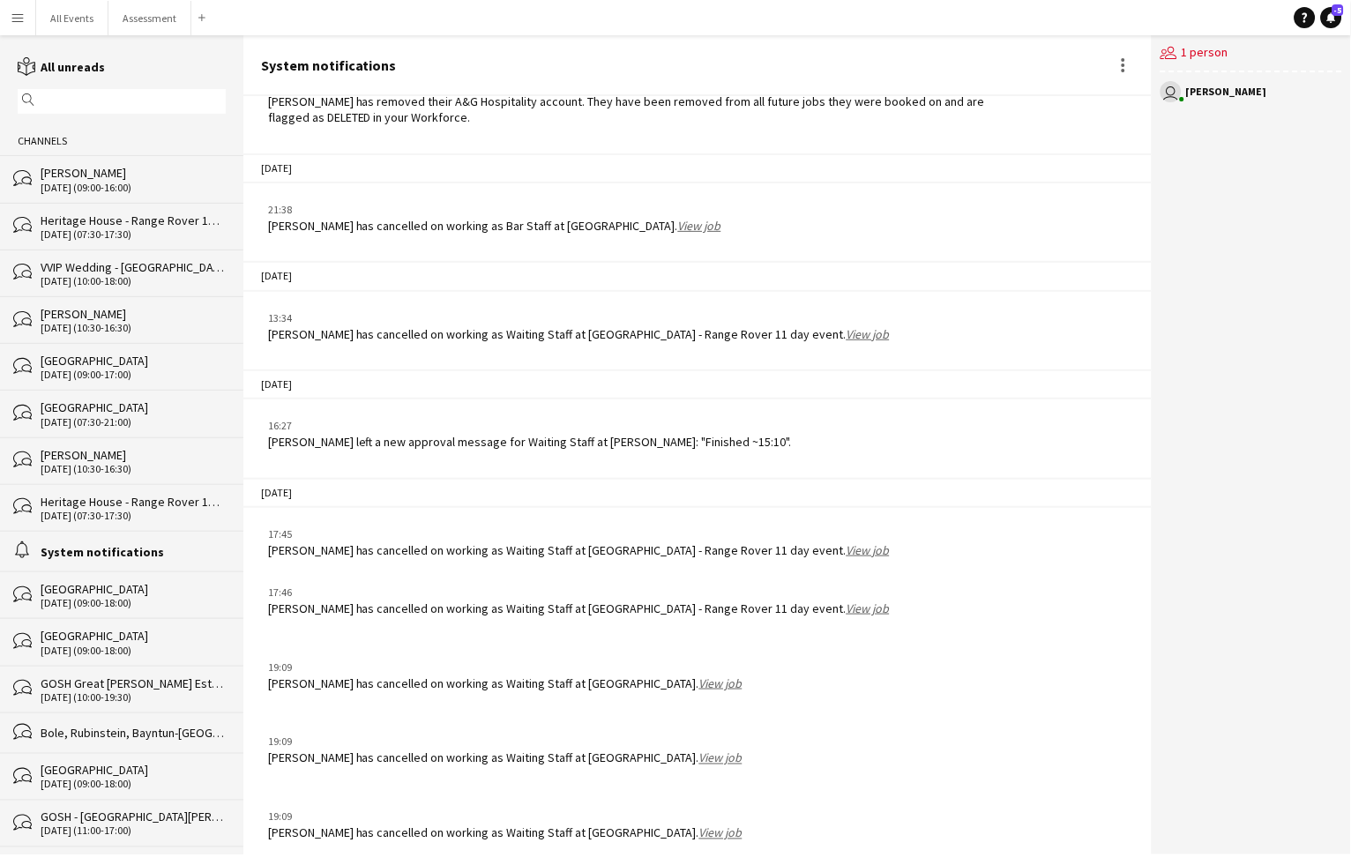
click at [110, 510] on div "[DATE] (07:30-17:30)" at bounding box center [133, 516] width 185 height 12
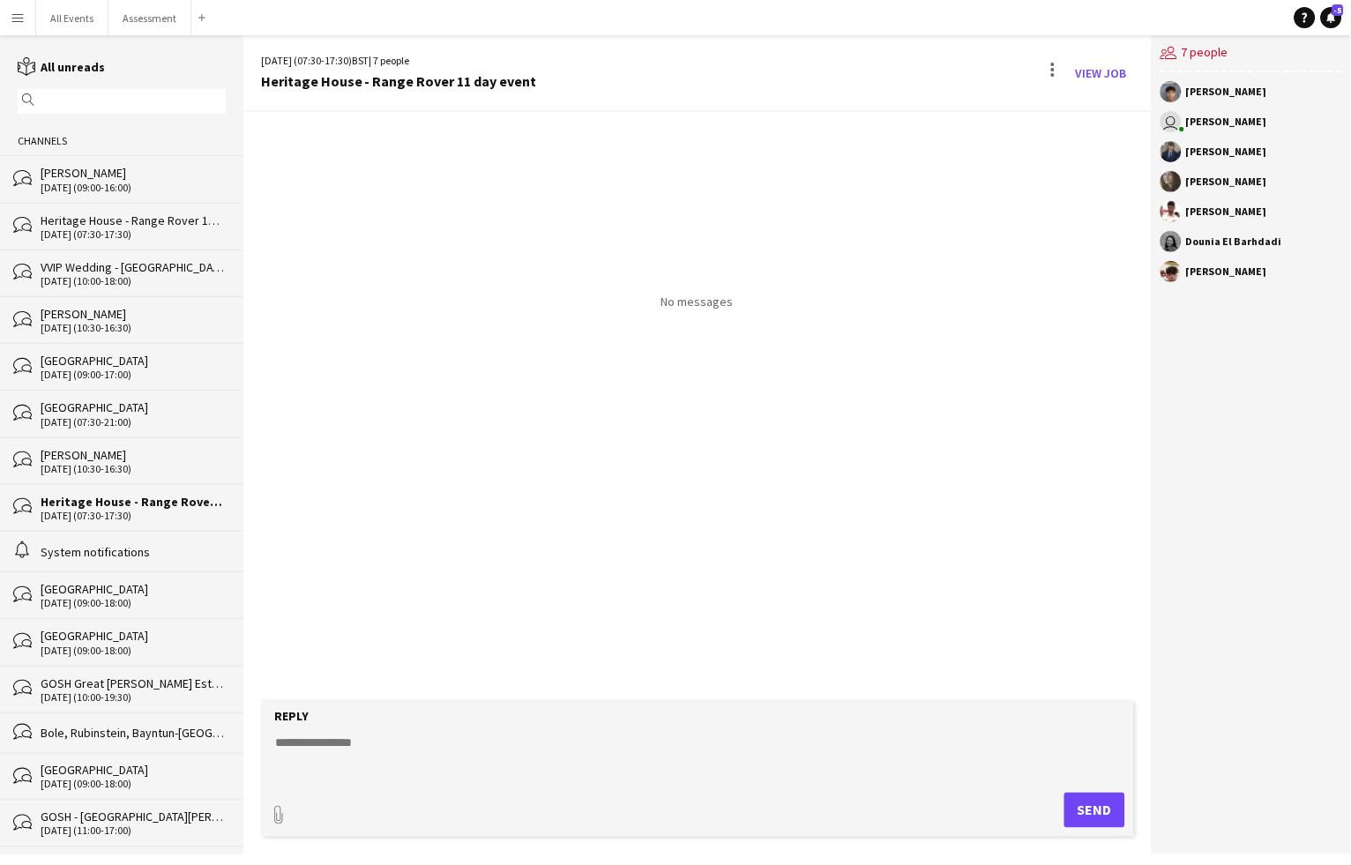
click at [103, 184] on div "[DATE] (09:00-16:00)" at bounding box center [133, 188] width 185 height 12
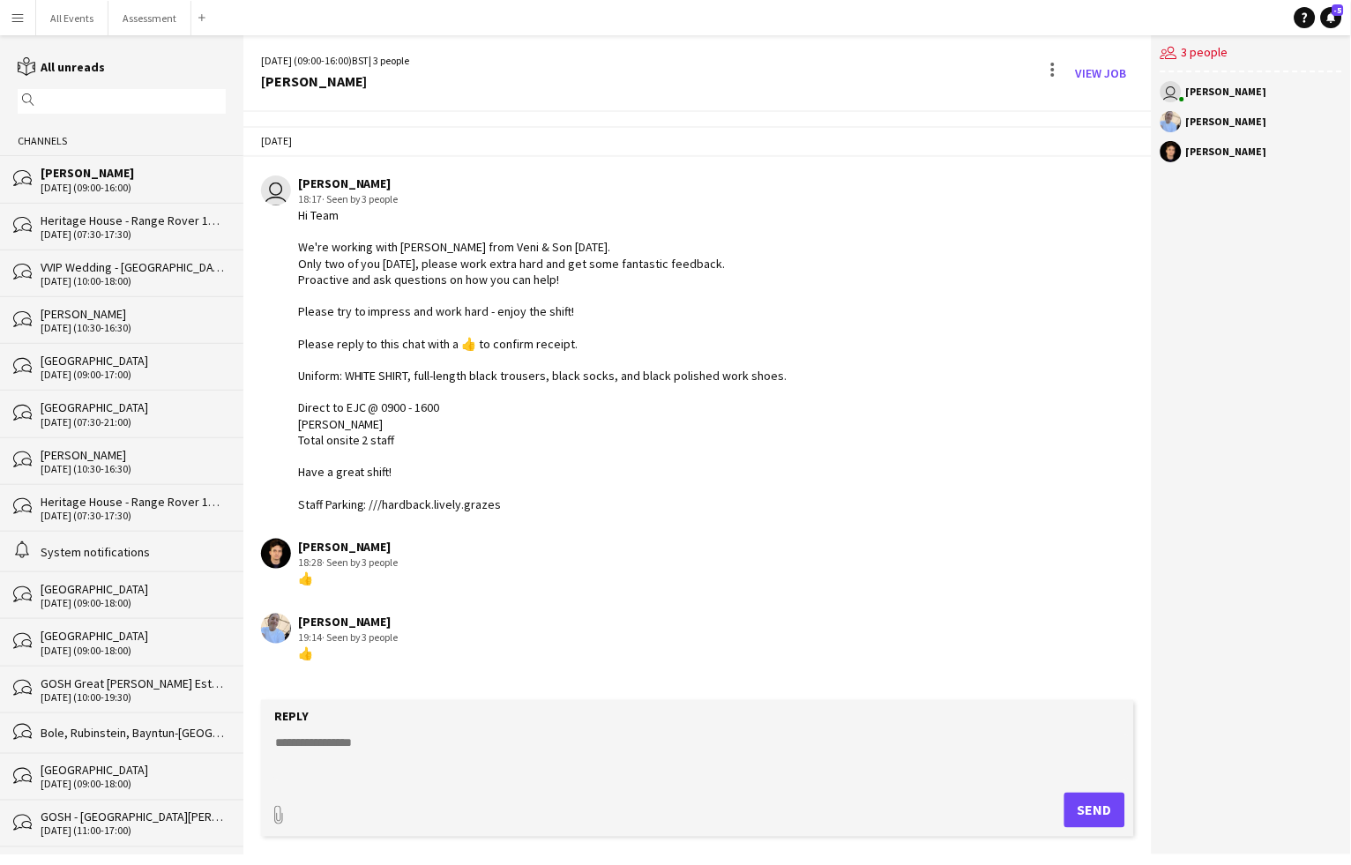
click at [104, 221] on div "Heritage House - Range Rover 11 day event" at bounding box center [133, 221] width 185 height 16
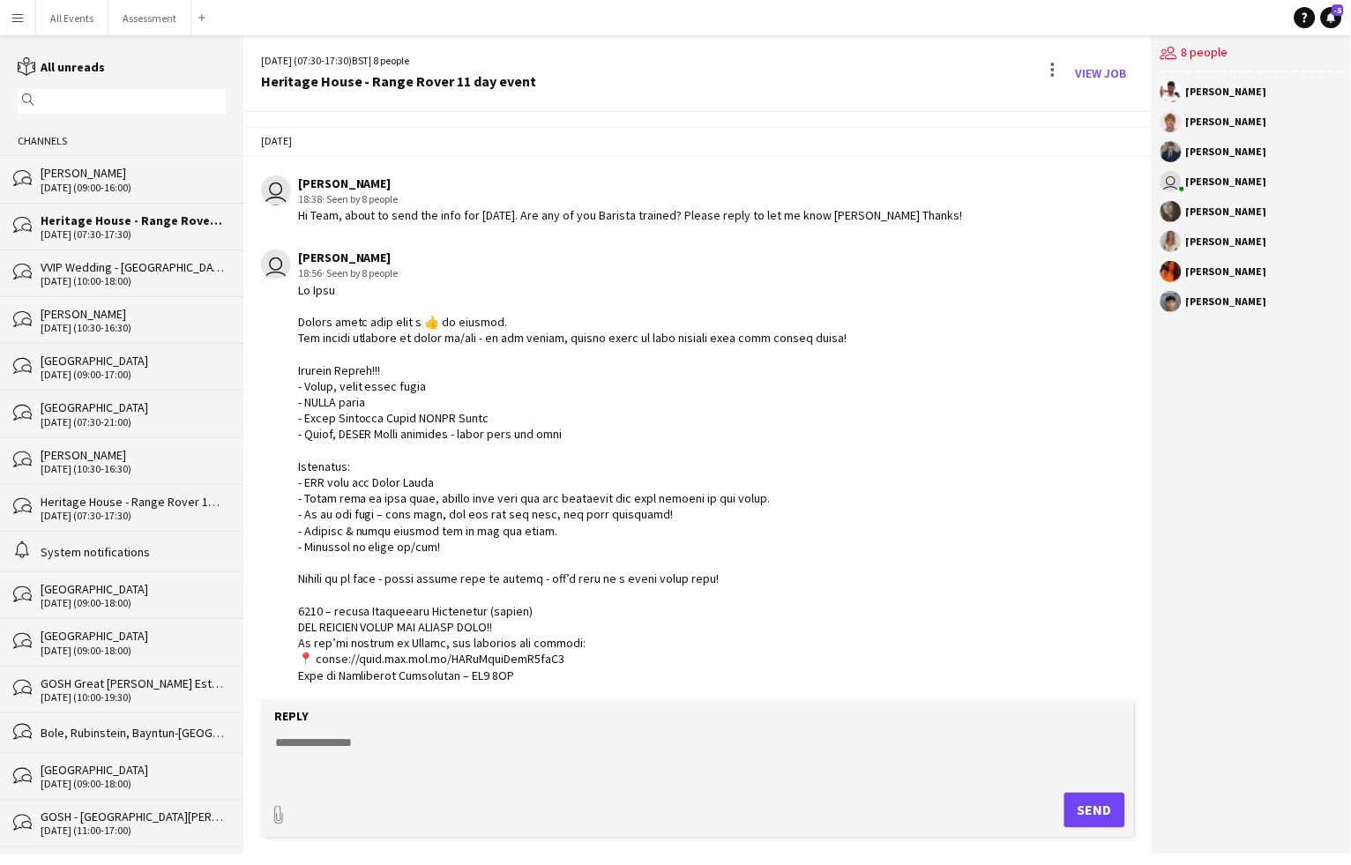
scroll to position [731, 0]
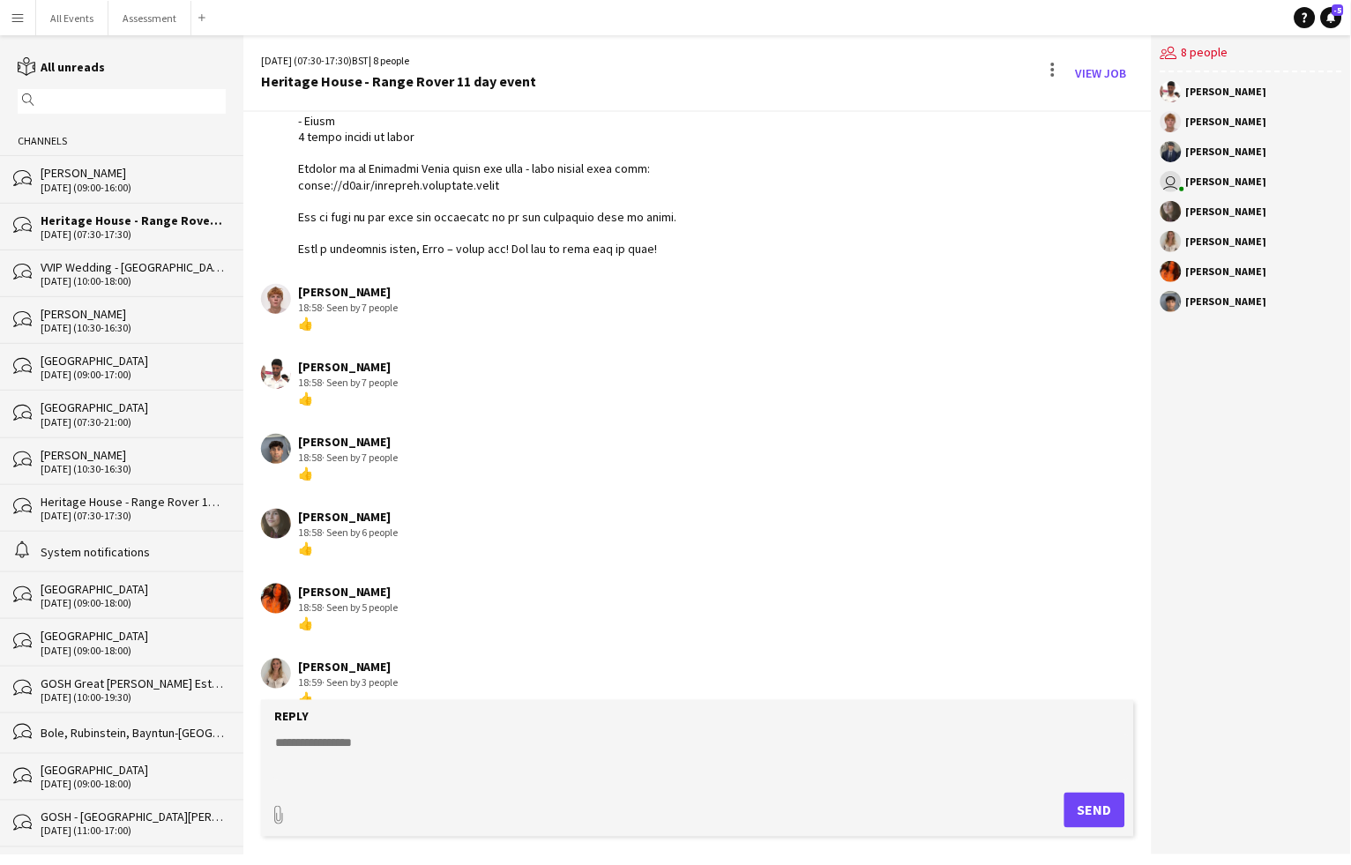
click at [110, 275] on div "[DATE] (10:00-18:00)" at bounding box center [133, 281] width 185 height 12
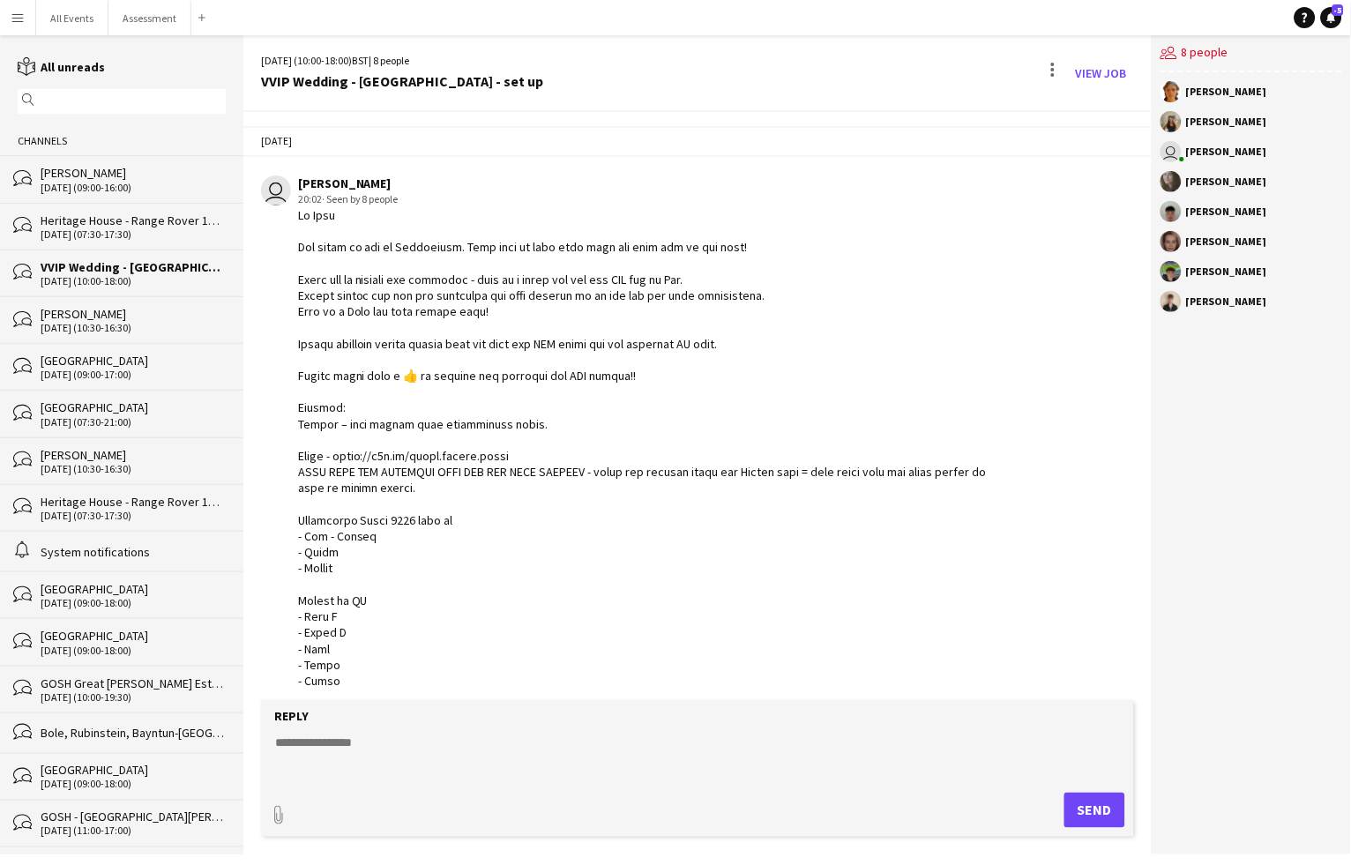
scroll to position [1983, 0]
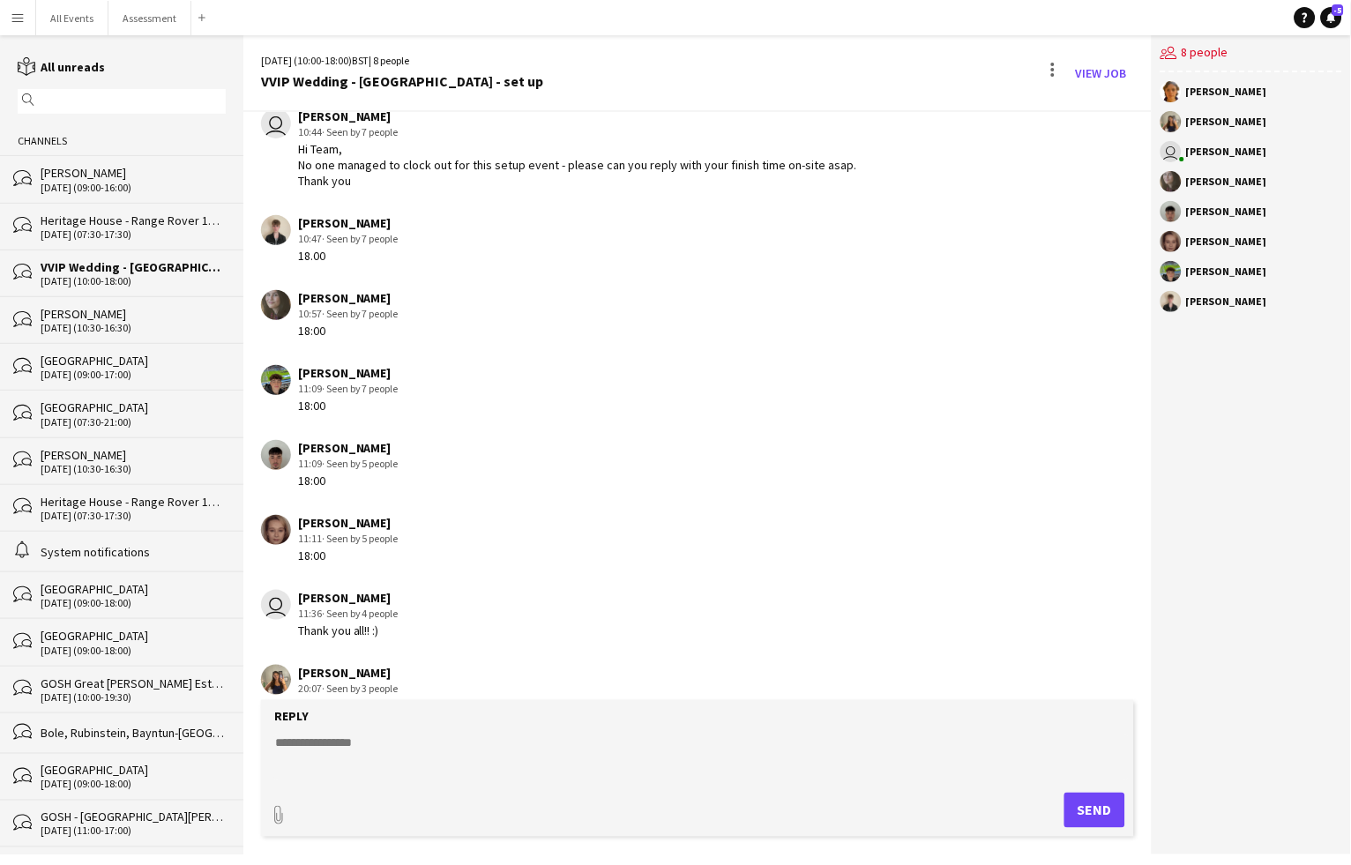
click at [115, 322] on div "[DATE] (10:30-16:30)" at bounding box center [133, 328] width 185 height 12
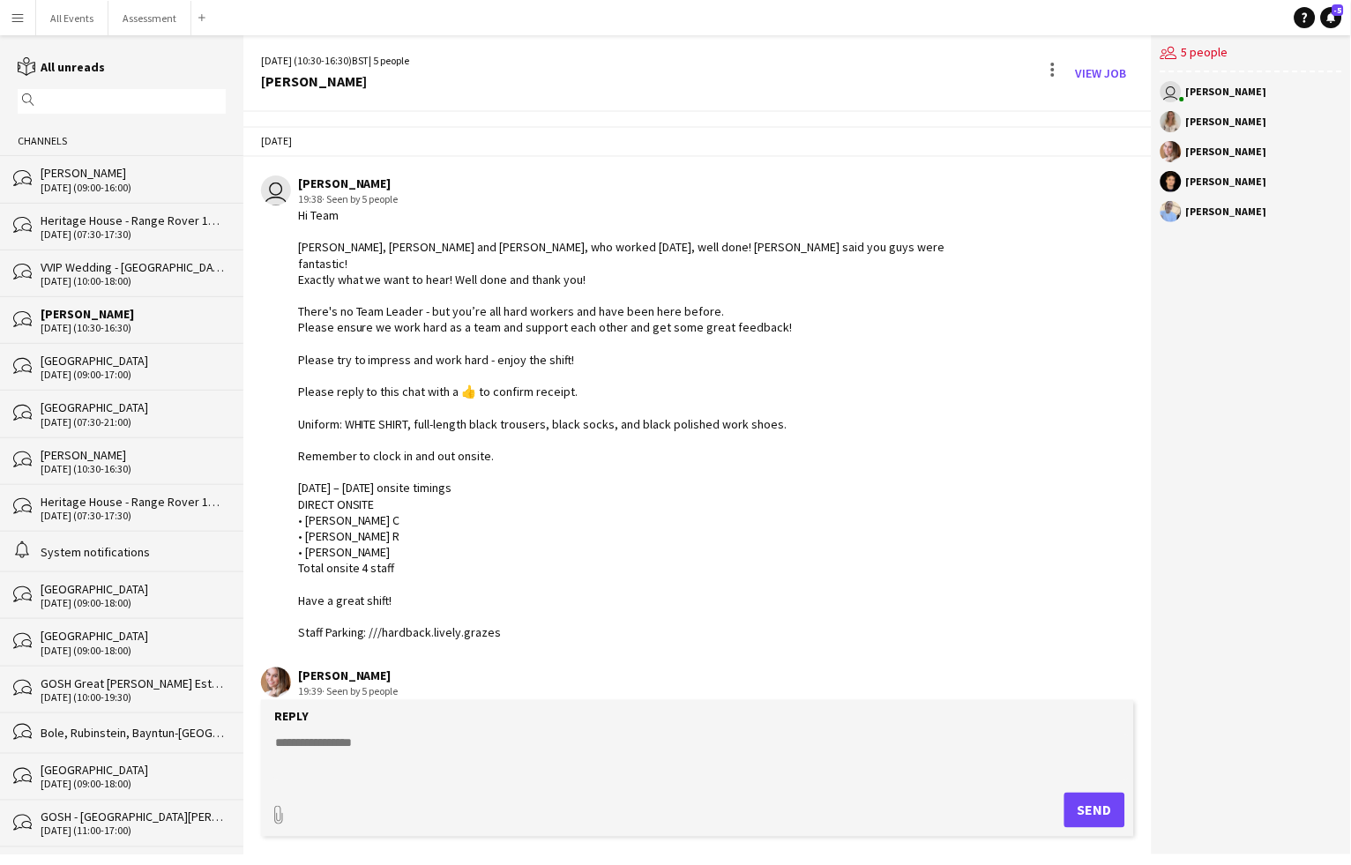
click at [109, 463] on div "[DATE] (10:30-16:30)" at bounding box center [133, 469] width 185 height 12
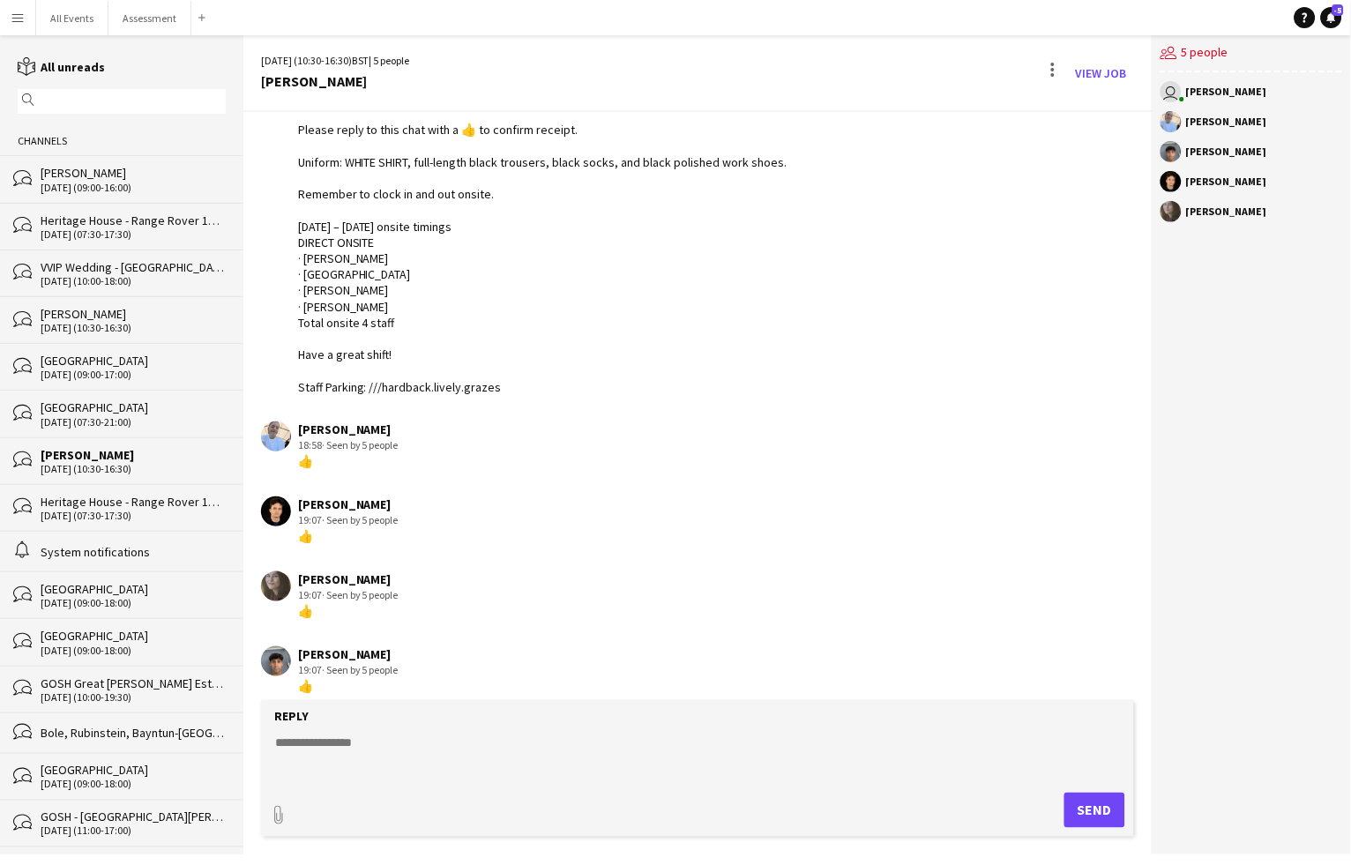
scroll to position [197, 0]
click at [95, 416] on div "[DATE] (07:30-21:00)" at bounding box center [133, 422] width 185 height 12
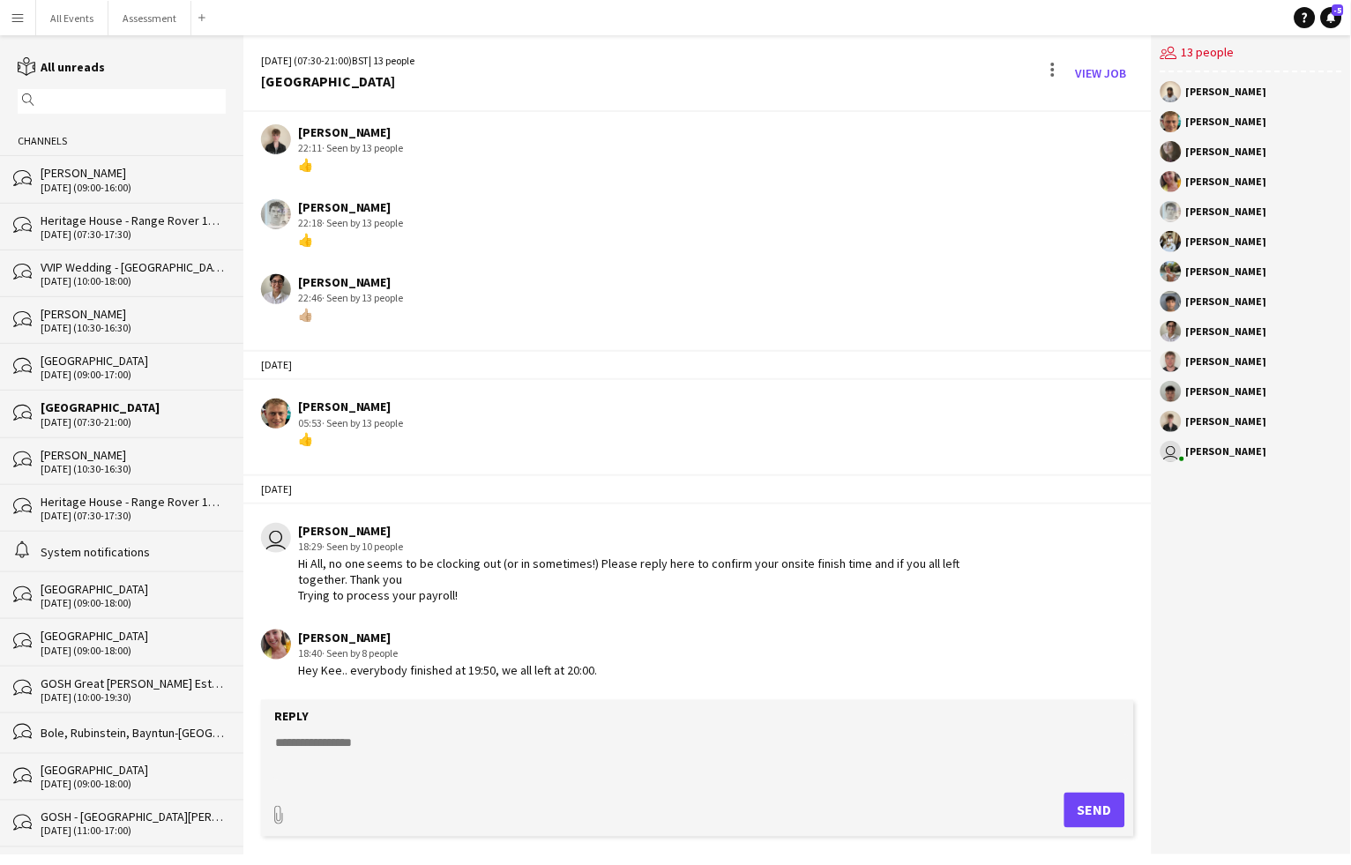
click at [102, 277] on div "[DATE] (10:00-18:00)" at bounding box center [133, 281] width 185 height 12
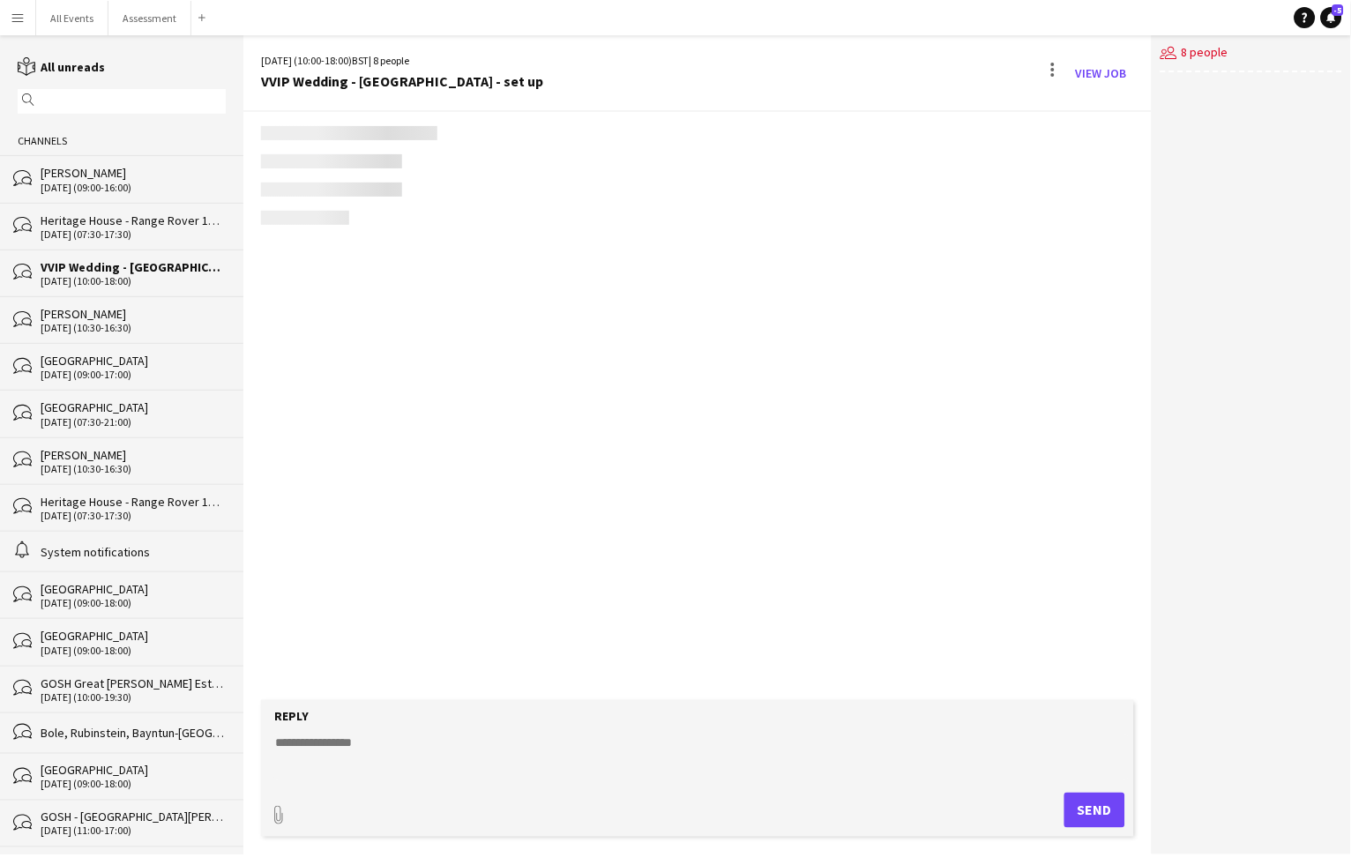
scroll to position [1983, 0]
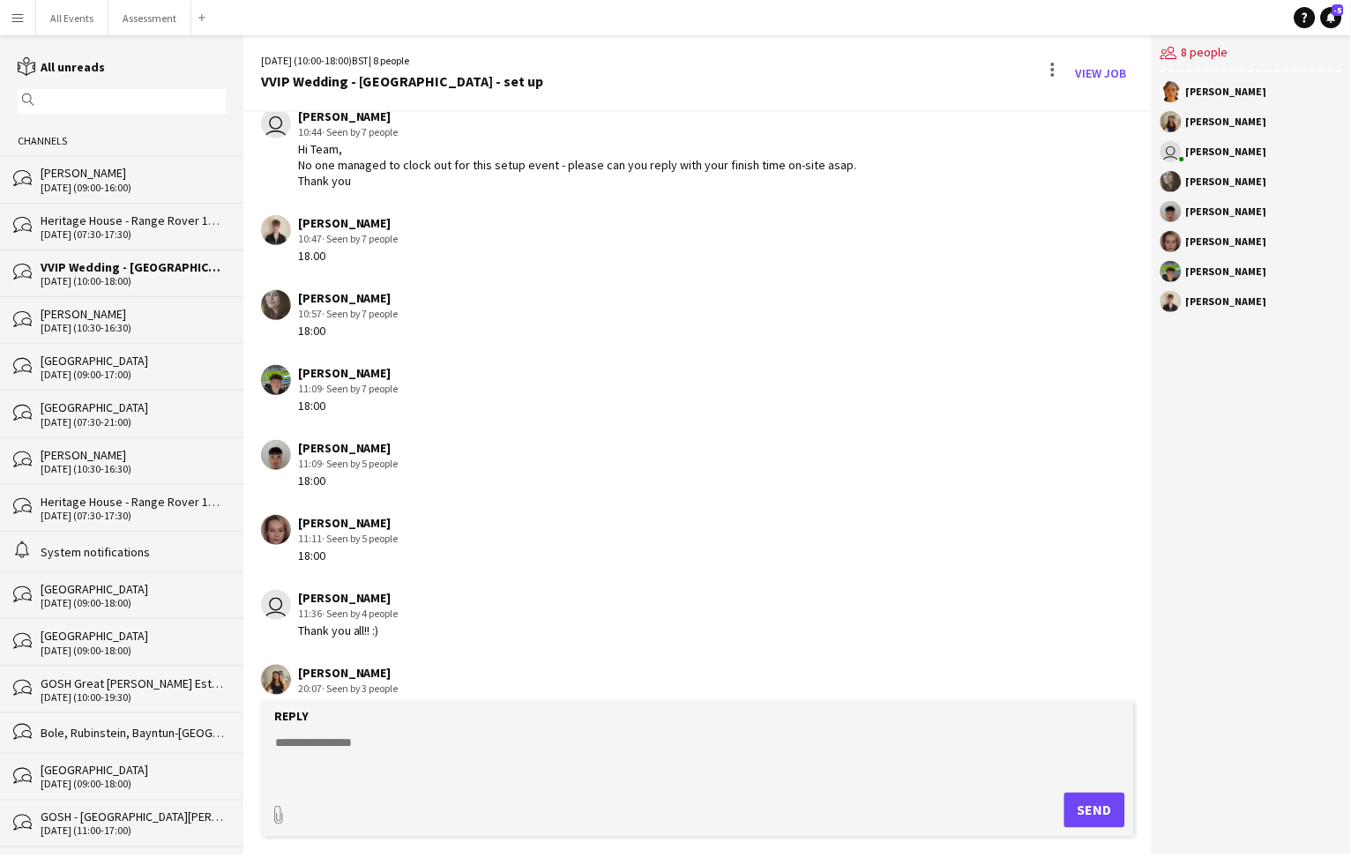
click at [116, 231] on div "[DATE] (07:30-17:30)" at bounding box center [133, 234] width 185 height 12
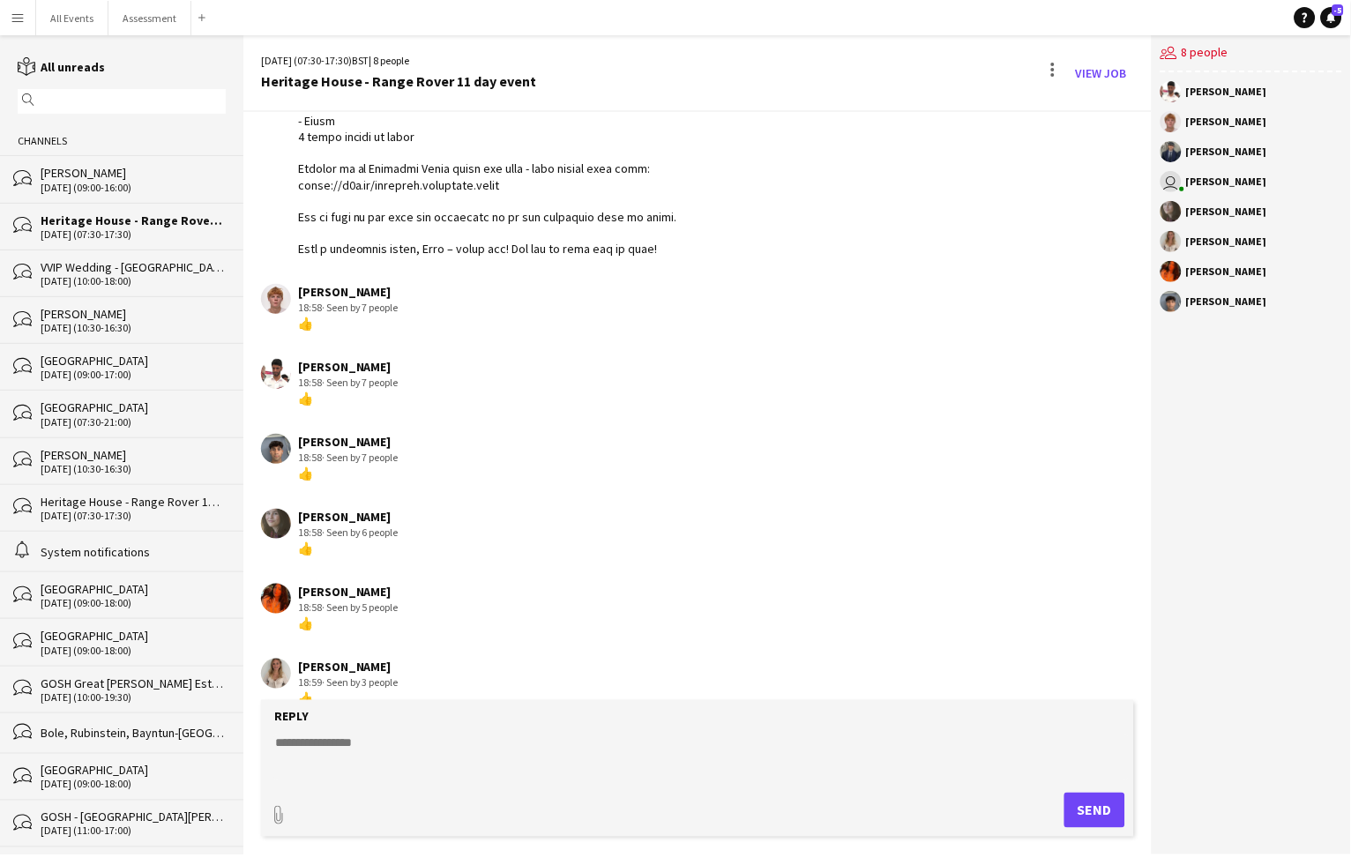
click at [69, 183] on div "[DATE] (09:00-16:00)" at bounding box center [133, 188] width 185 height 12
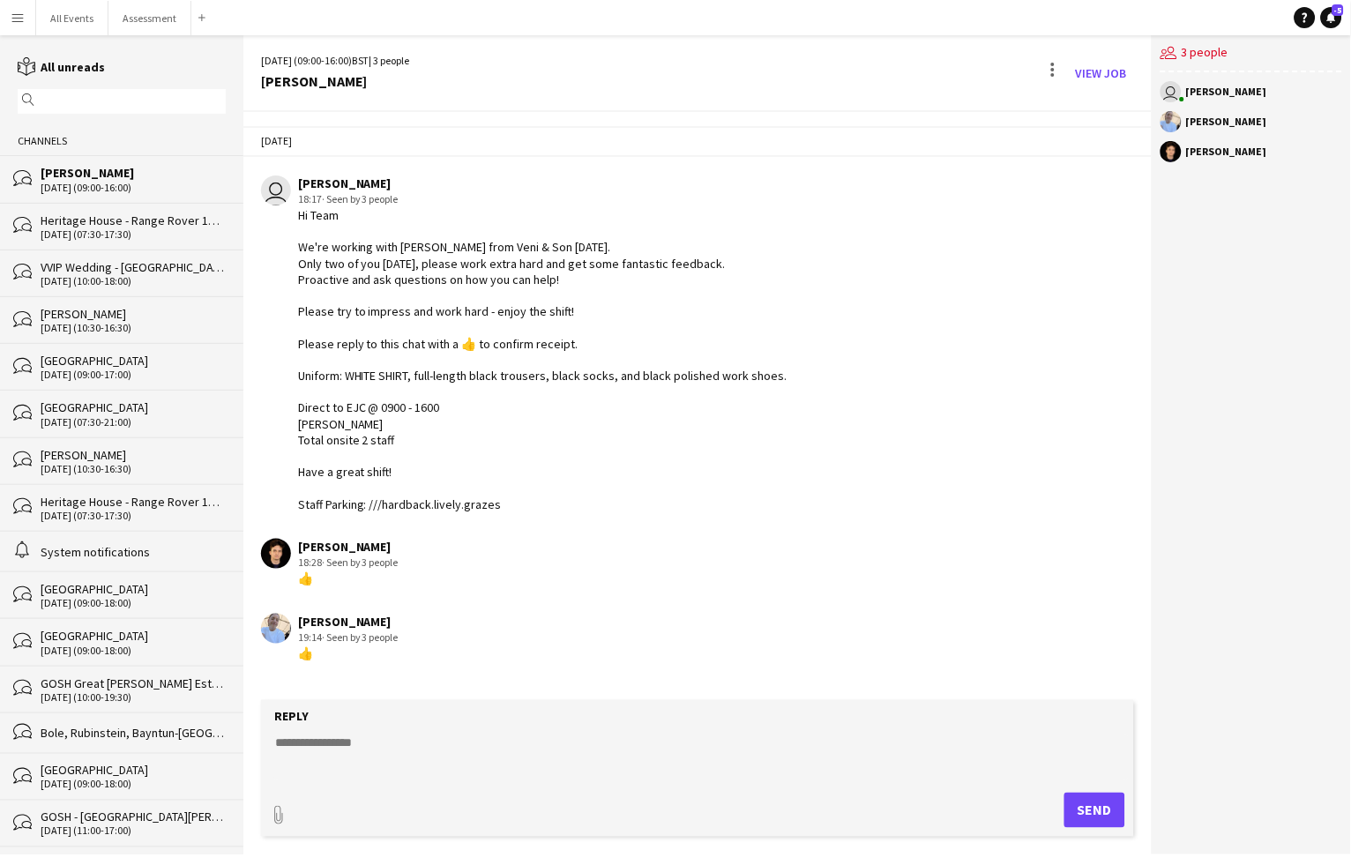
drag, startPoint x: 73, startPoint y: 231, endPoint x: 72, endPoint y: 255, distance: 23.8
click at [73, 231] on div "[DATE] (07:30-17:30)" at bounding box center [133, 234] width 185 height 12
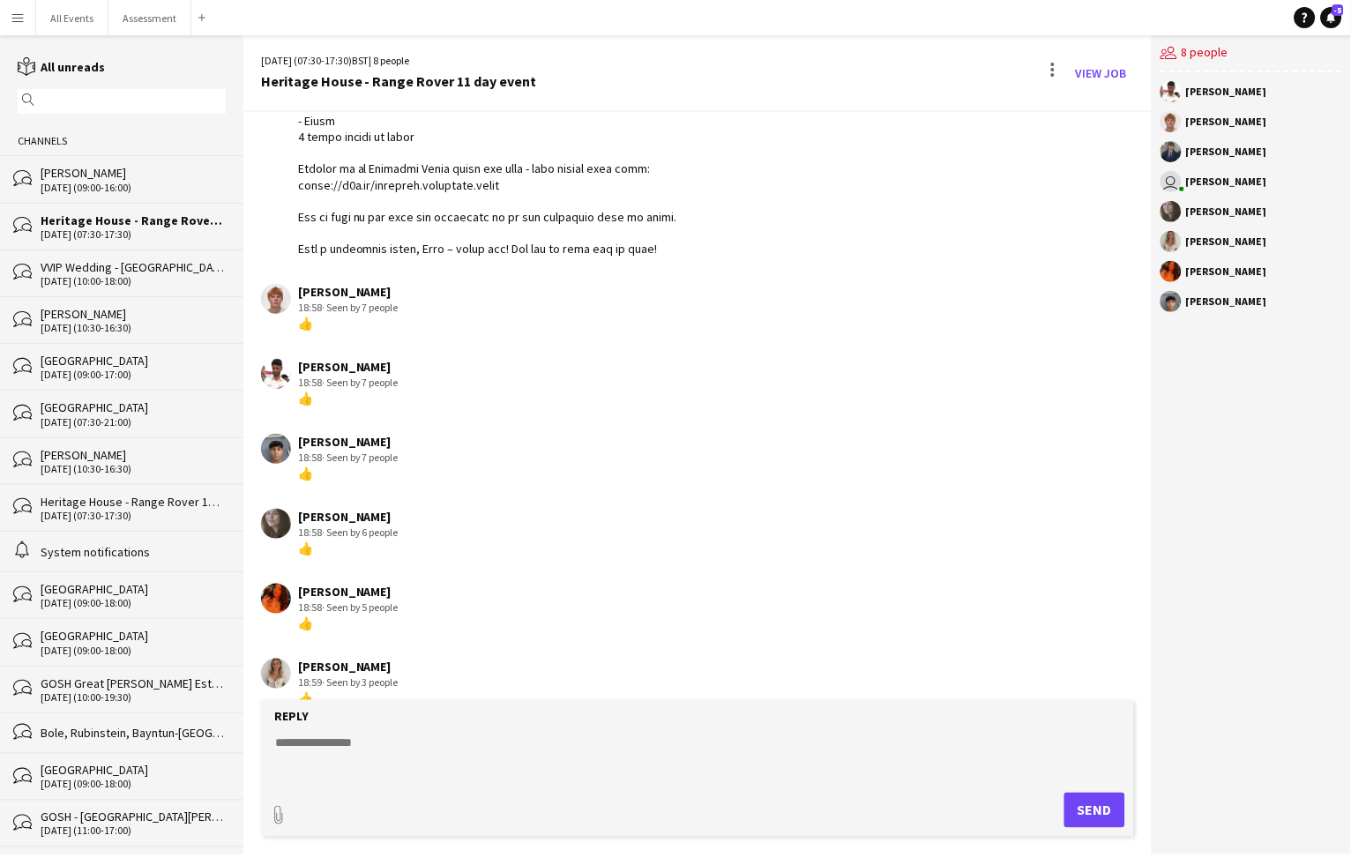
click at [79, 275] on div "[DATE] (10:00-18:00)" at bounding box center [133, 281] width 185 height 12
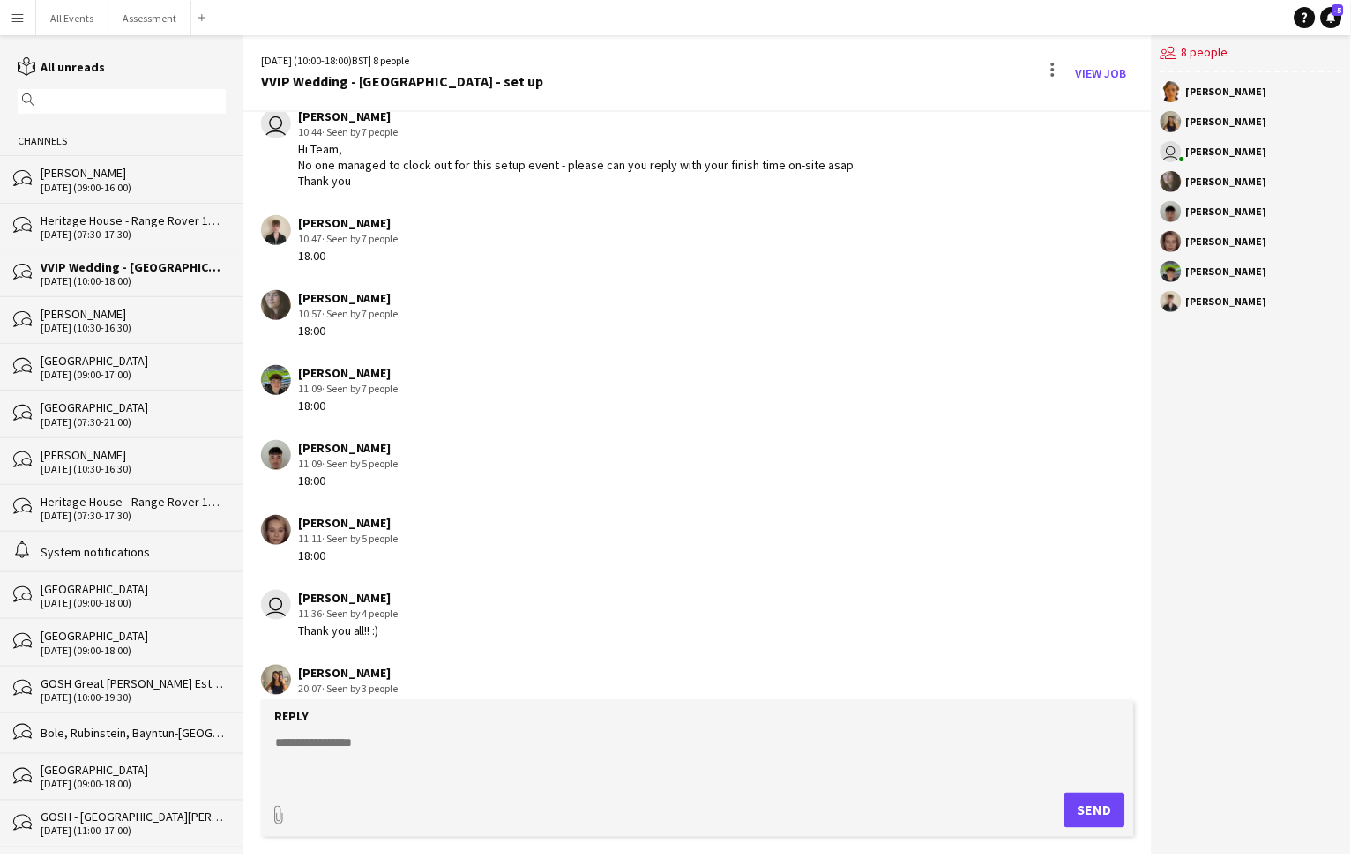
click at [92, 322] on div "[DATE] (10:30-16:30)" at bounding box center [133, 328] width 185 height 12
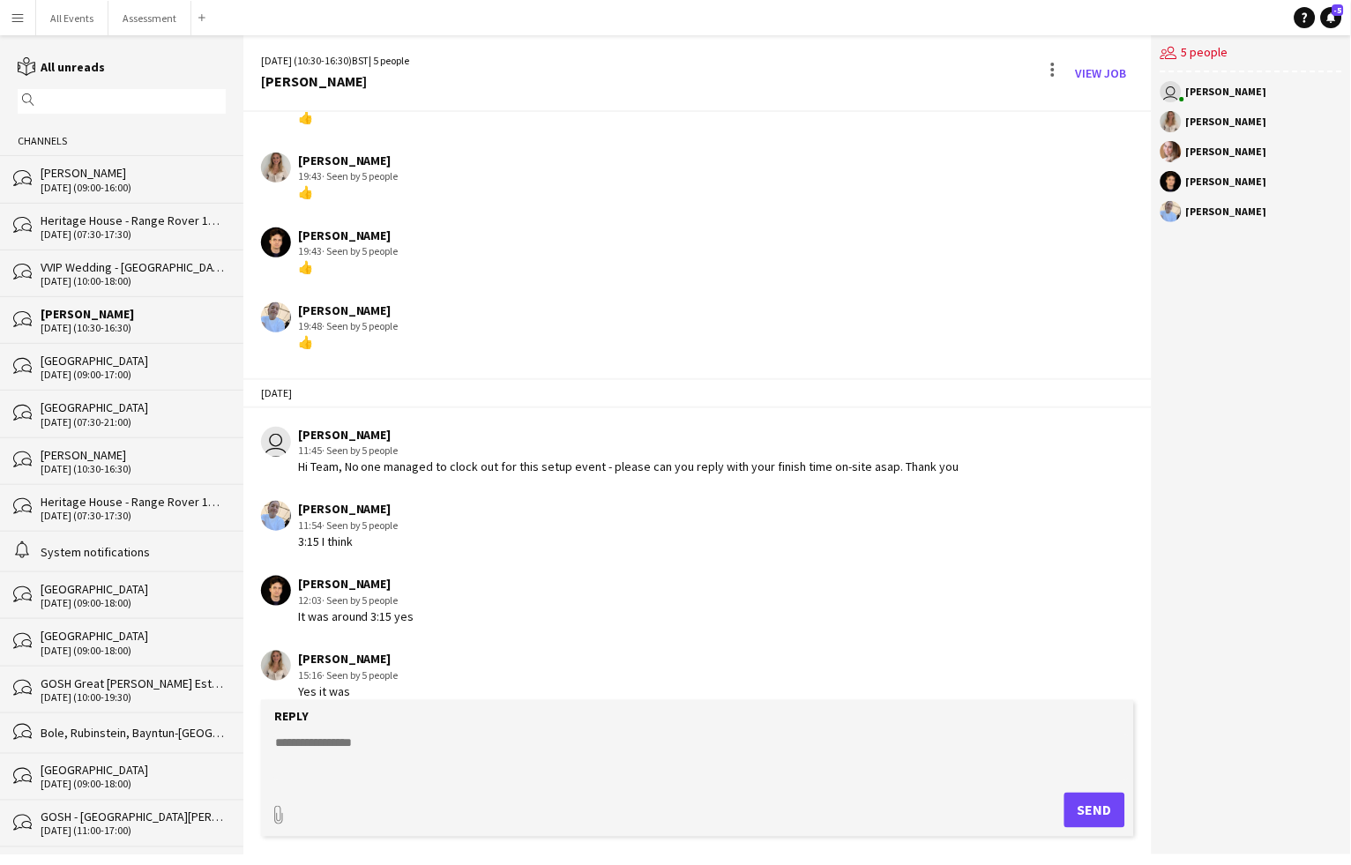
click at [97, 370] on div "[DATE] (09:00-17:00)" at bounding box center [133, 375] width 185 height 12
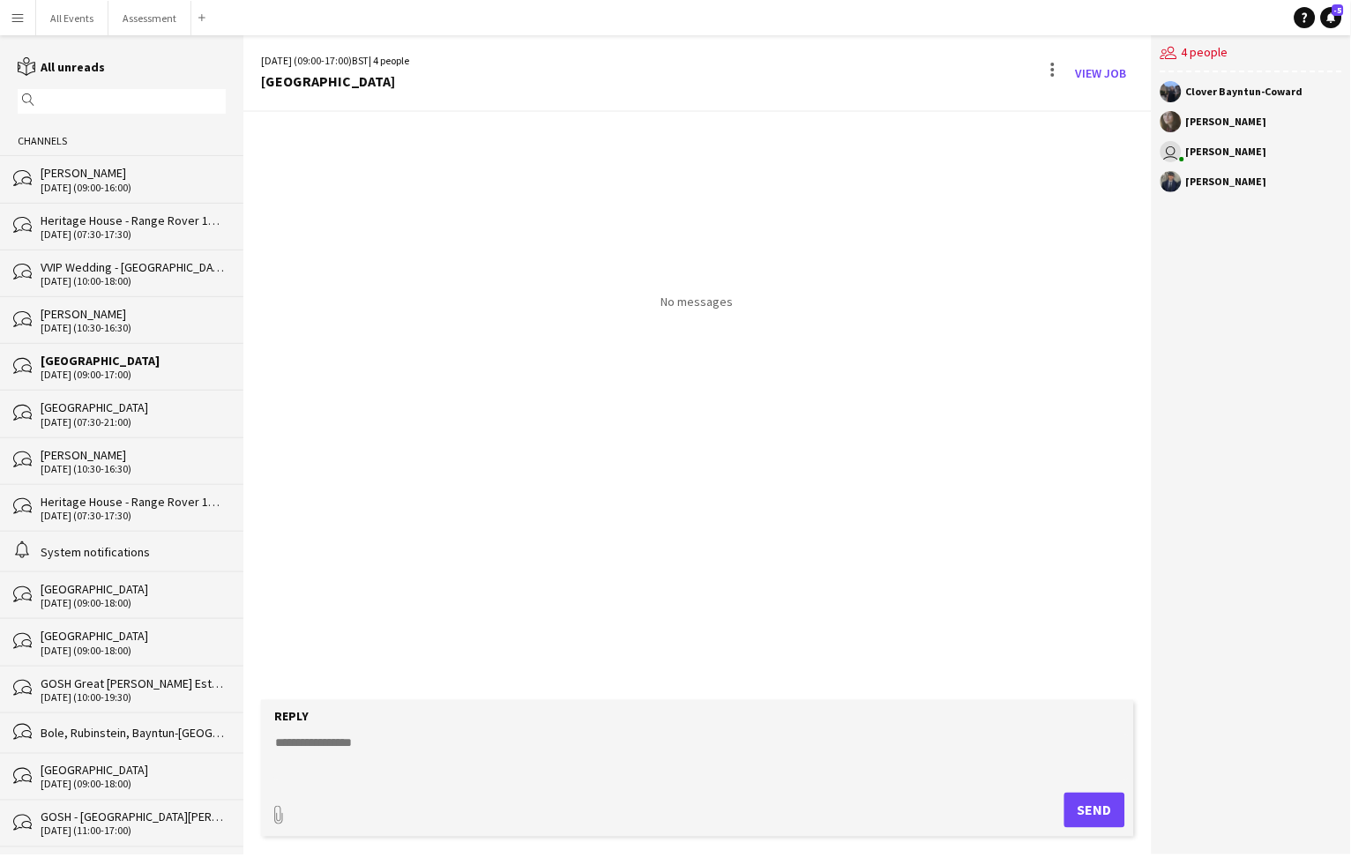
click at [94, 400] on div "[GEOGRAPHIC_DATA]" at bounding box center [133, 408] width 185 height 16
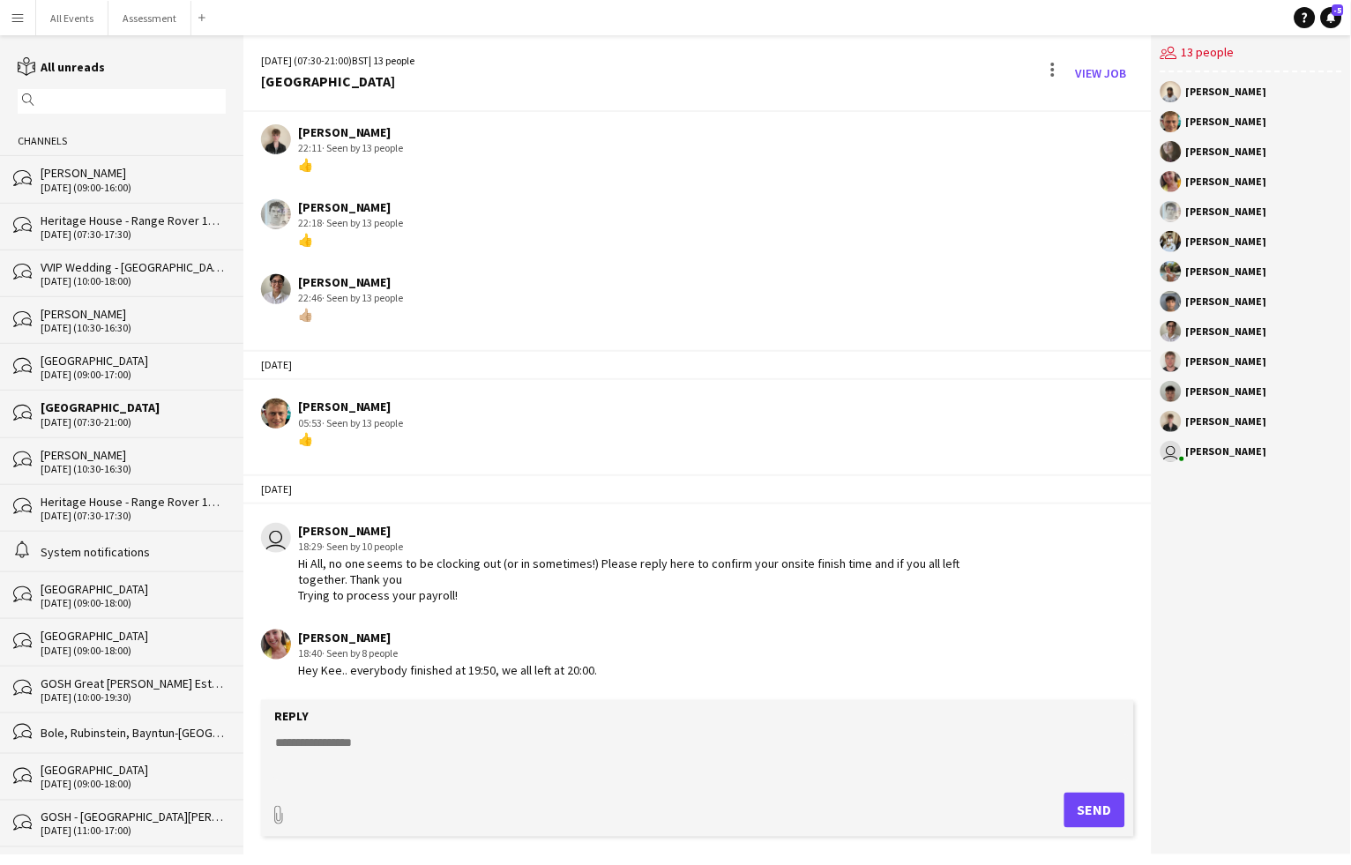
click at [119, 355] on div "[GEOGRAPHIC_DATA]" at bounding box center [133, 361] width 185 height 16
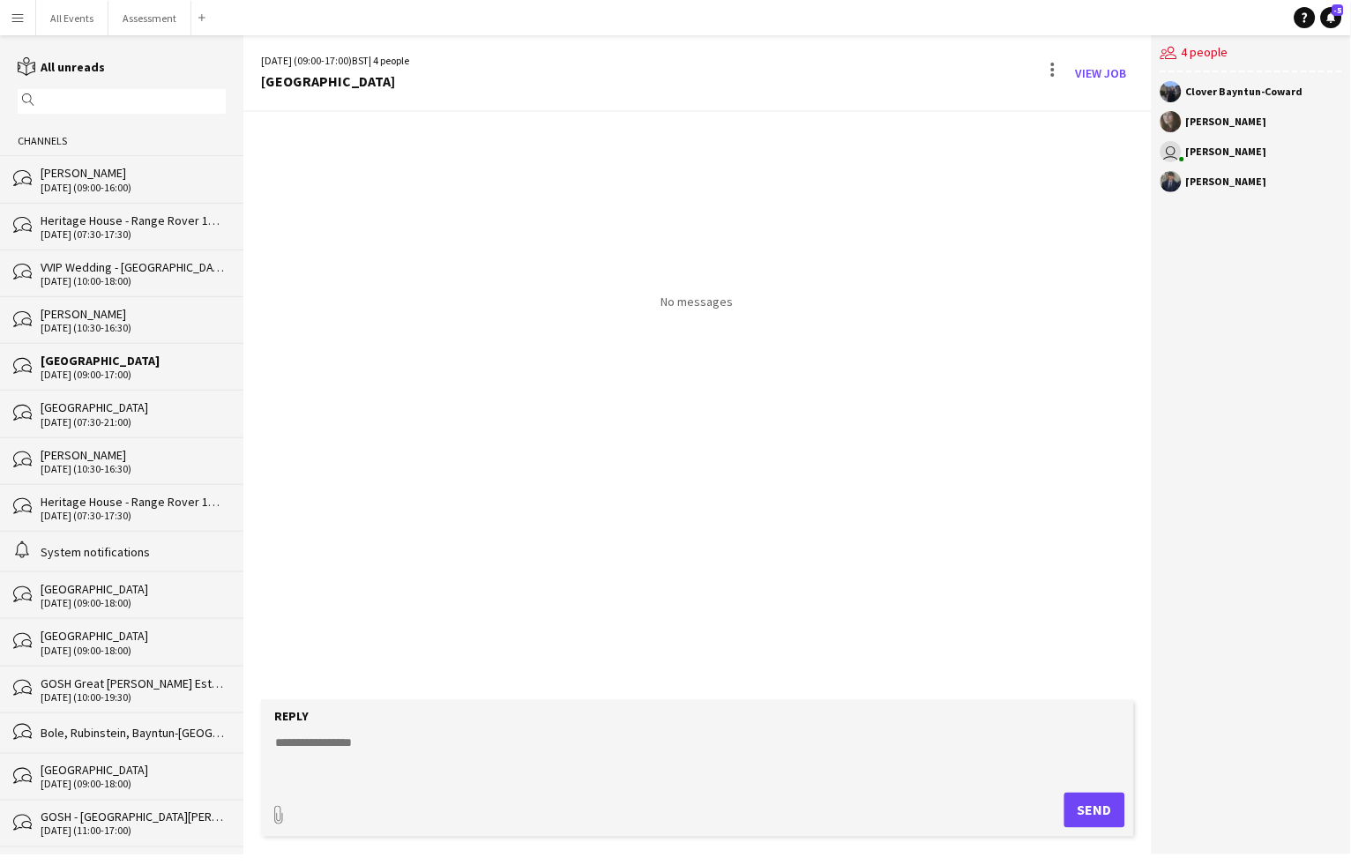
click at [122, 322] on div "[DATE] (10:30-16:30)" at bounding box center [133, 328] width 185 height 12
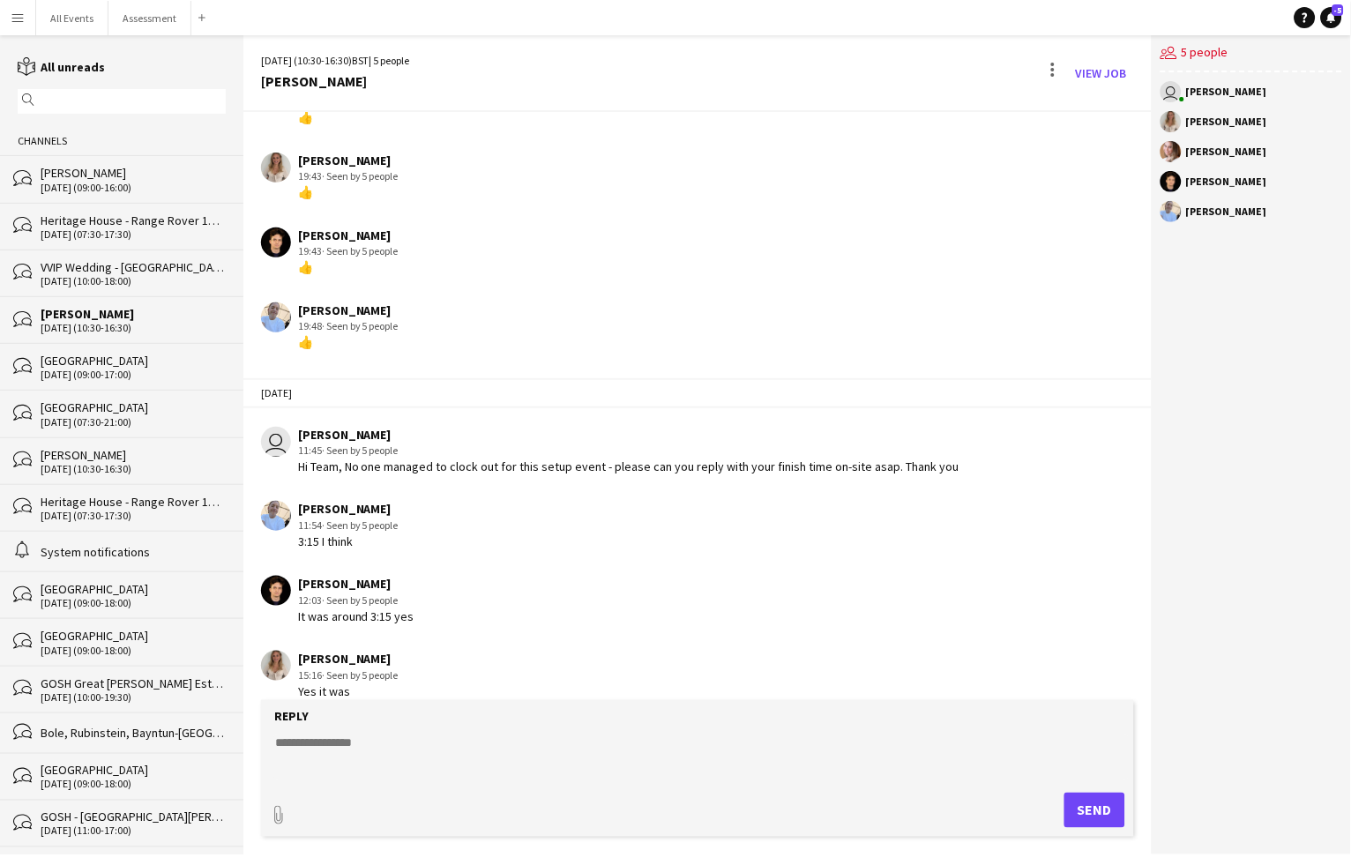
click at [110, 275] on div "[DATE] (10:00-18:00)" at bounding box center [133, 281] width 185 height 12
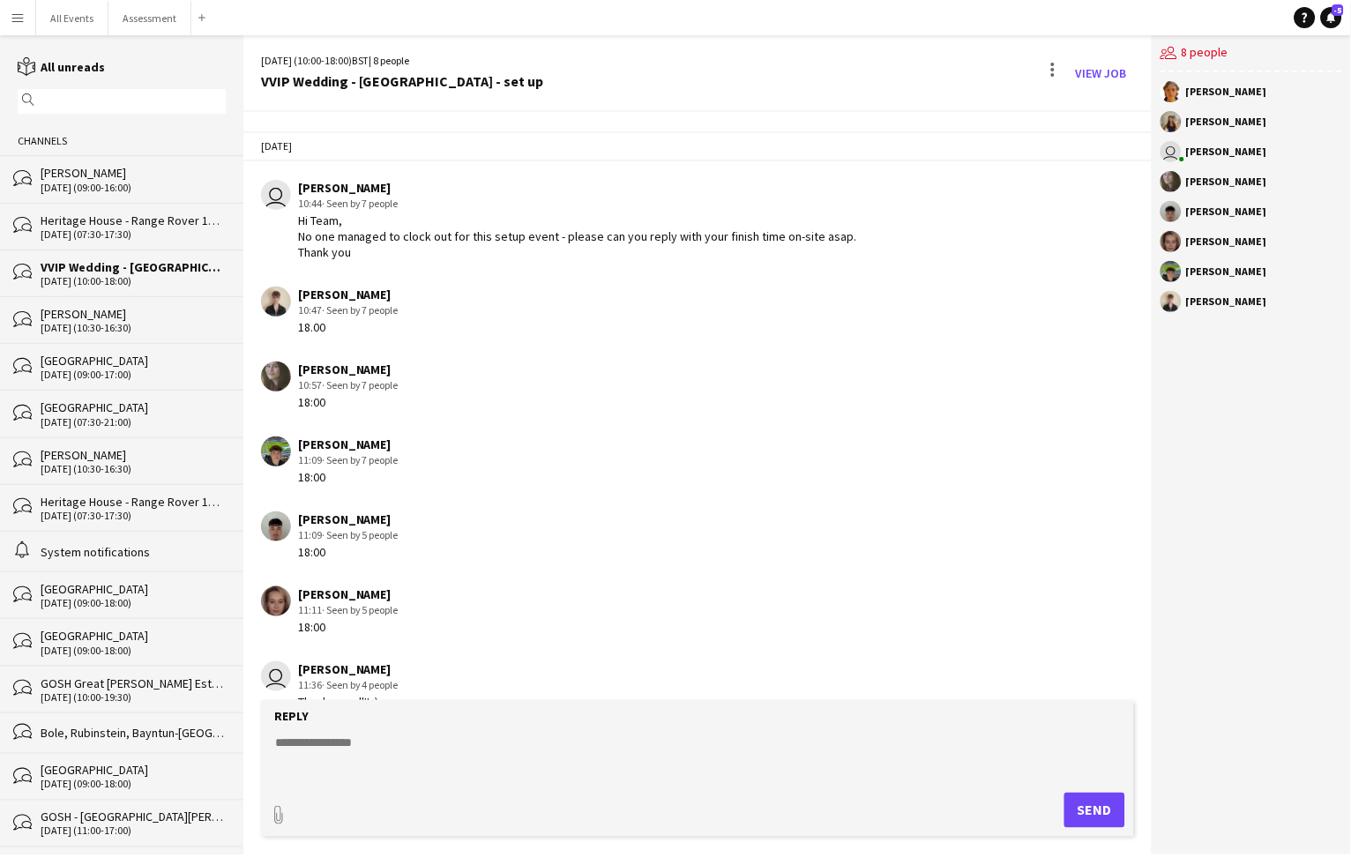
click at [124, 233] on div "[DATE] (07:30-17:30)" at bounding box center [133, 234] width 185 height 12
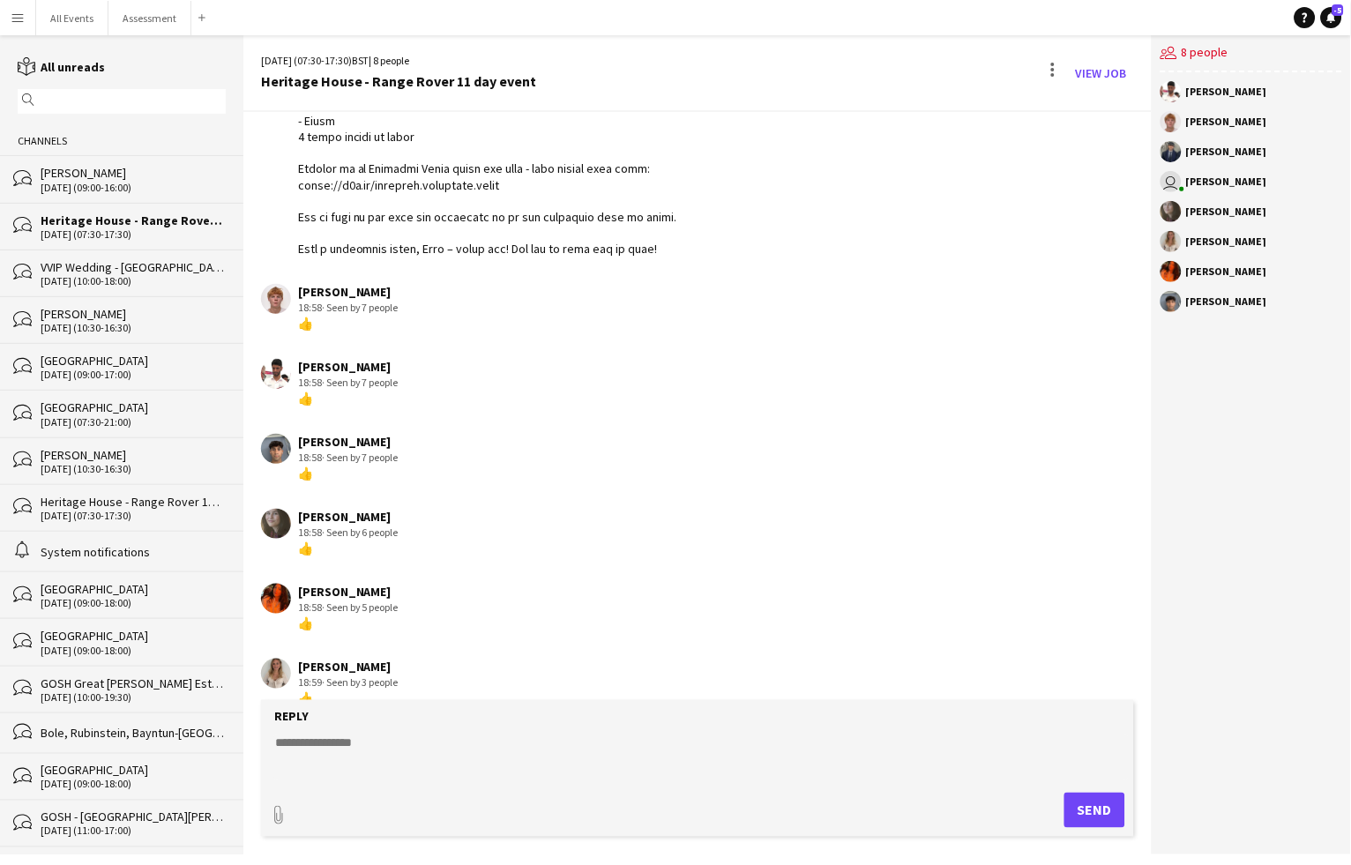
click at [120, 178] on div "[PERSON_NAME]" at bounding box center [133, 173] width 185 height 16
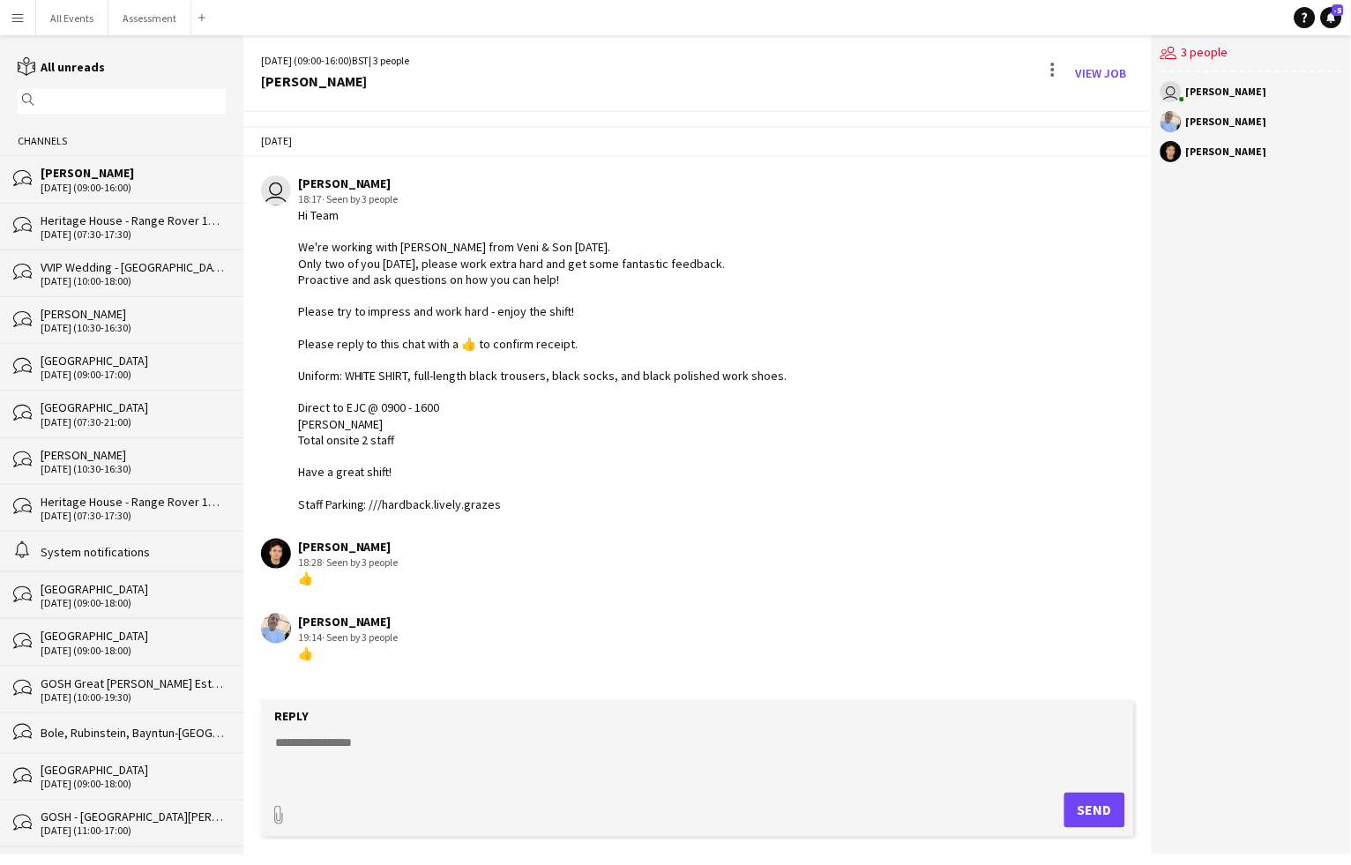
click at [124, 285] on div "bubbles VVIP Wedding - Daylesford - set up 19-09-2025 (10:00-18:00)" at bounding box center [121, 273] width 243 height 47
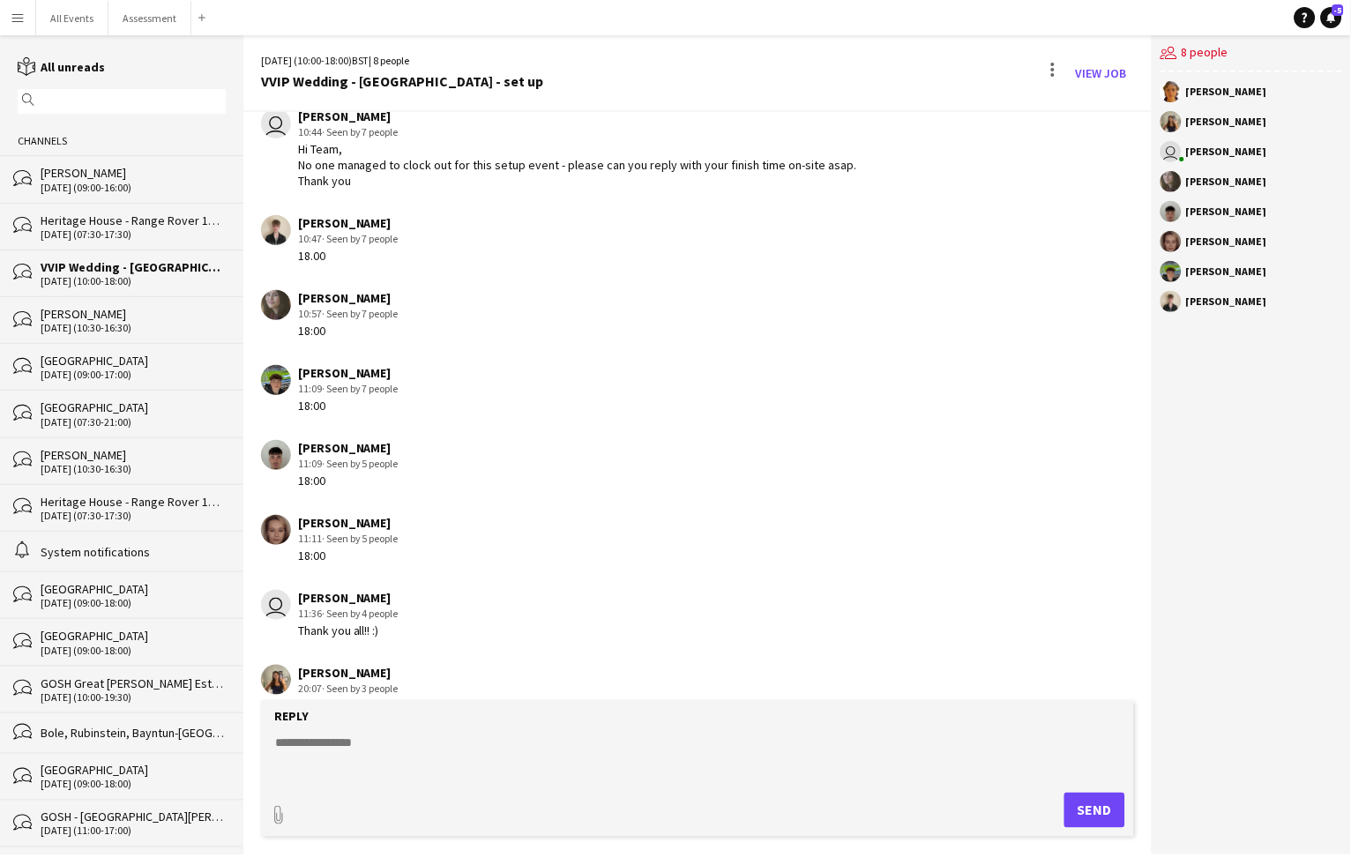
click at [121, 306] on div "[PERSON_NAME]" at bounding box center [133, 314] width 185 height 16
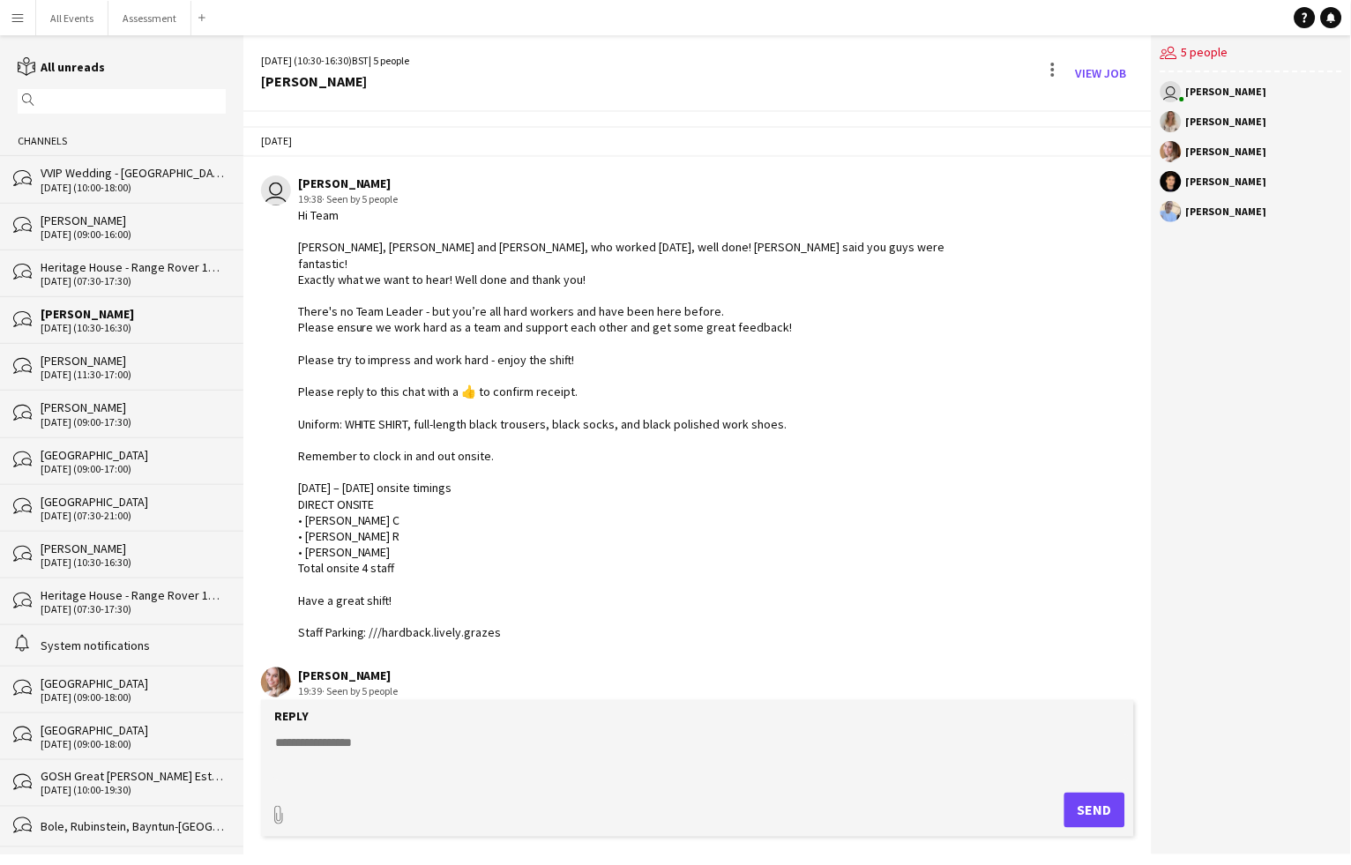
scroll to position [590, 0]
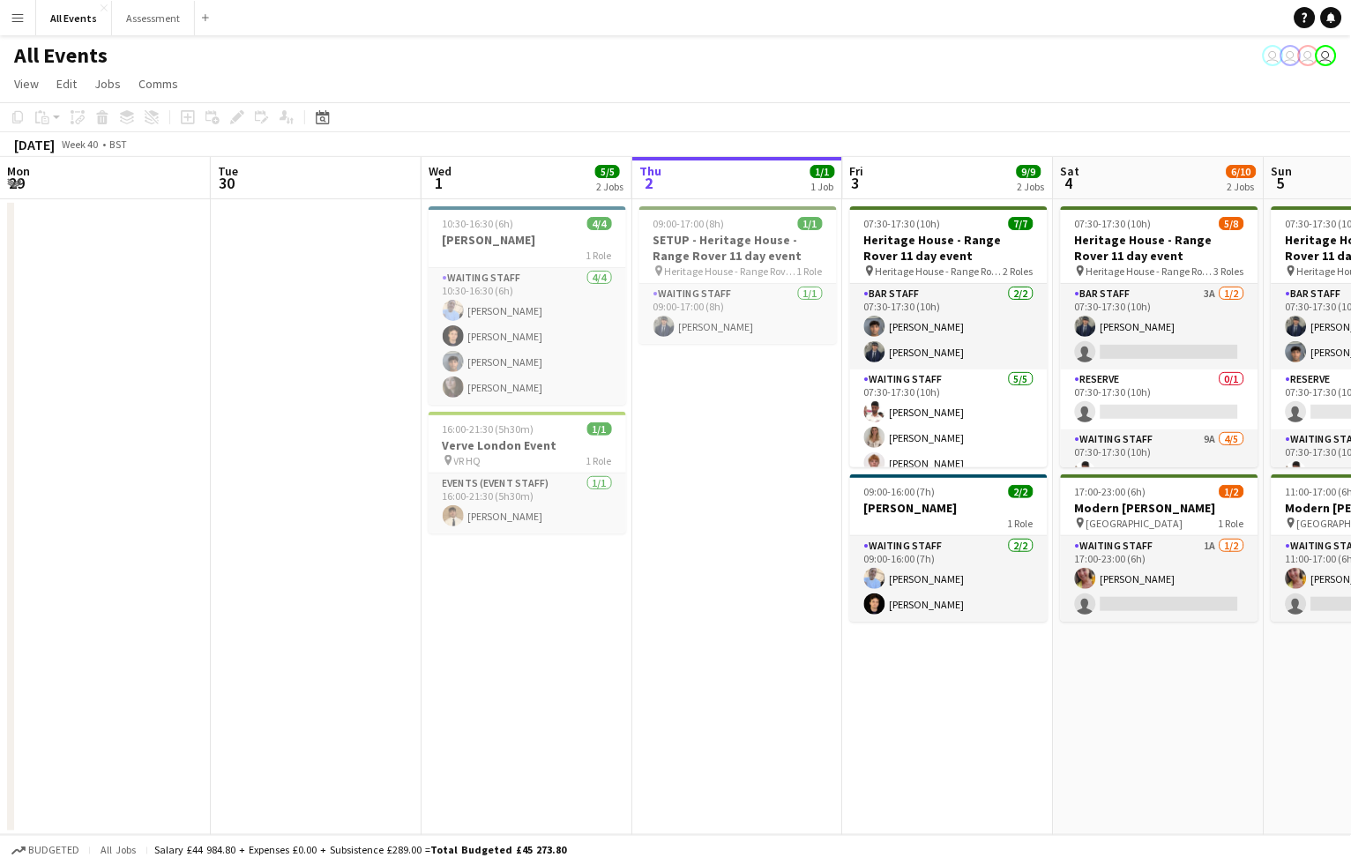
scroll to position [0, 421]
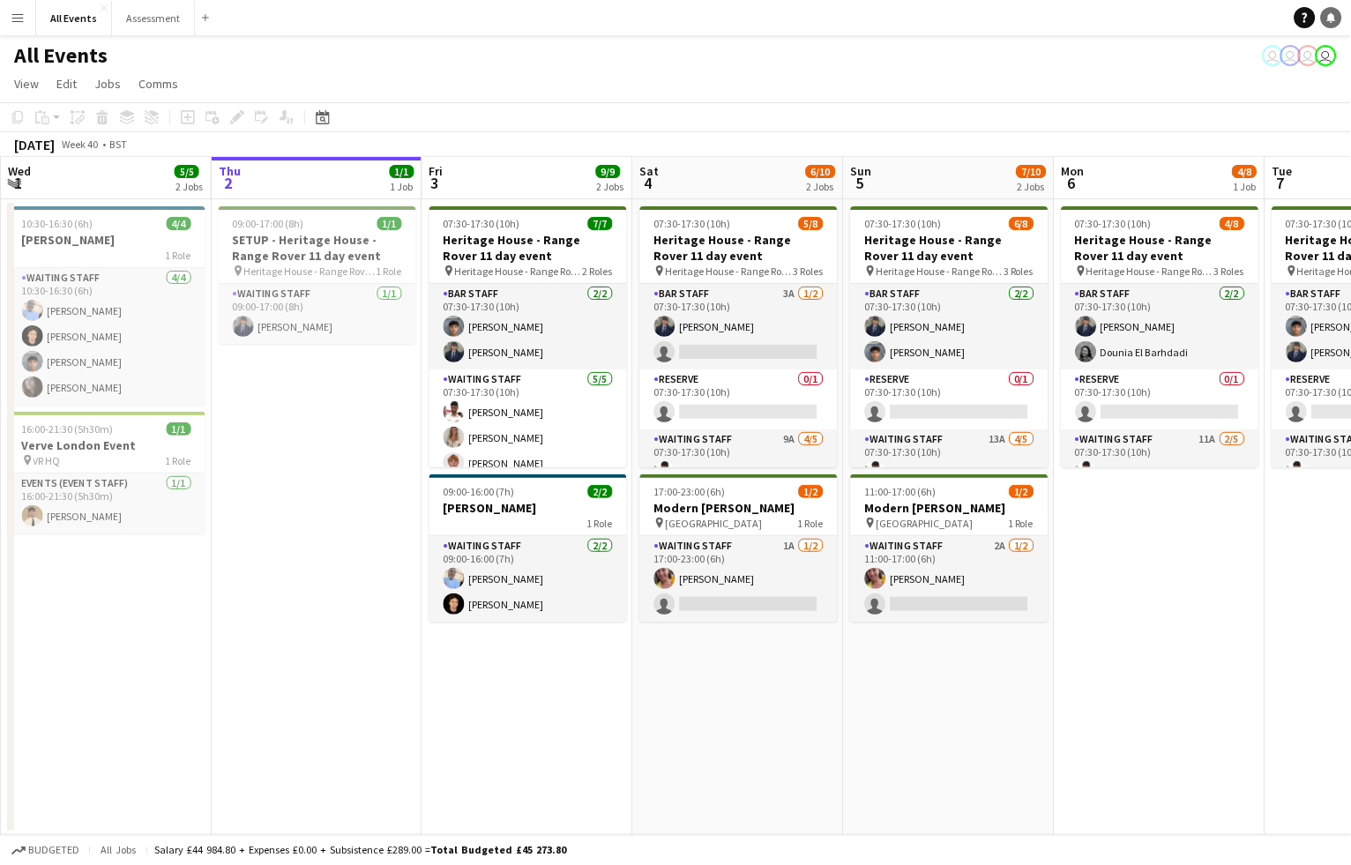
click at [1330, 19] on icon at bounding box center [1332, 16] width 9 height 9
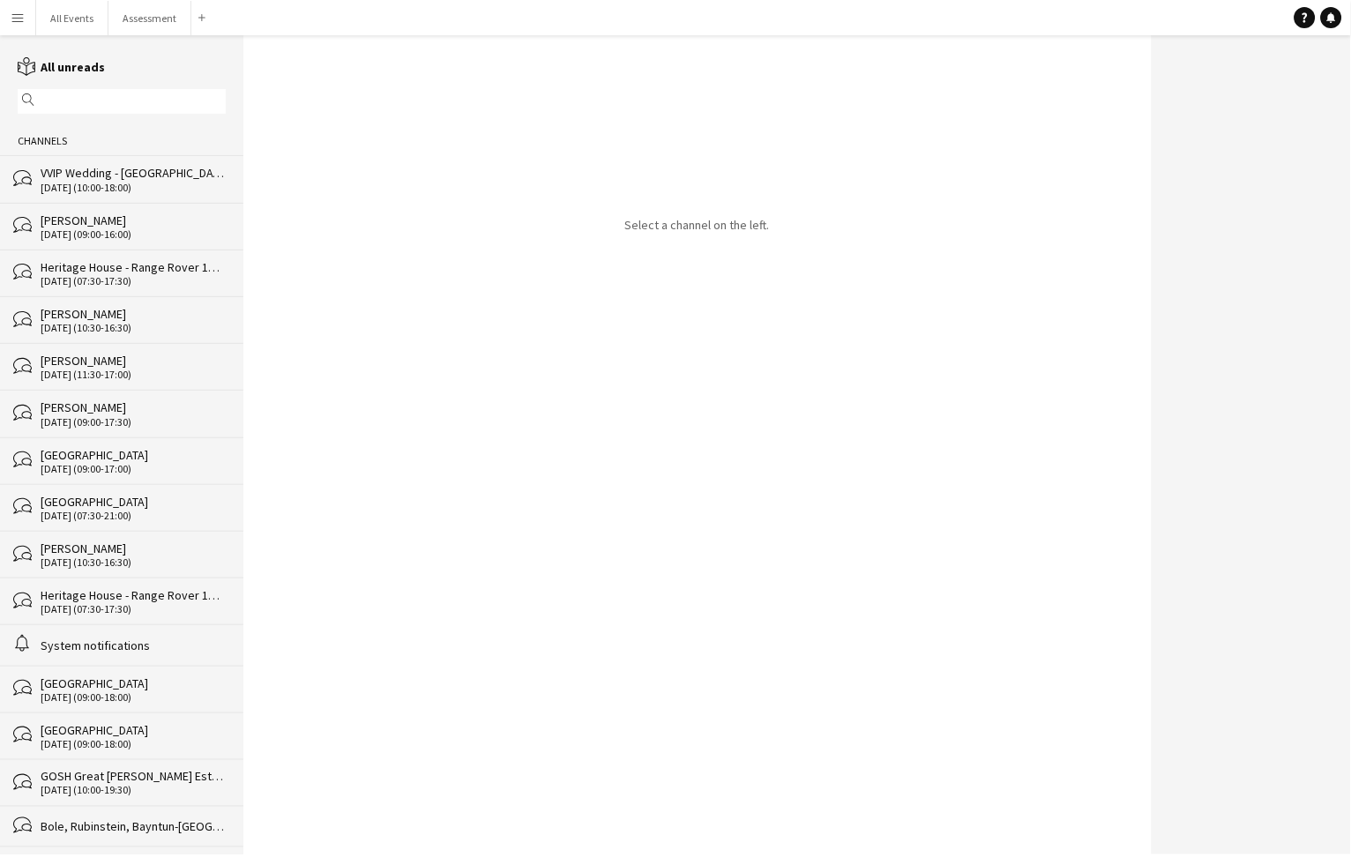
click at [119, 416] on div "[DATE] (09:00-17:30)" at bounding box center [133, 422] width 185 height 12
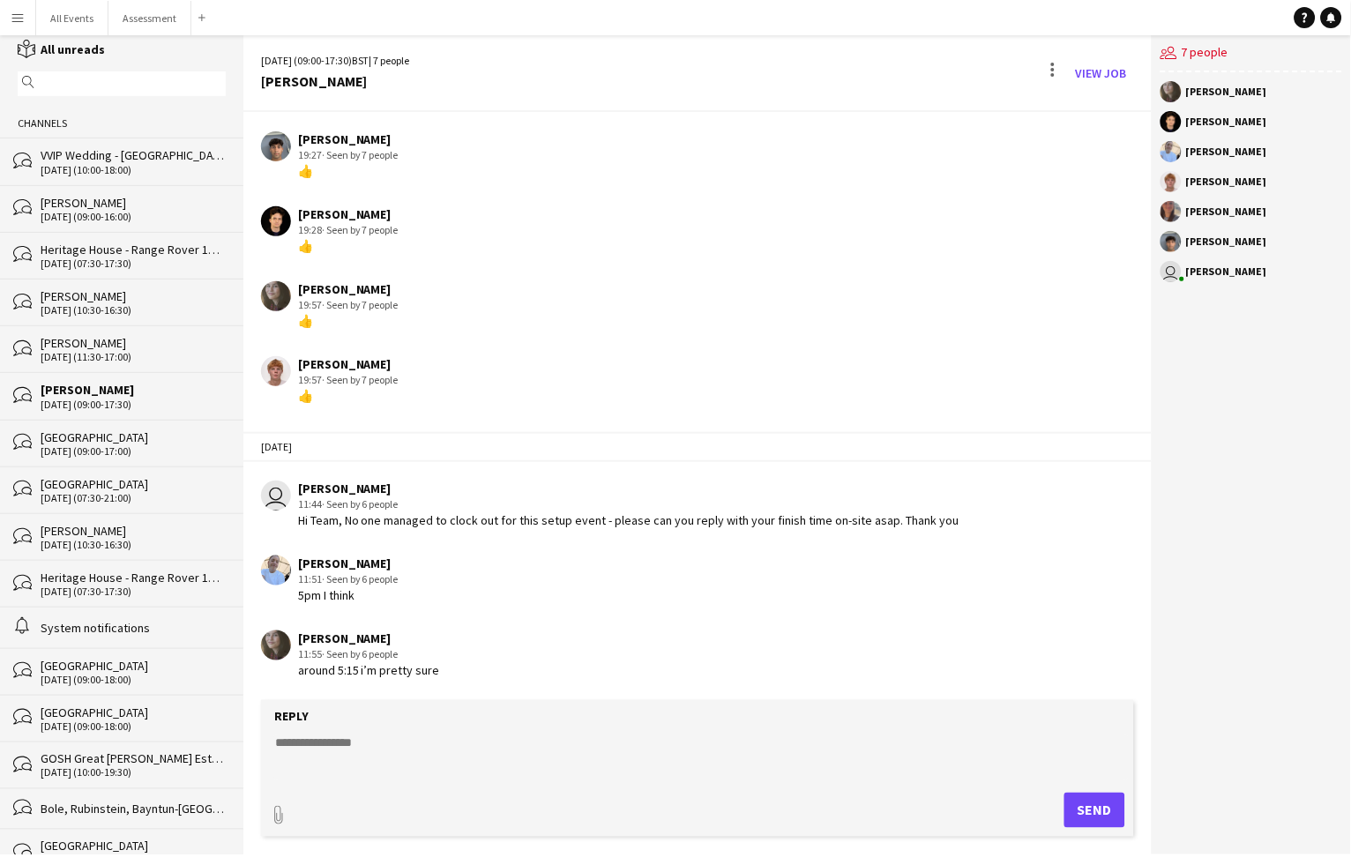
scroll to position [573, 0]
